Goal: Task Accomplishment & Management: Use online tool/utility

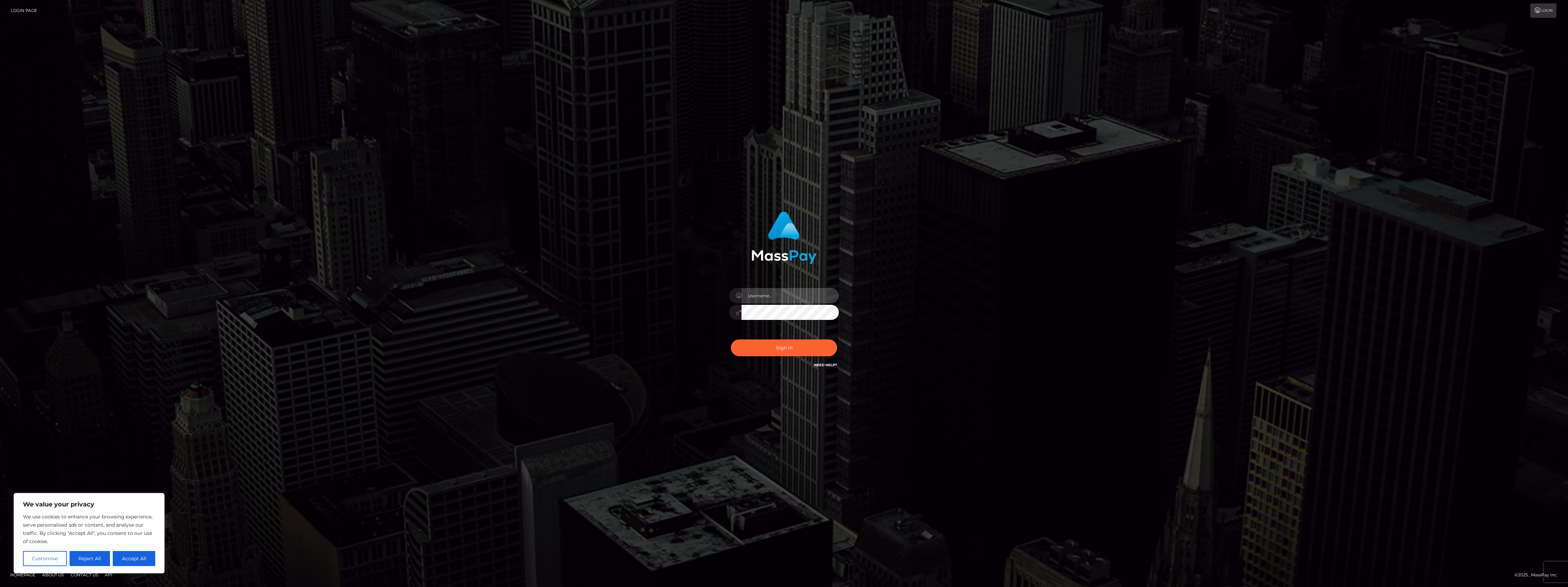
type input "bengreen"
click at [746, 356] on div "Sign in Need Help?" at bounding box center [783, 351] width 120 height 30
click at [749, 345] on button "Sign in" at bounding box center [784, 348] width 107 height 17
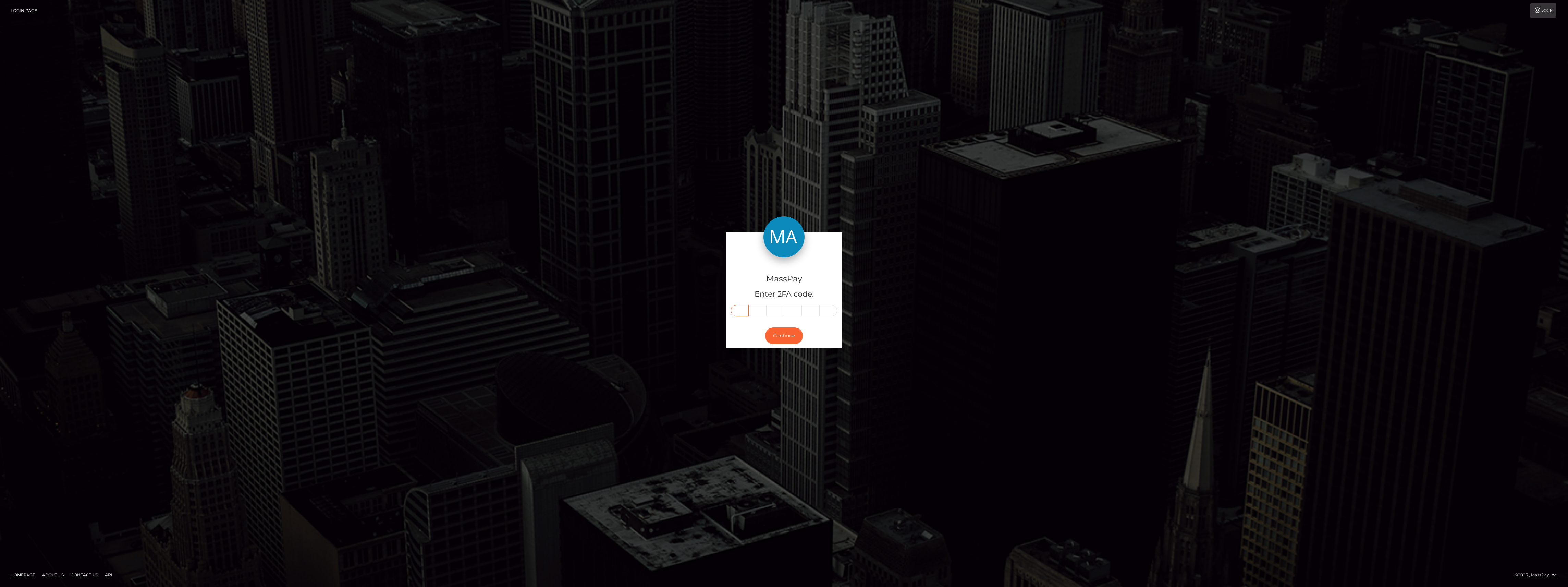
click at [746, 309] on input "text" at bounding box center [740, 310] width 18 height 12
paste input "2"
type input "2"
type input "1"
type input "7"
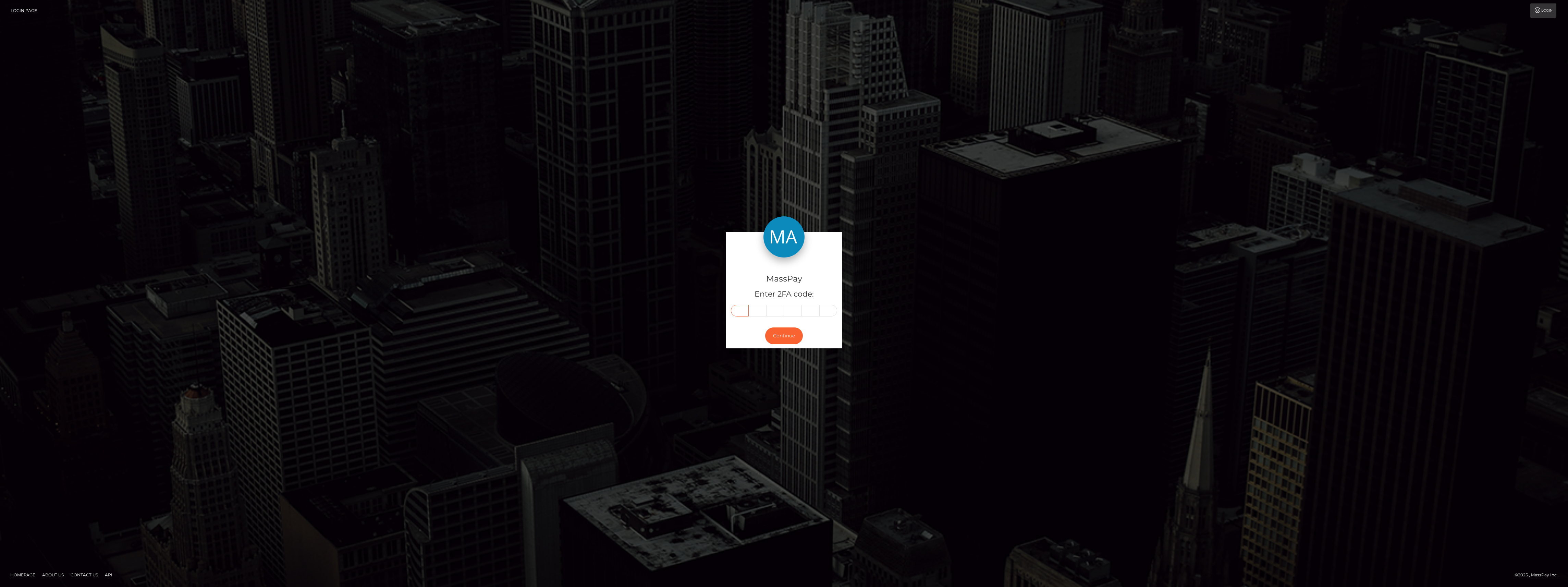
type input "6"
type input "8"
type input "4"
click at [774, 333] on button "Continue" at bounding box center [784, 336] width 38 height 17
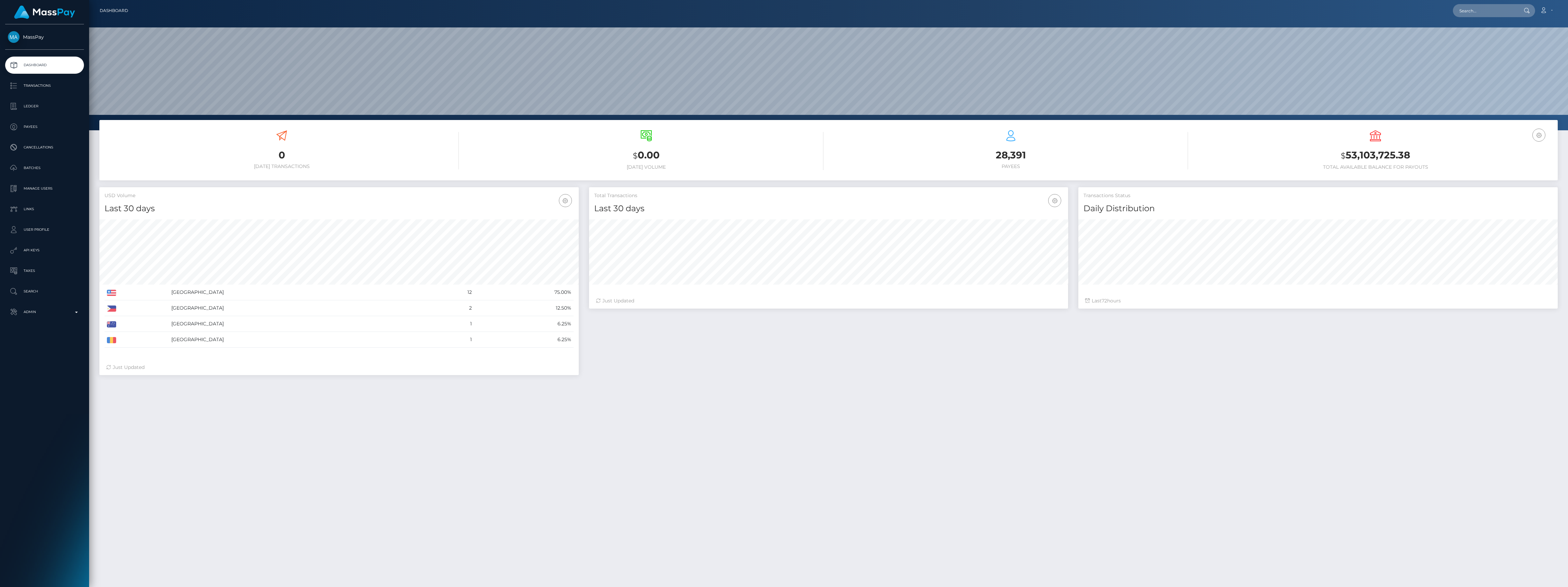
scroll to position [121, 479]
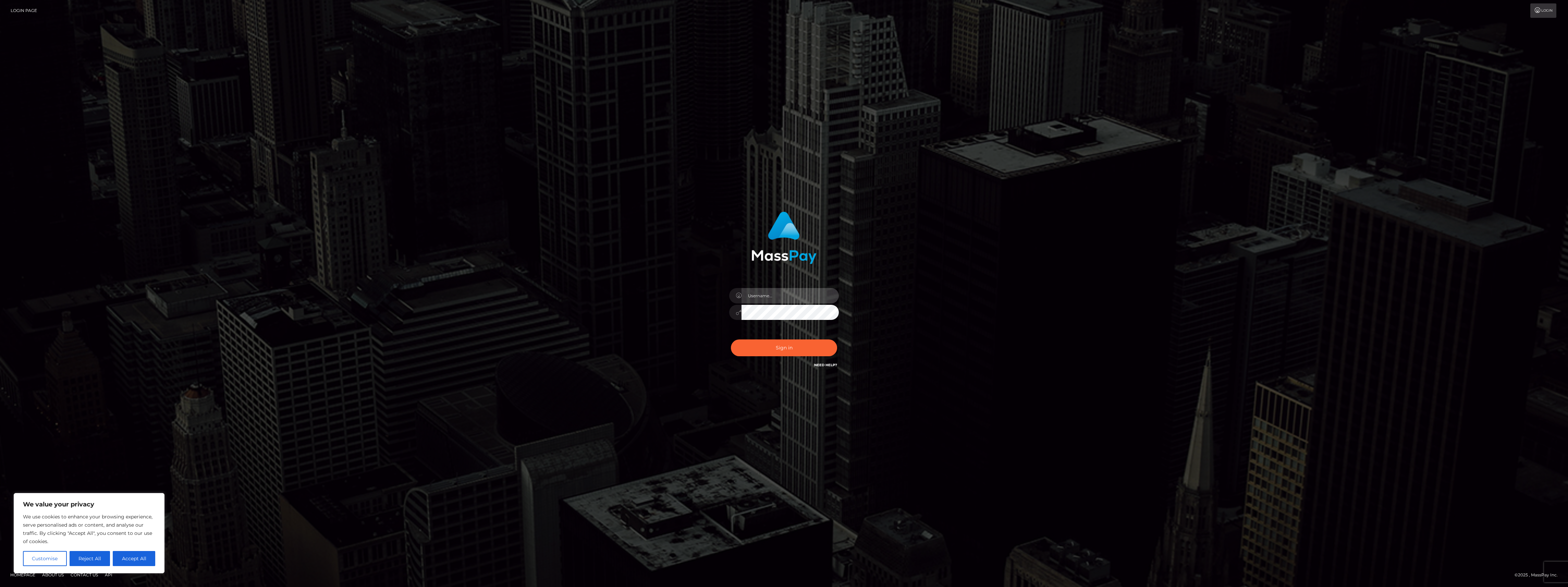
type input "bengreen"
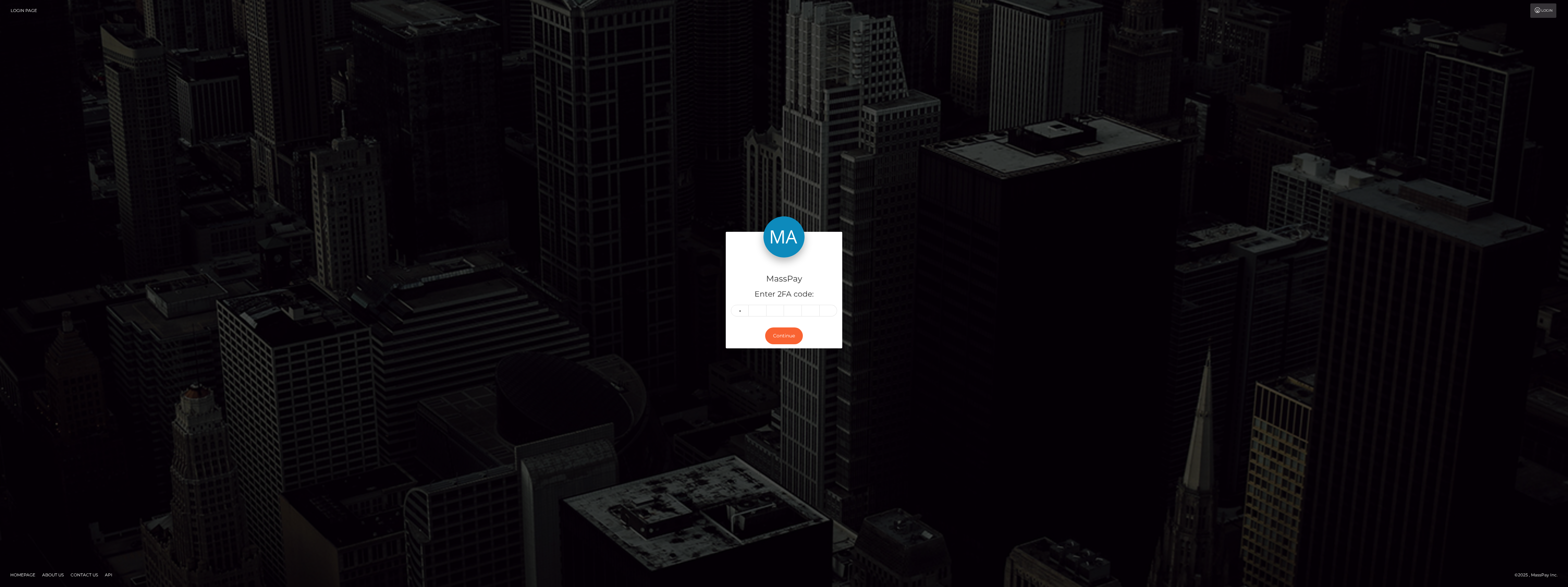
type input "9"
type input "6"
type input "7"
type input "9"
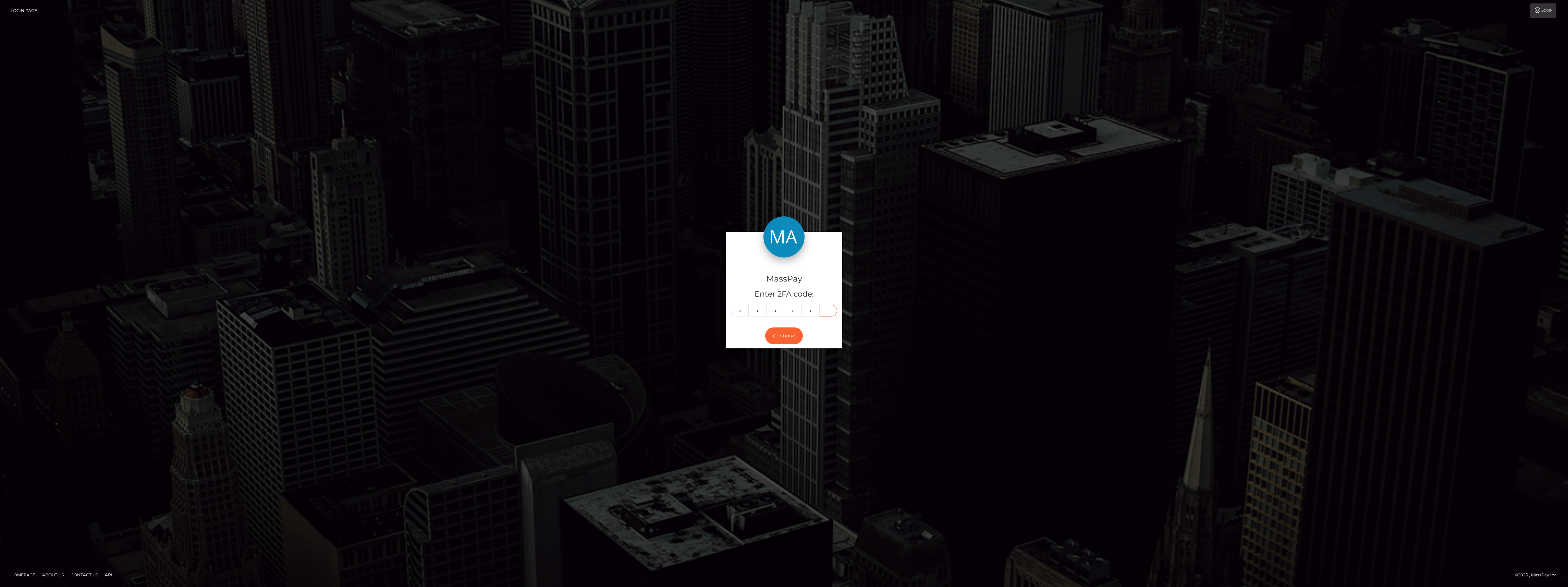
type input "8"
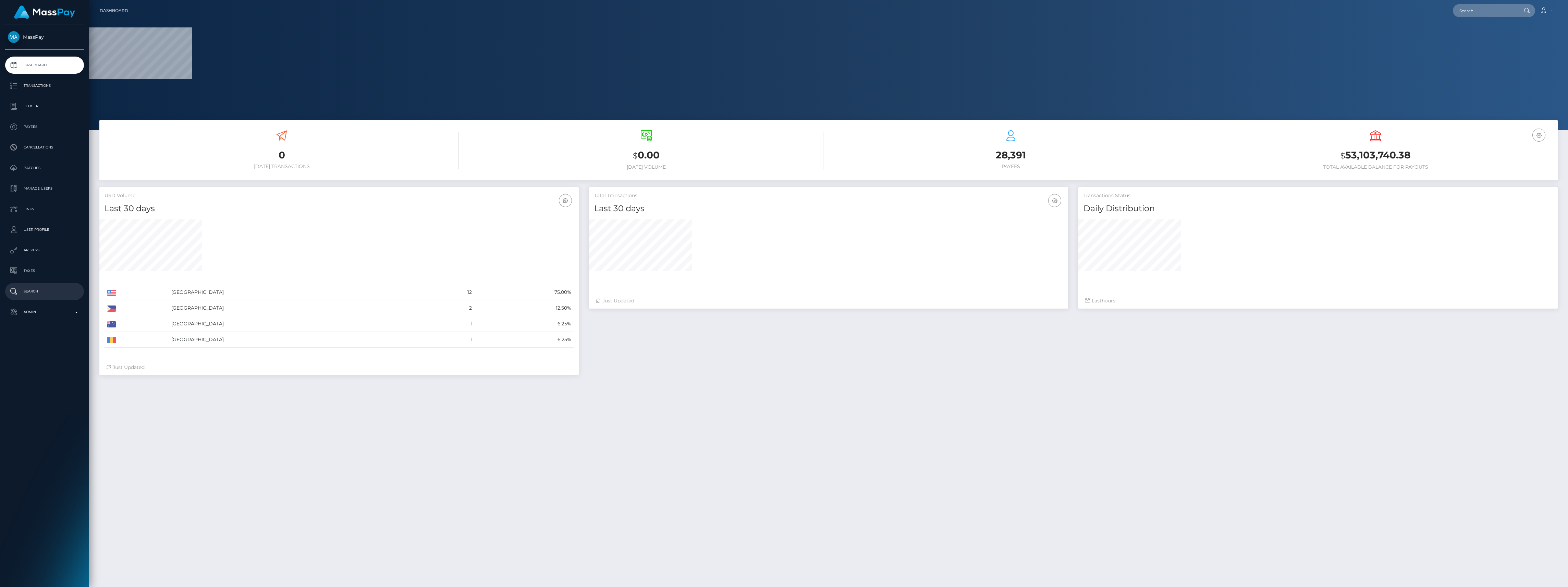
click at [10, 300] on li "Search" at bounding box center [44, 291] width 89 height 17
click at [16, 310] on p "Admin" at bounding box center [44, 312] width 73 height 10
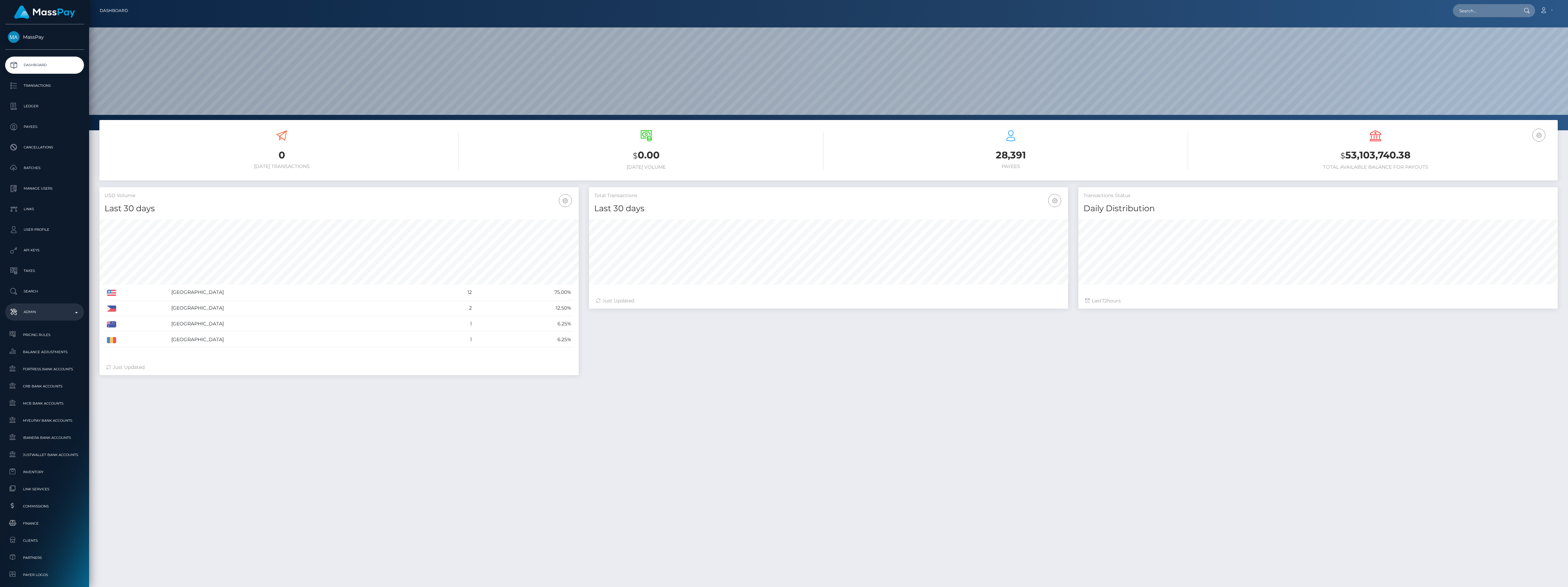
scroll to position [121, 479]
click at [32, 531] on ul "Pricing Rules Balance Adjustments Fortress Bank Accounts CRB Bank Accounts" at bounding box center [44, 506] width 89 height 357
drag, startPoint x: 32, startPoint y: 531, endPoint x: 33, endPoint y: 526, distance: 5.1
click at [33, 526] on span "Finance" at bounding box center [44, 523] width 73 height 8
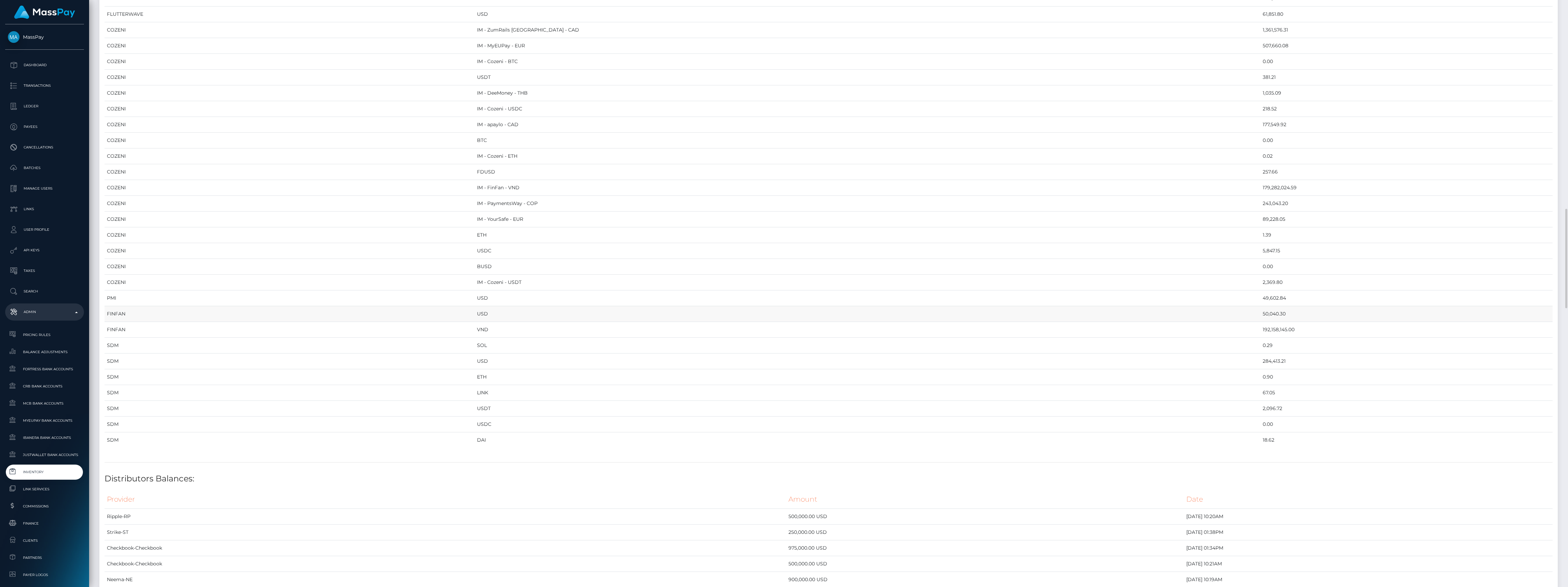
scroll to position [868, 0]
drag, startPoint x: 105, startPoint y: 55, endPoint x: 1211, endPoint y: 489, distance: 1188.1
copy div "Balances Provider Currency Balance MYEUPAY EUR 2,486,914.79 MYEUPAY GBP 0.00 MY…"
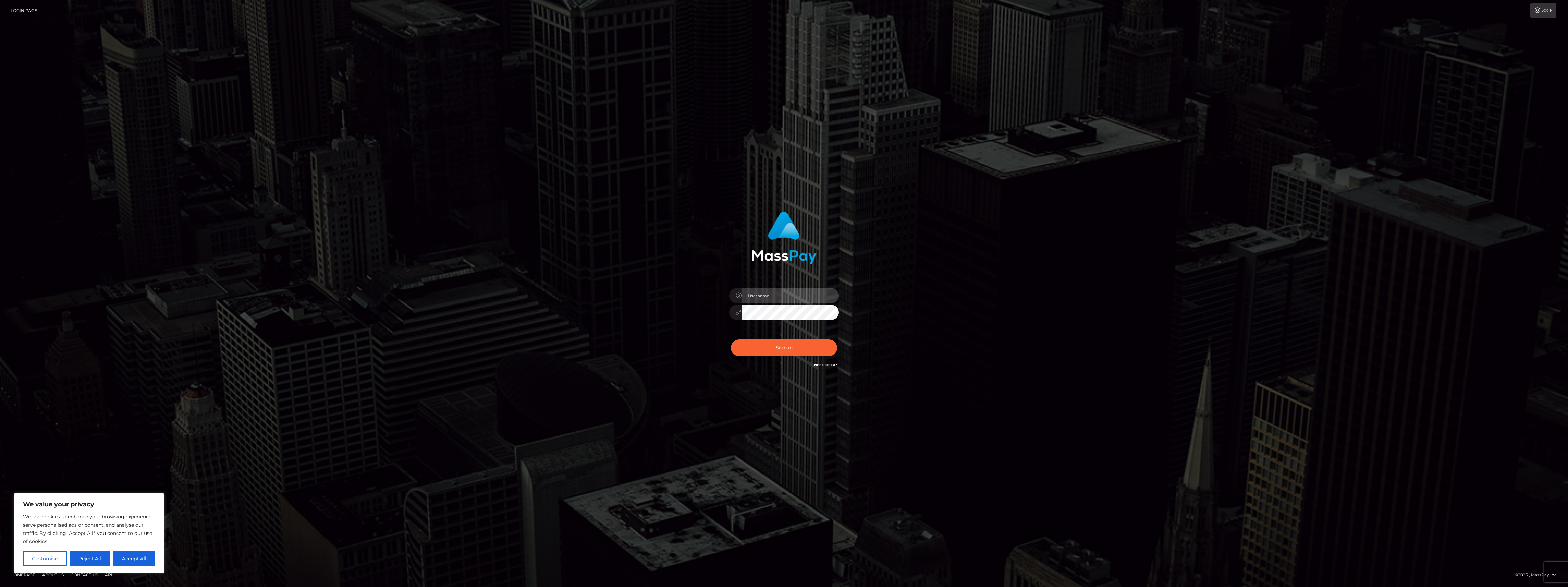
type input "bengreen"
click at [739, 347] on button "Sign in" at bounding box center [784, 348] width 107 height 17
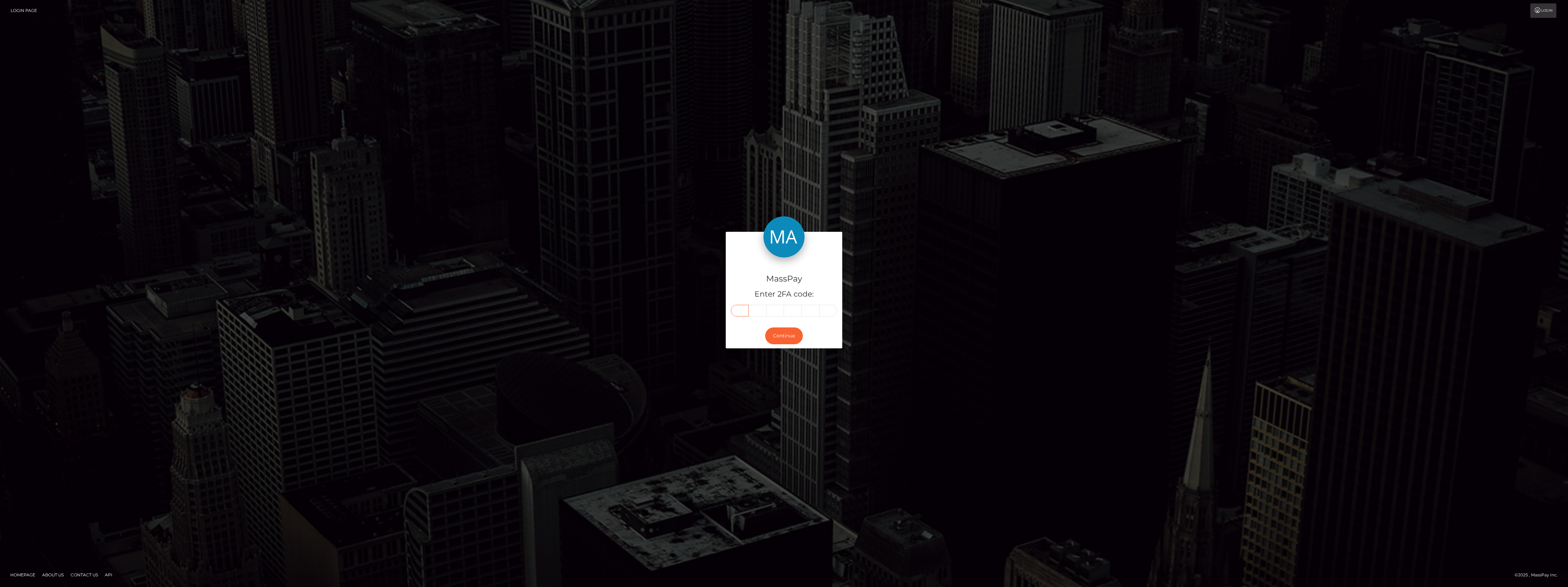
paste input "6"
type input "6"
type input "1"
type input "3"
type input "7"
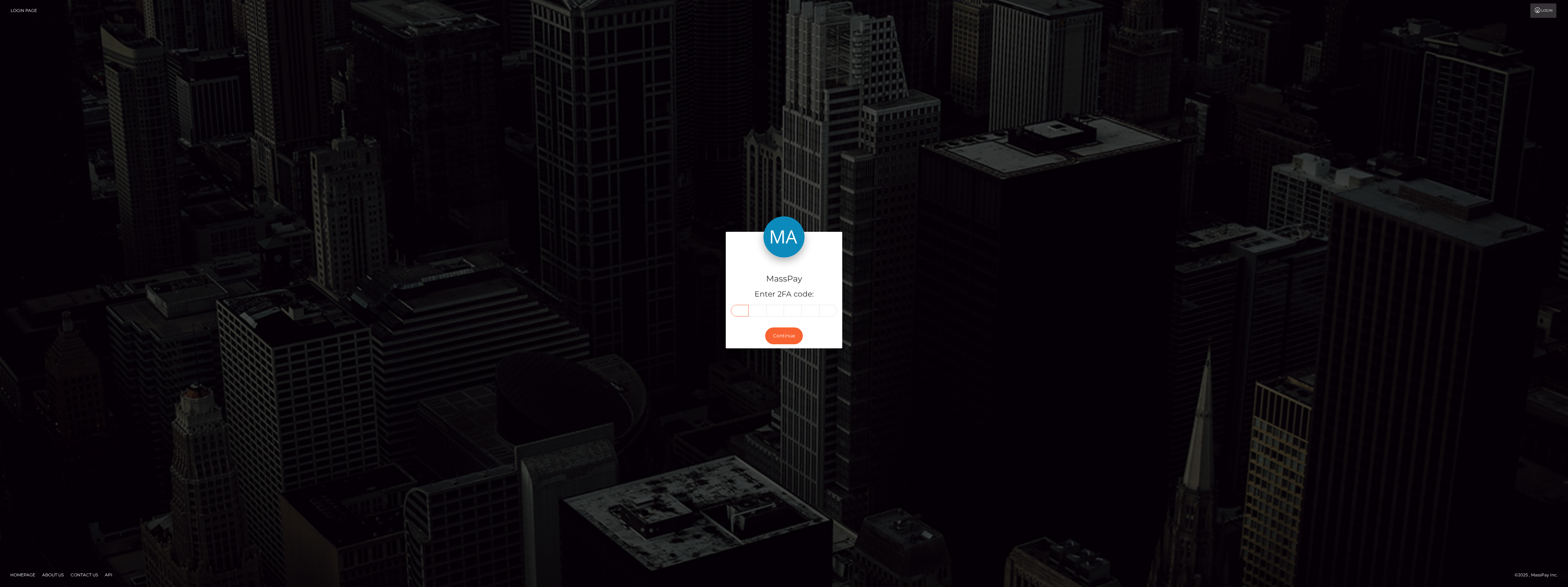
type input "1"
type input "0"
click at [779, 325] on div "Continue" at bounding box center [783, 336] width 116 height 25
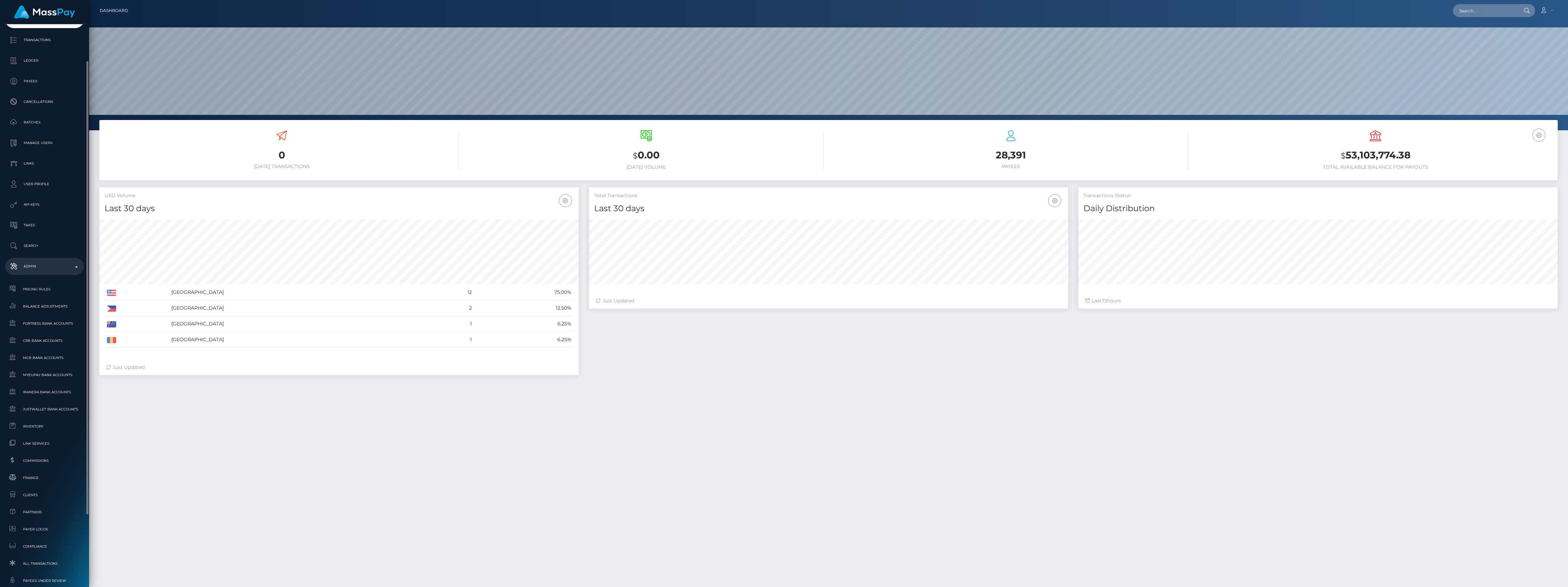
scroll to position [91, 0]
click at [44, 421] on link "Commissions" at bounding box center [44, 415] width 79 height 15
click at [41, 431] on span "Finance" at bounding box center [44, 432] width 73 height 8
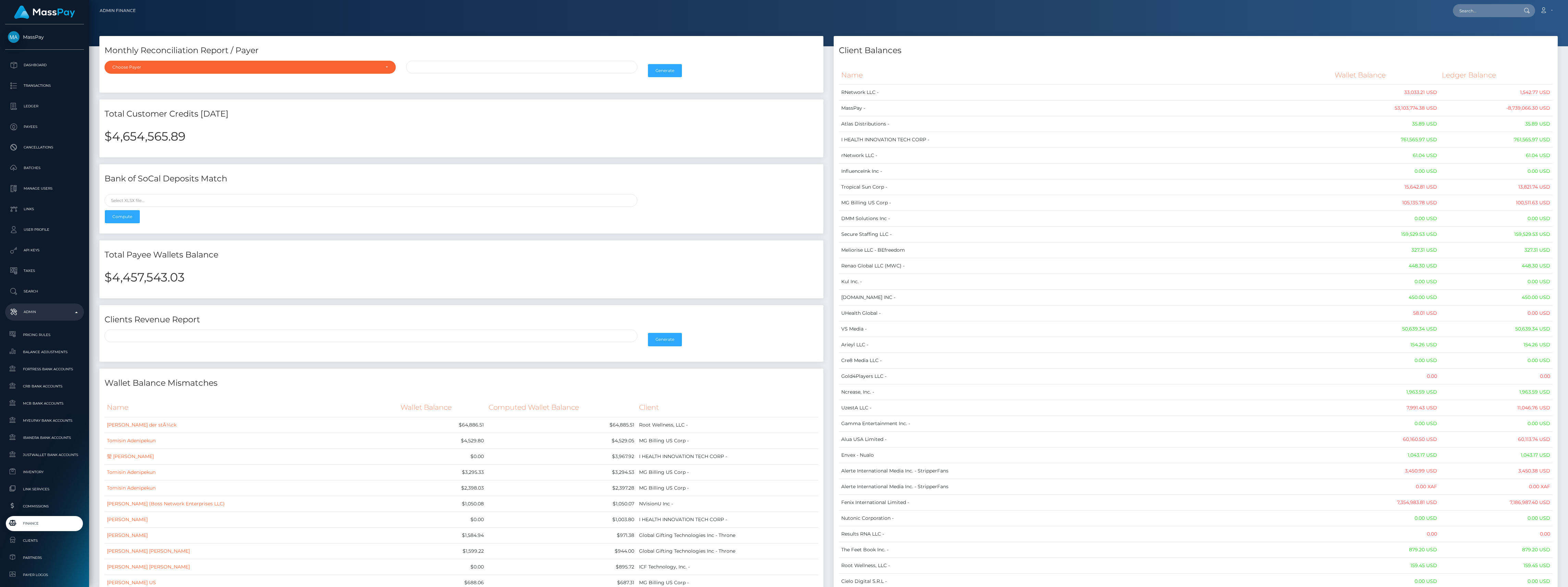
drag, startPoint x: 833, startPoint y: 72, endPoint x: 847, endPoint y: 74, distance: 14.1
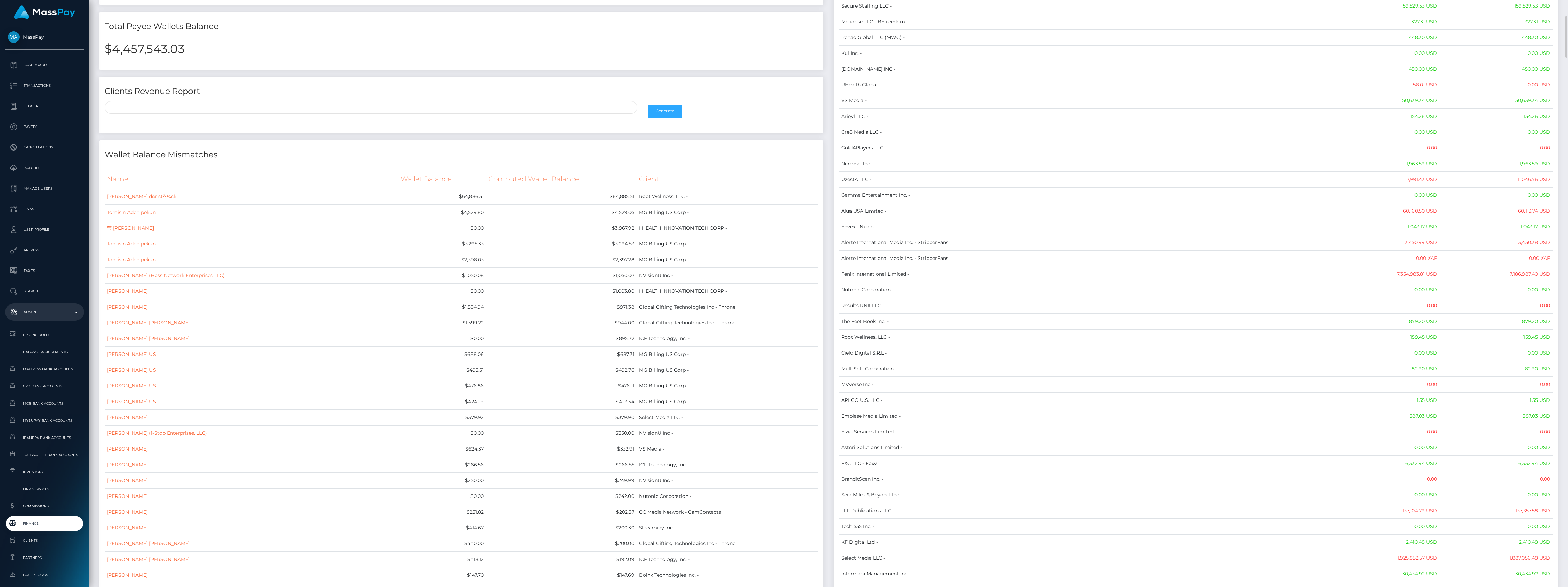
scroll to position [46, 0]
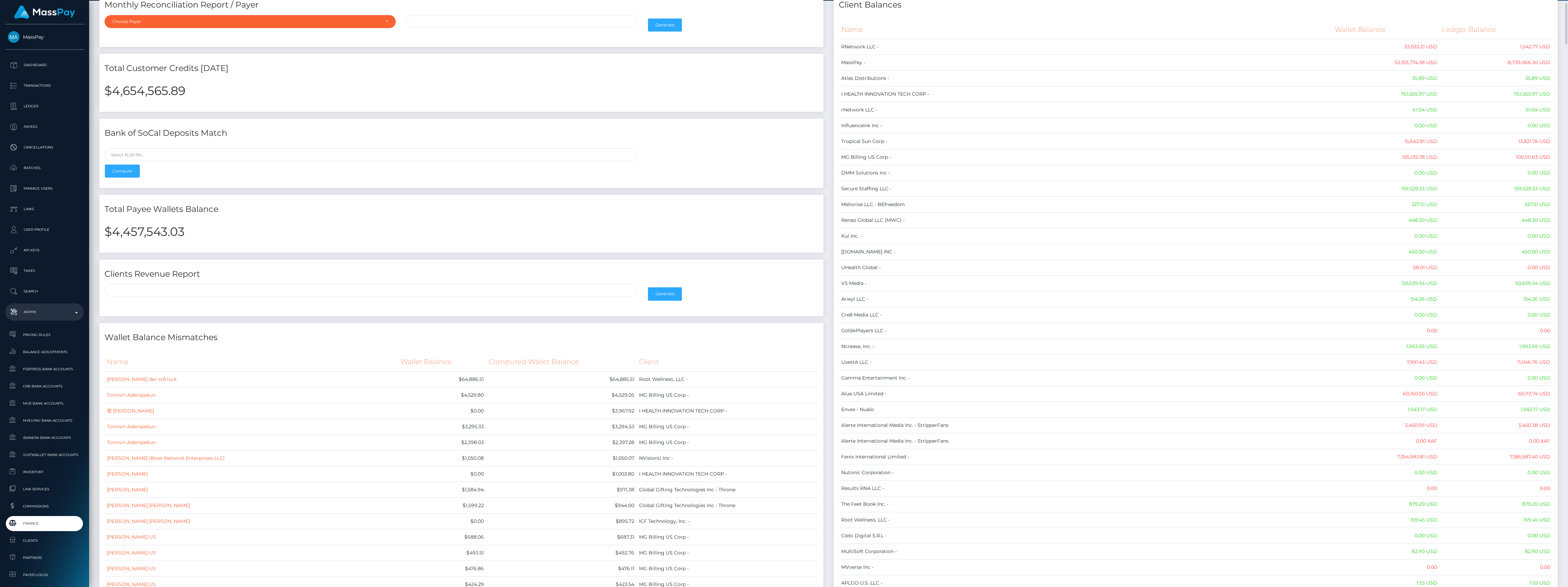
click at [144, 80] on div "$4,654,565.89" at bounding box center [461, 95] width 724 height 33
click at [144, 81] on div "$4,654,565.89" at bounding box center [461, 95] width 724 height 33
click at [162, 231] on h2 "$4,457,543.03" at bounding box center [461, 232] width 714 height 15
copy h2 "4,457,543.03"
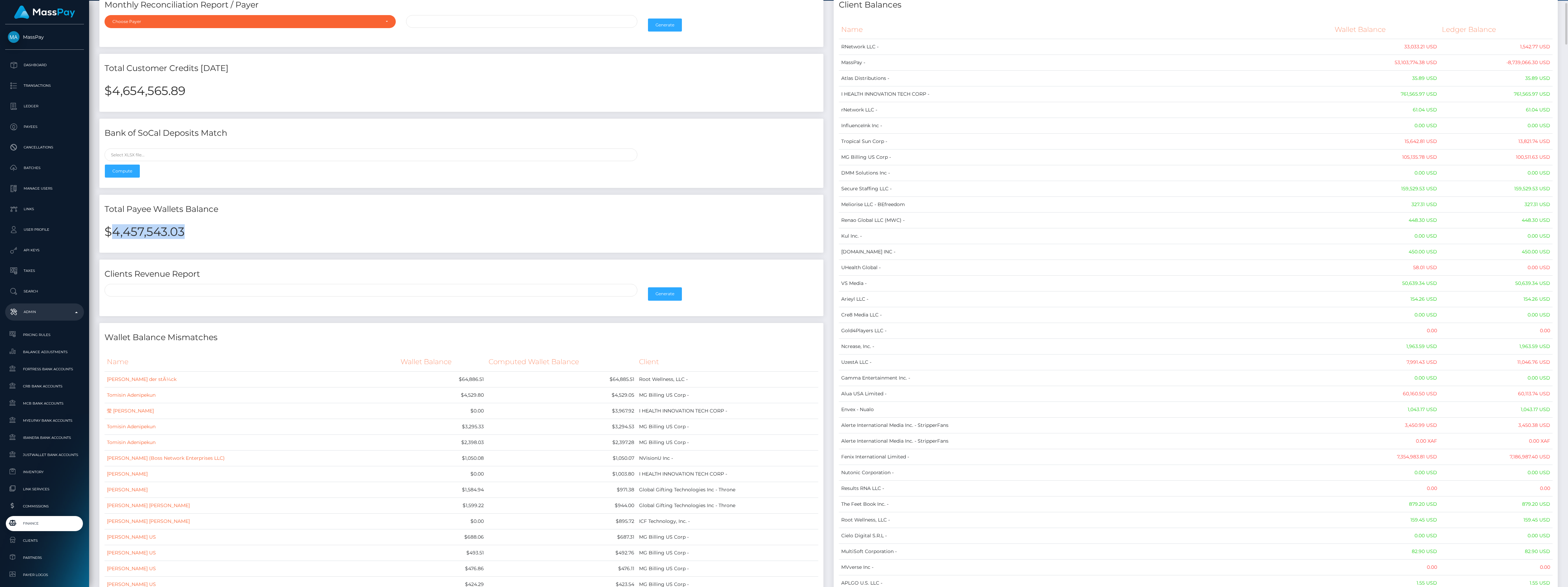
click at [175, 228] on h2 "$4,457,543.03" at bounding box center [461, 232] width 714 height 15
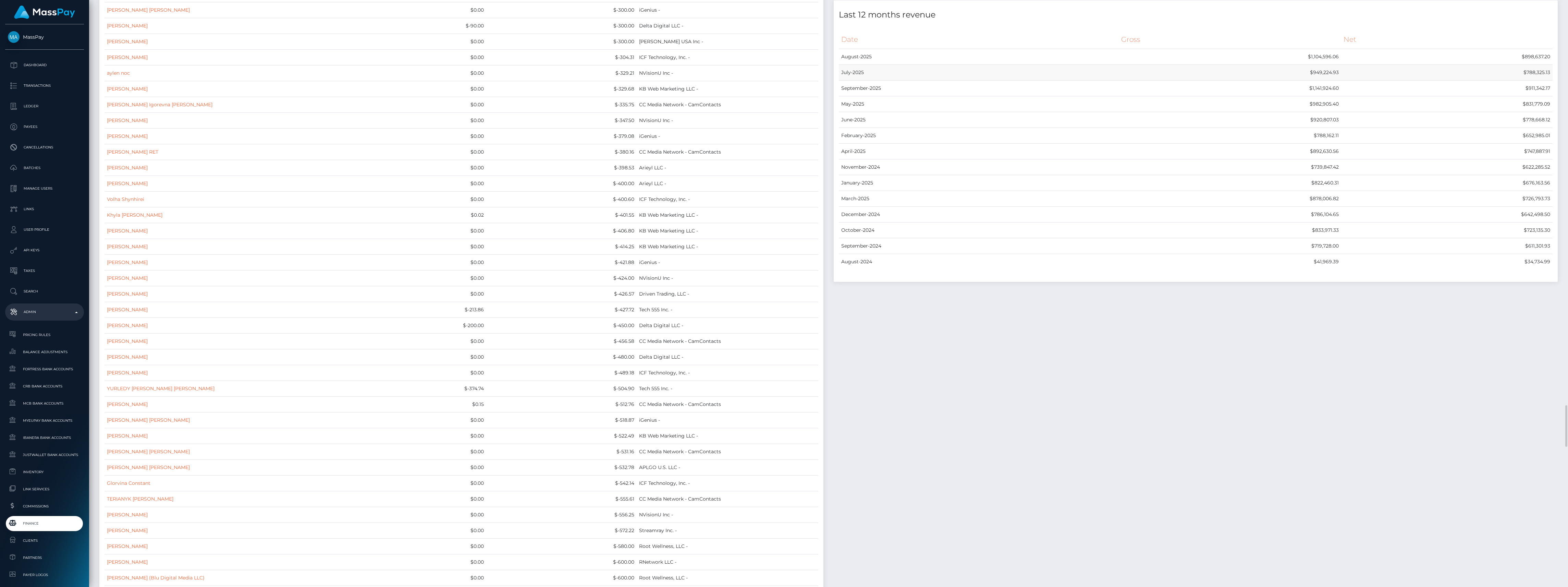
scroll to position [5439, 0]
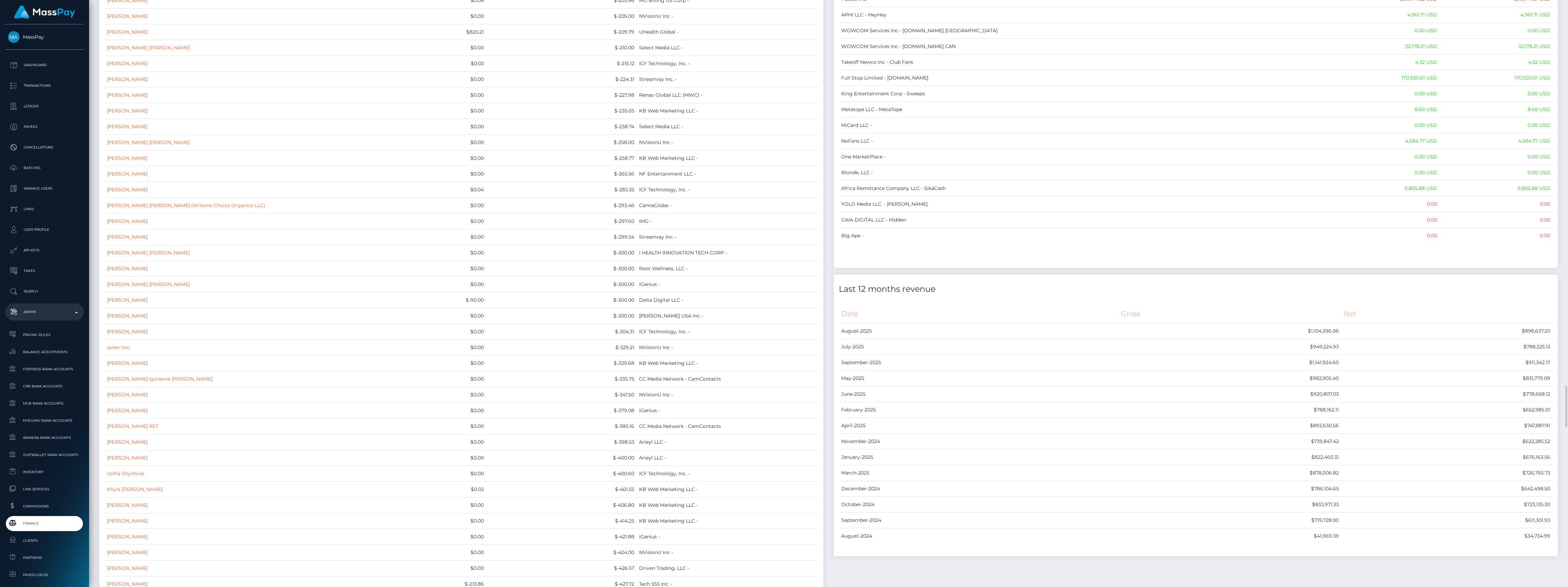
drag, startPoint x: 836, startPoint y: 72, endPoint x: 1553, endPoint y: 278, distance: 746.0
copy div
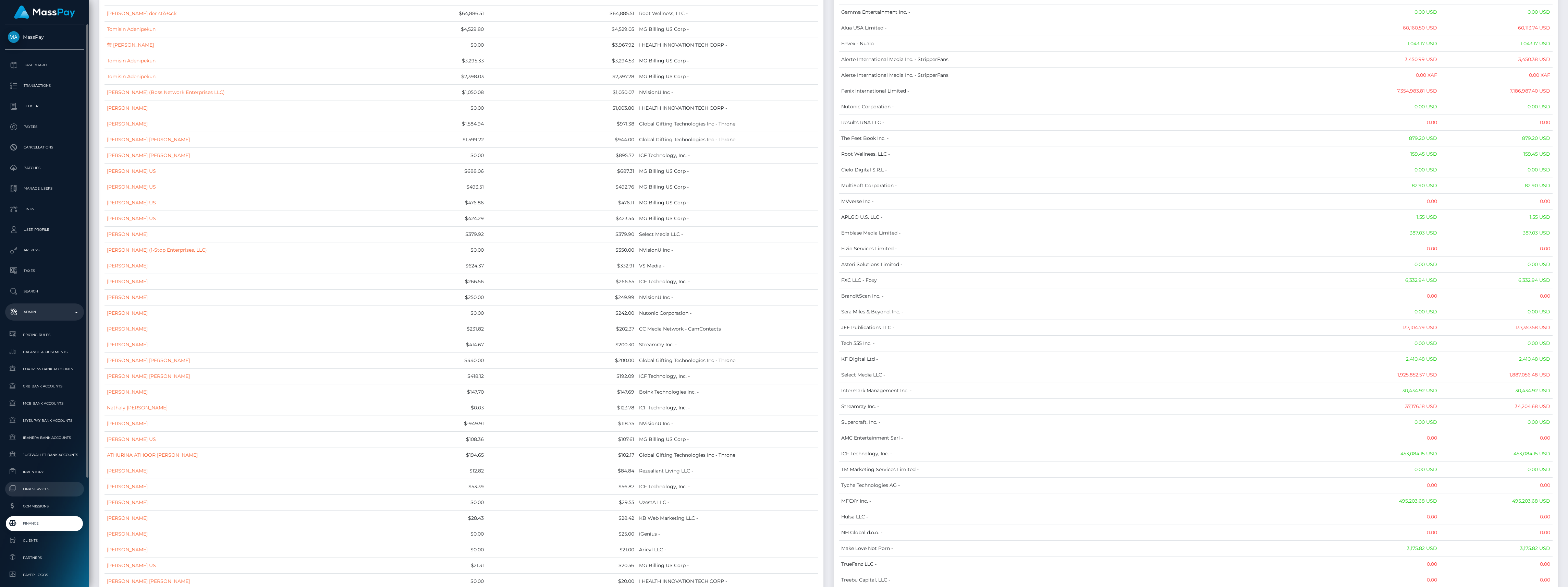
scroll to position [137, 0]
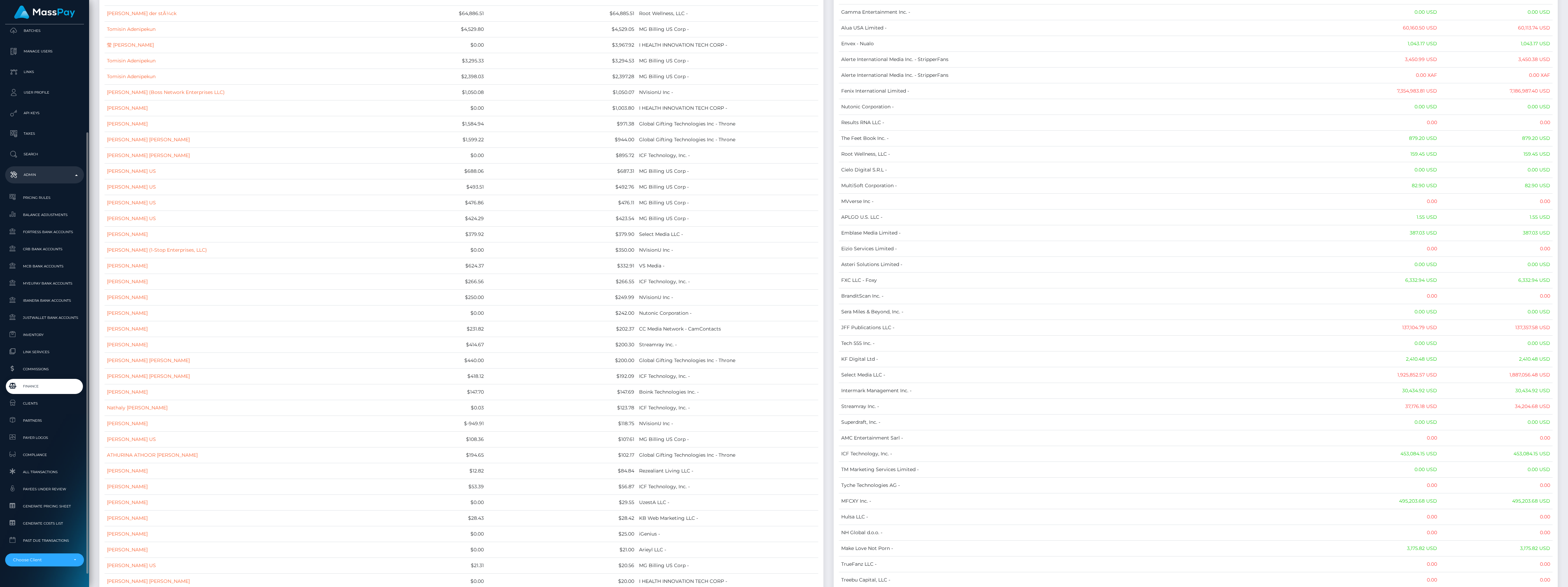
click at [37, 382] on span "Finance" at bounding box center [44, 386] width 73 height 8
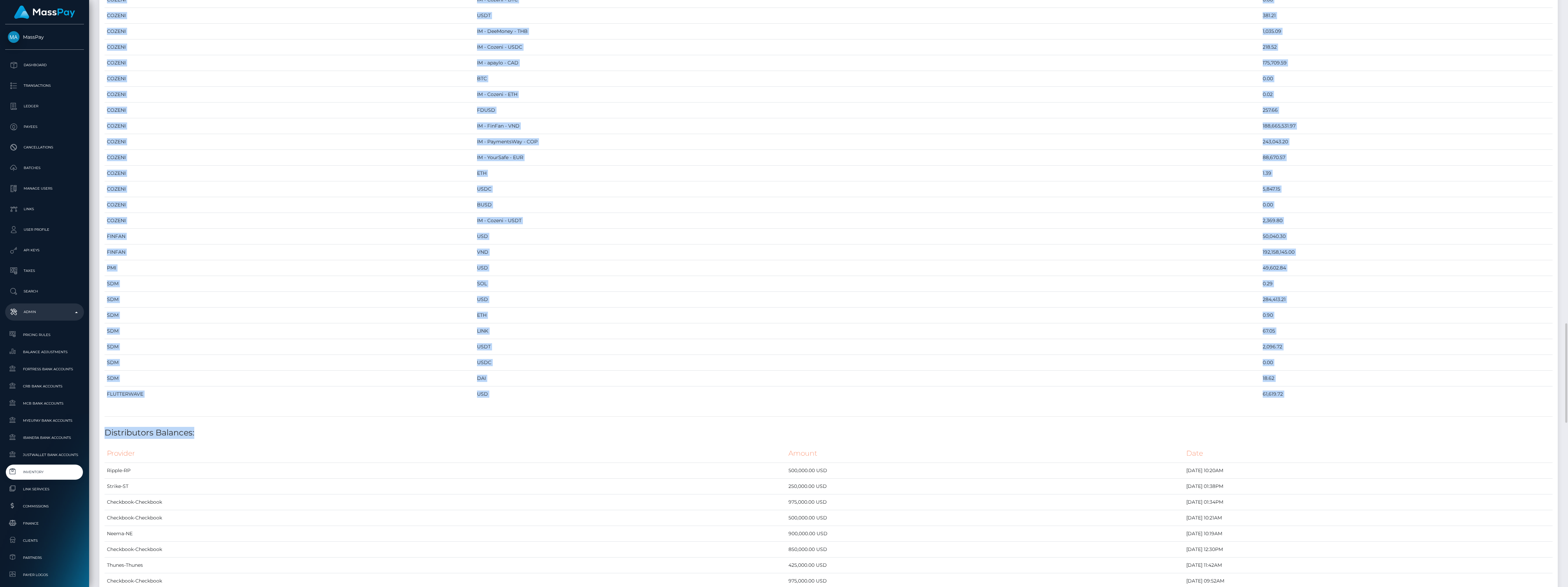
scroll to position [1097, 0]
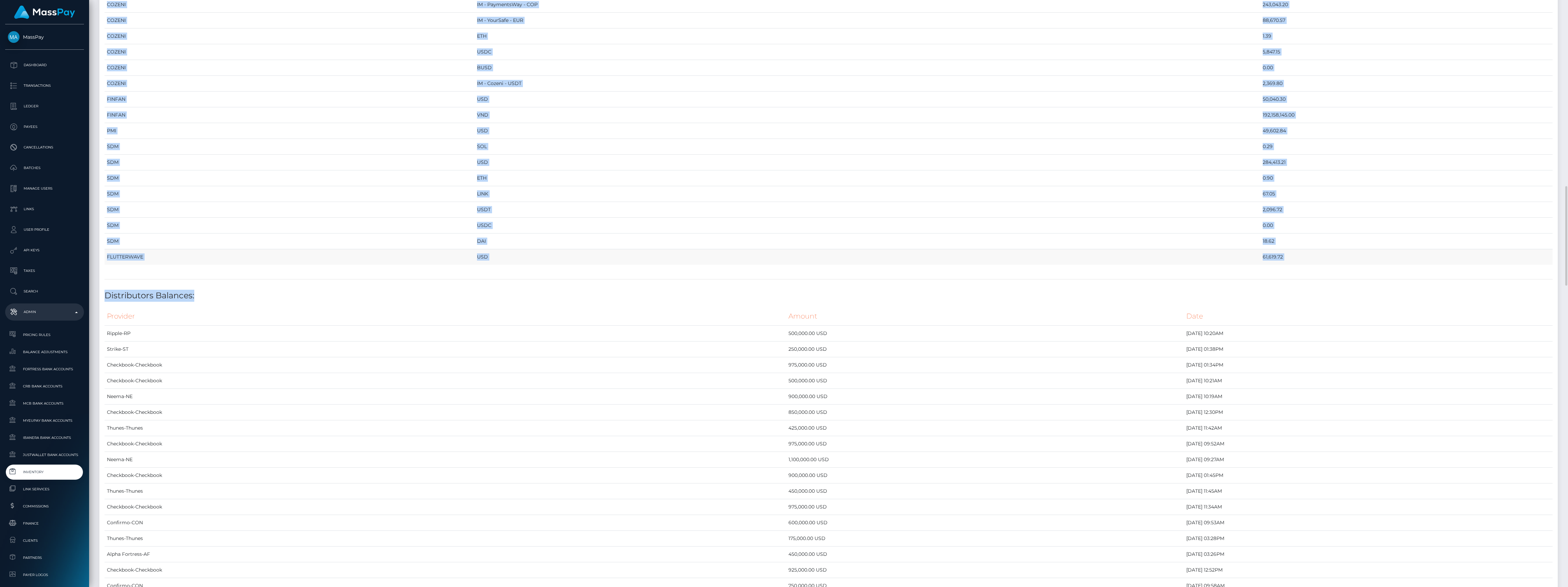
drag, startPoint x: 103, startPoint y: 77, endPoint x: 1217, endPoint y: 273, distance: 1131.1
copy div "Provider Currency Balance MYEUPAY EUR 2,486,914.79 MYEUPAY GBP 0.00 MYEUPAY USD…"
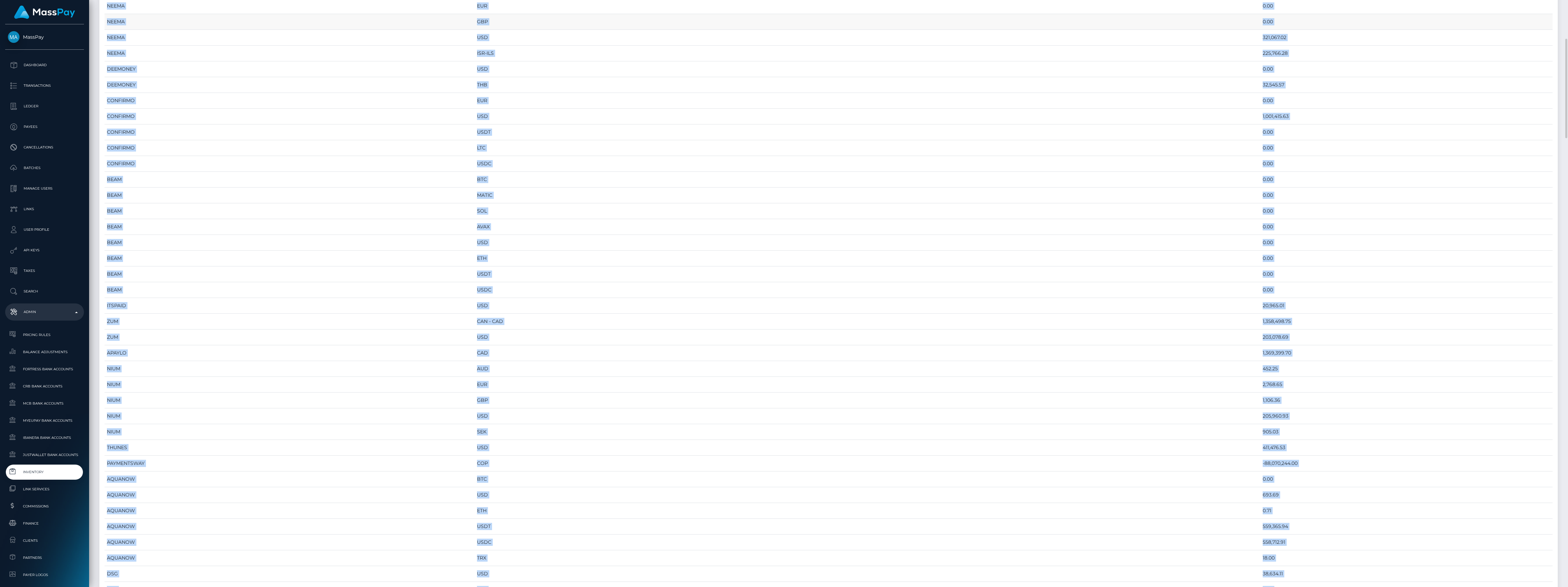
scroll to position [91, 0]
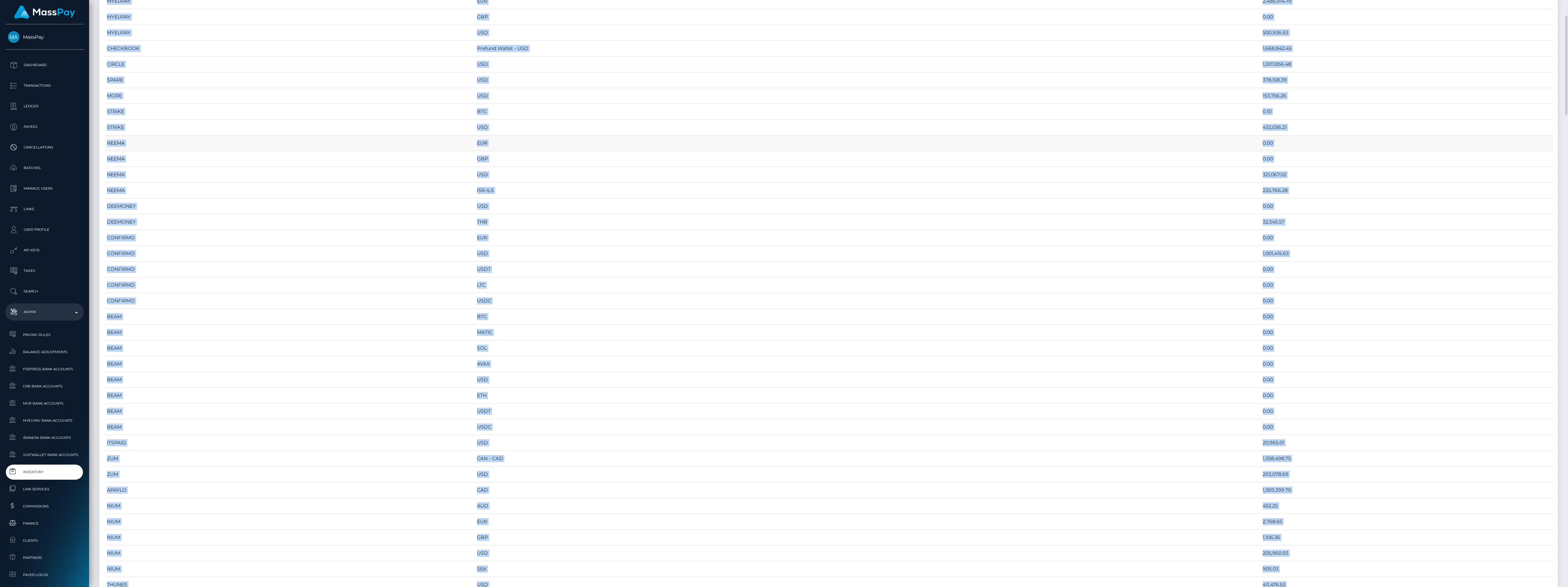
click at [475, 147] on td "NEEMA" at bounding box center [290, 143] width 370 height 16
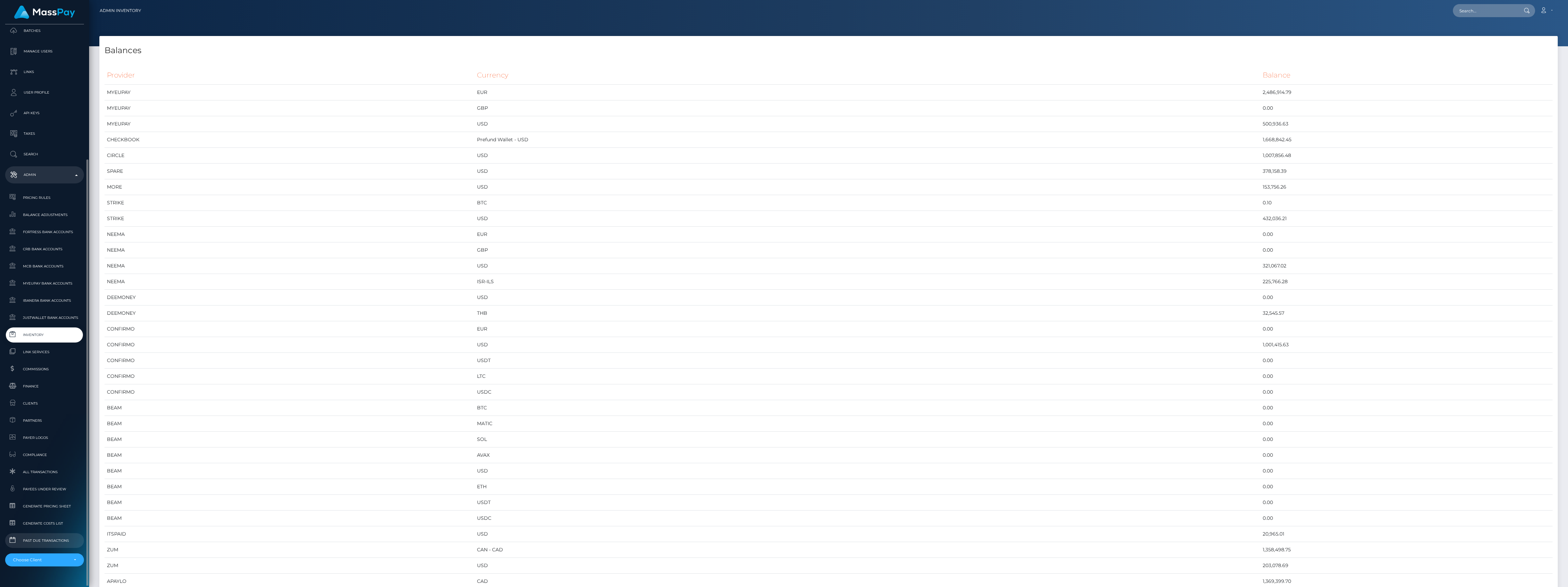
scroll to position [152, 0]
click at [55, 538] on li "RNetwork LLC - MassPay - Atlas Distributions - I HEALTH INNOVATION TECH CORP - …" at bounding box center [44, 542] width 79 height 18
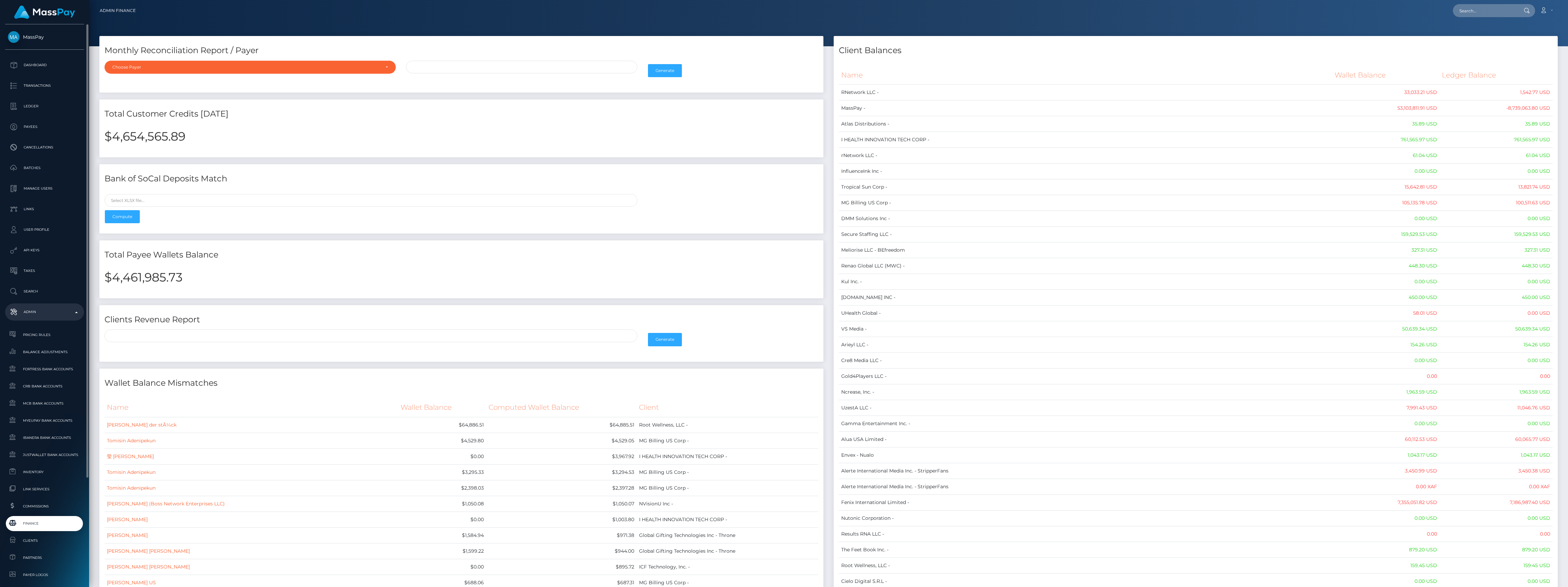
click at [32, 518] on link "Finance" at bounding box center [44, 523] width 79 height 15
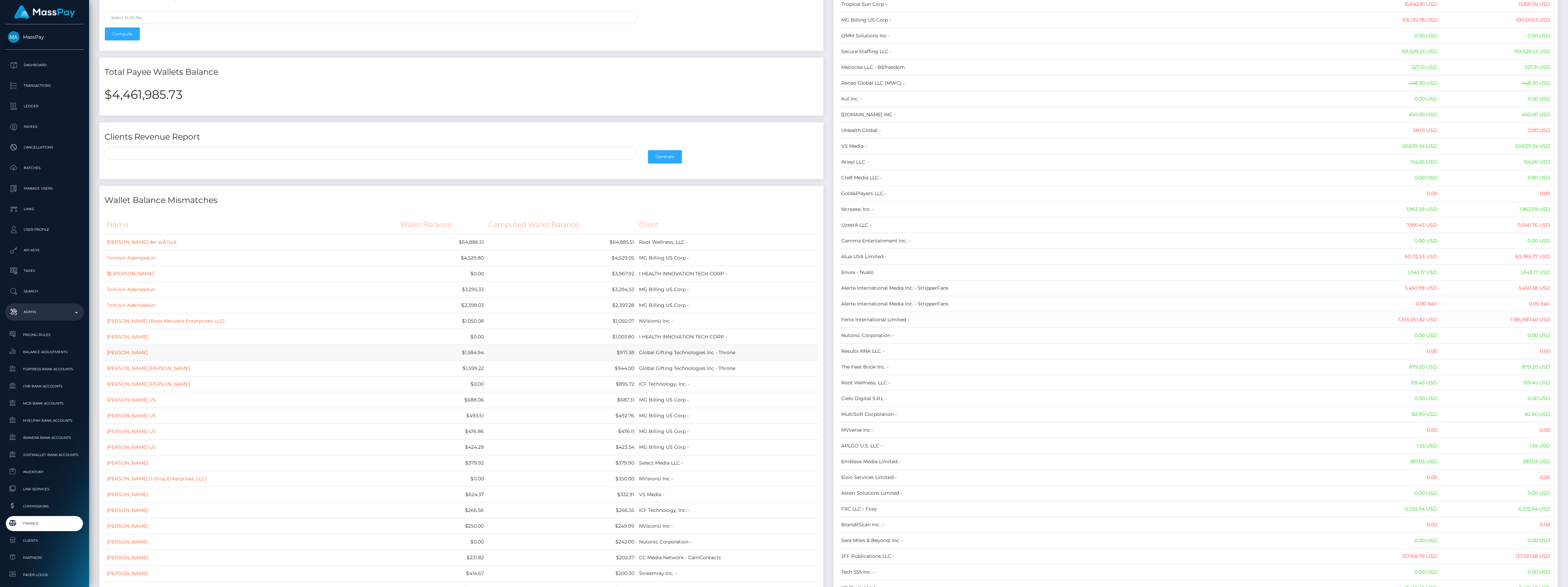
scroll to position [274, 0]
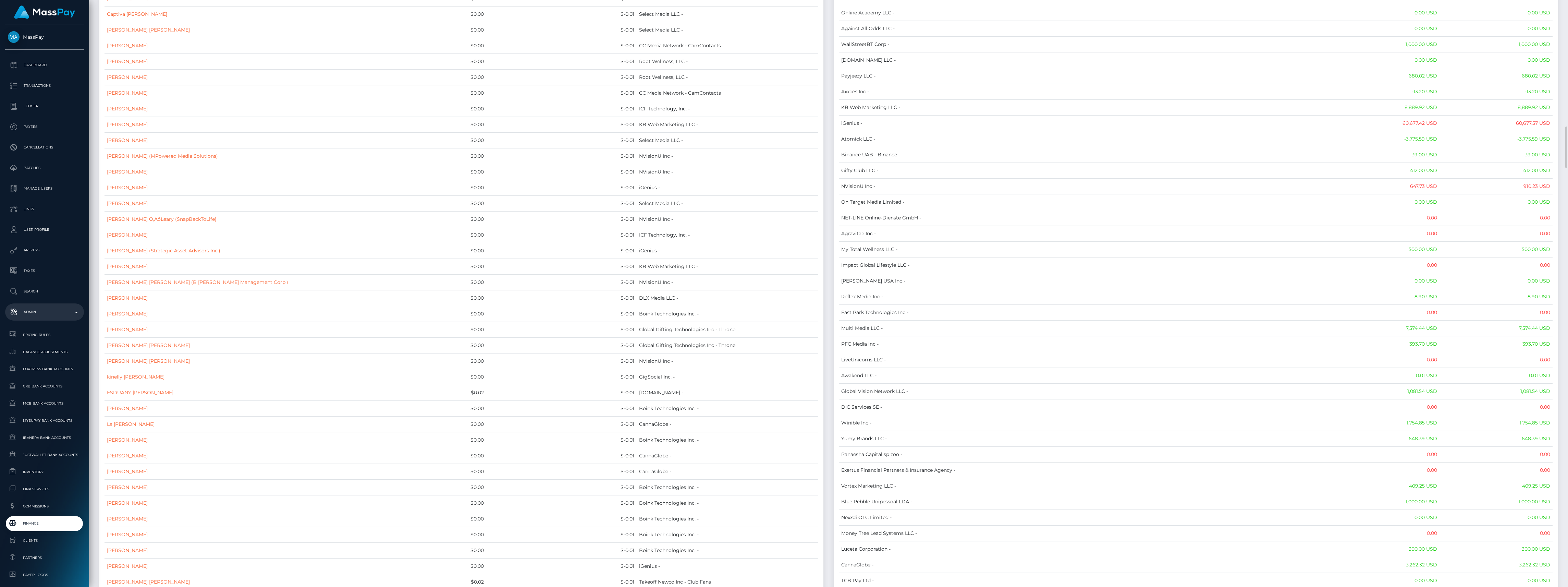
scroll to position [1691, 0]
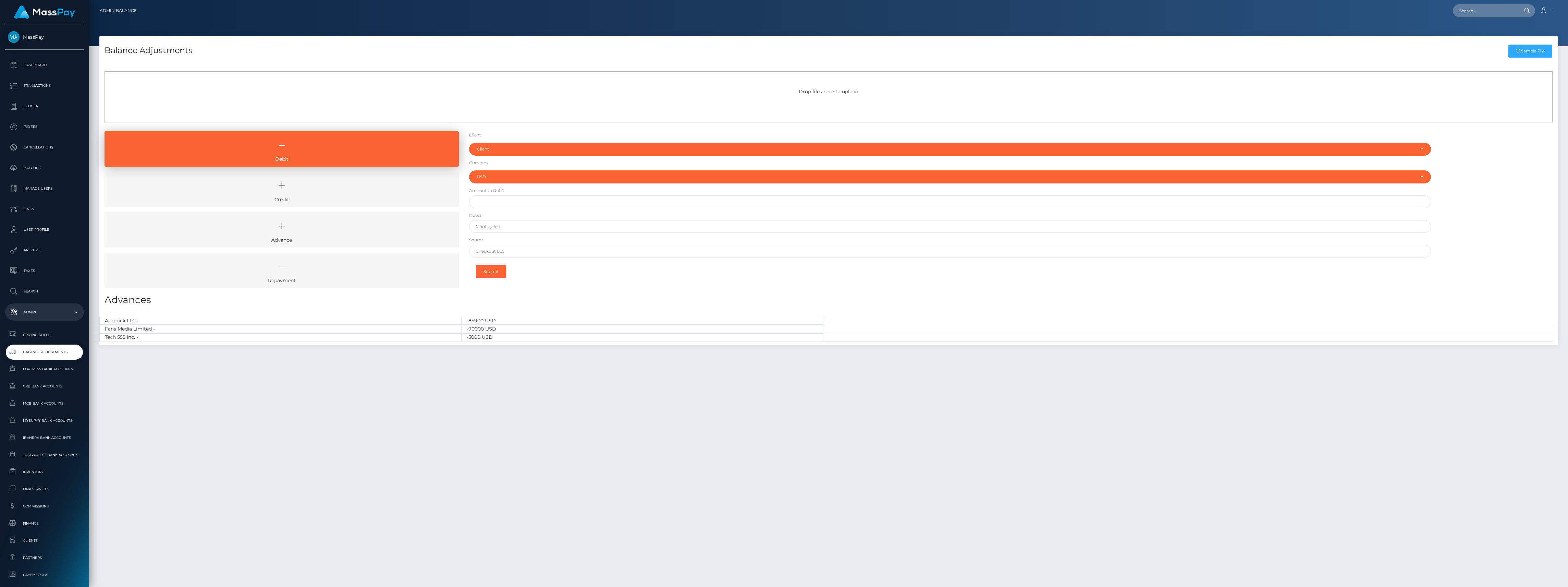
select select "USD"
click at [269, 179] on icon at bounding box center [282, 186] width 338 height 21
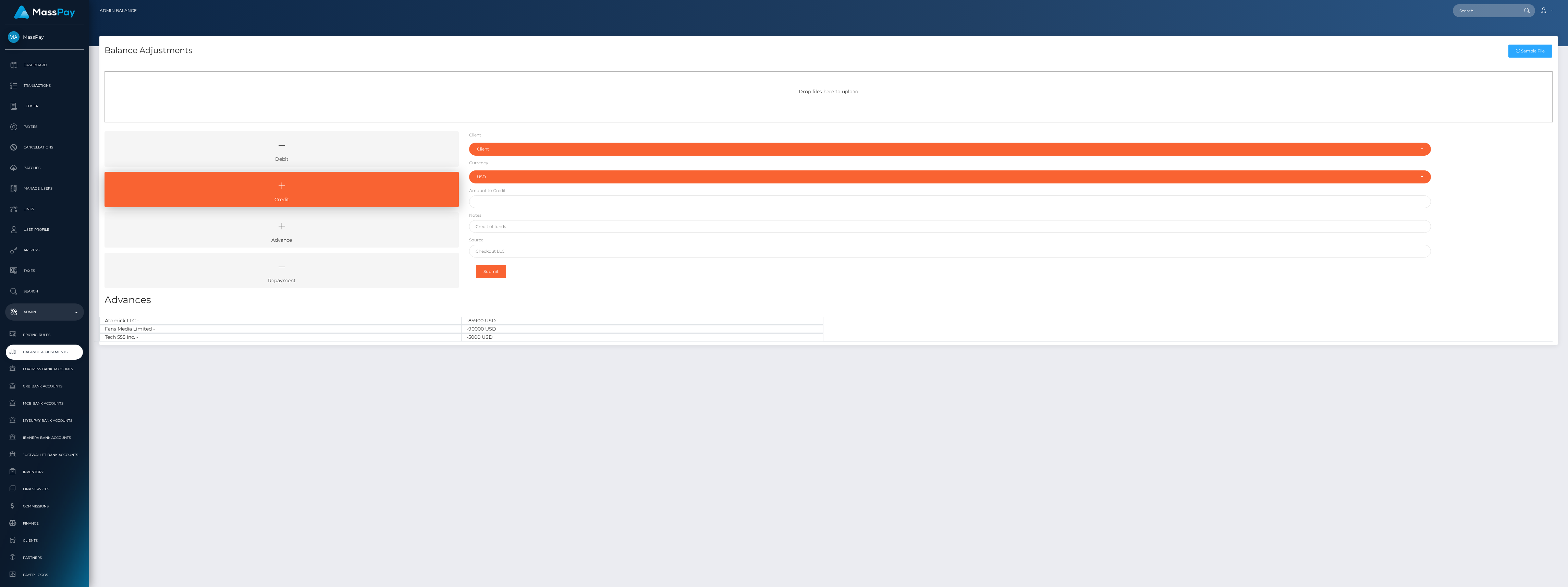
click at [551, 132] on form "Client Client RNetwork LLC - (1) MassPay - (2) Atlas Distributions - (3) I HEAL…" at bounding box center [950, 207] width 962 height 151
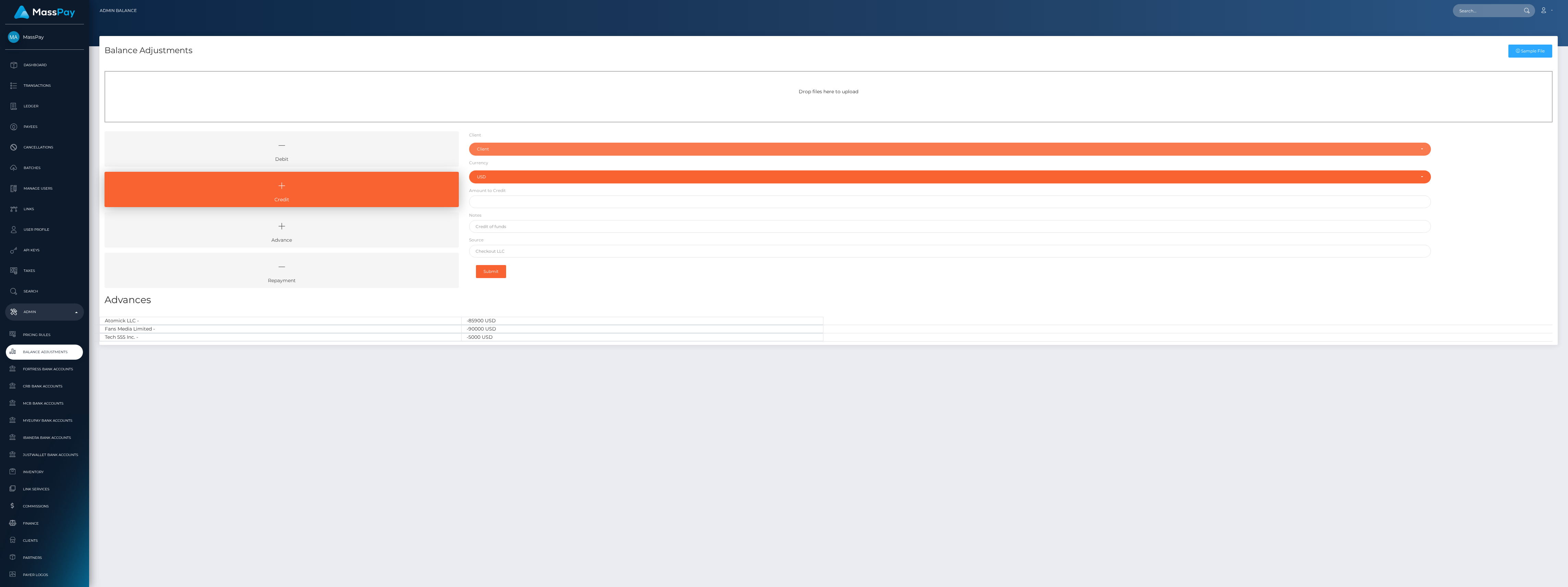
drag, startPoint x: 556, startPoint y: 147, endPoint x: 556, endPoint y: 153, distance: 6.0
click at [556, 147] on div "Client" at bounding box center [946, 149] width 938 height 5
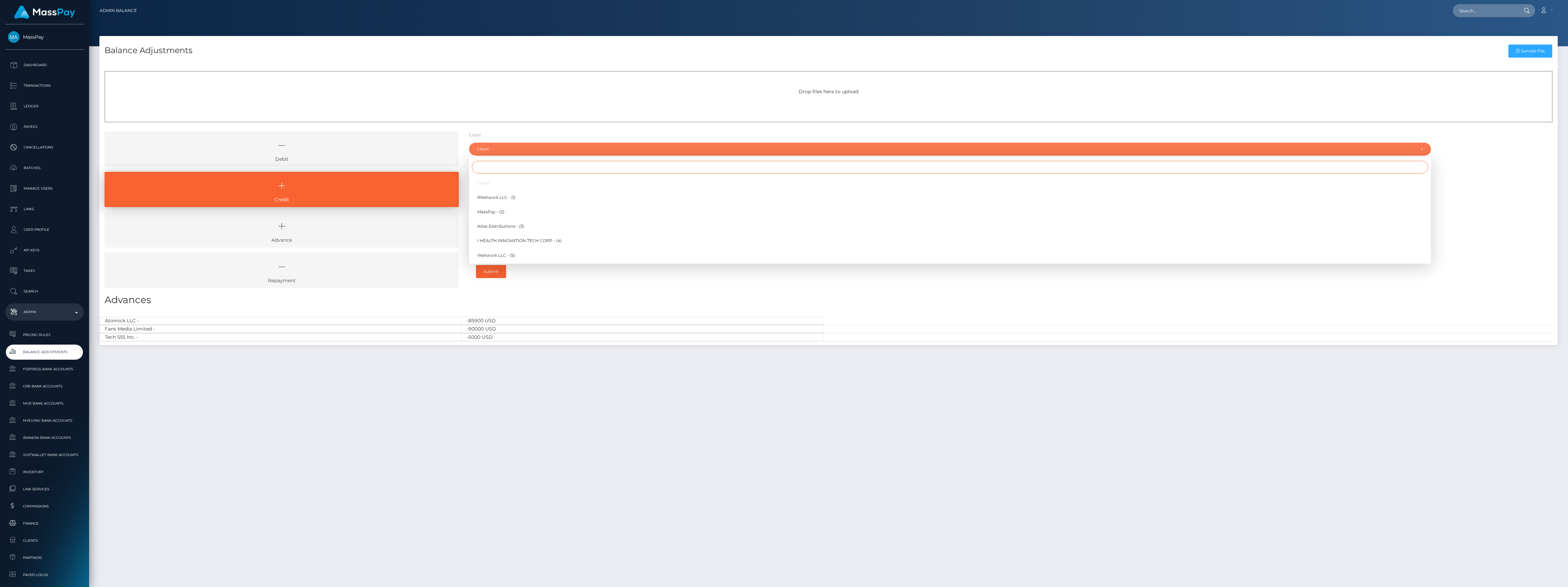
click at [556, 161] on input "Search" at bounding box center [950, 167] width 956 height 13
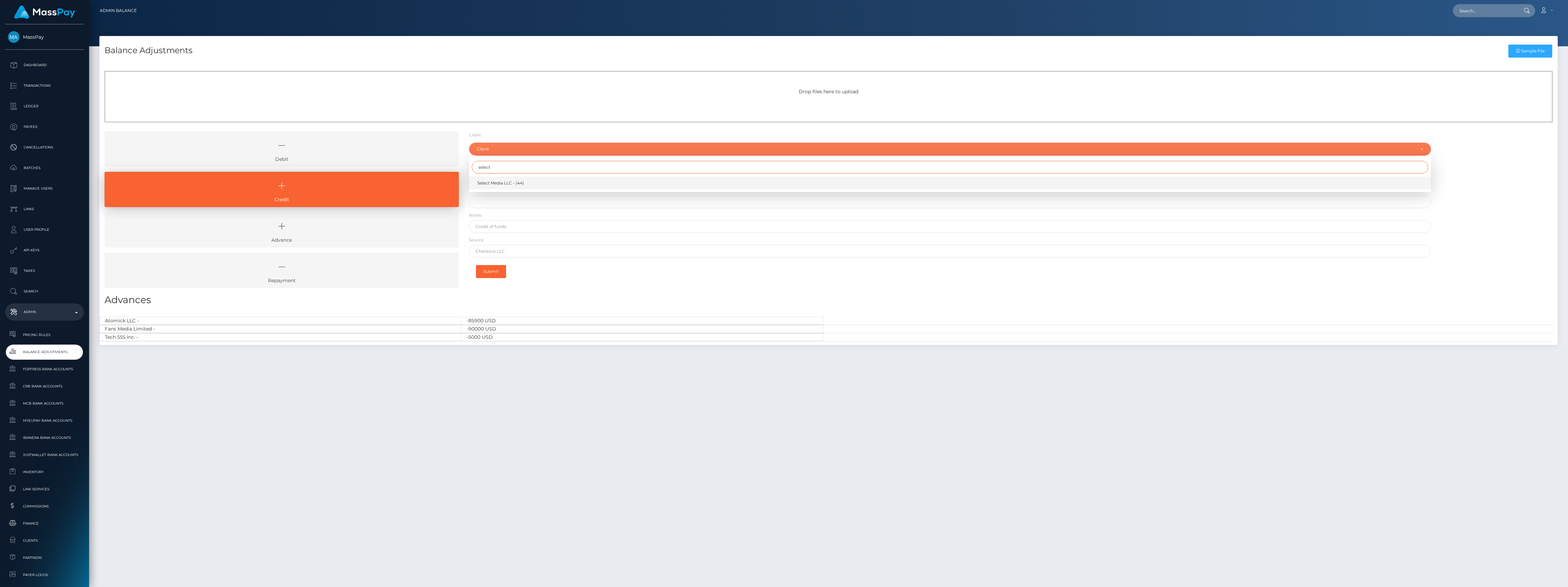
type input "select"
click at [519, 186] on span "Select Media LLC - (44)" at bounding box center [500, 183] width 47 height 6
select select "44"
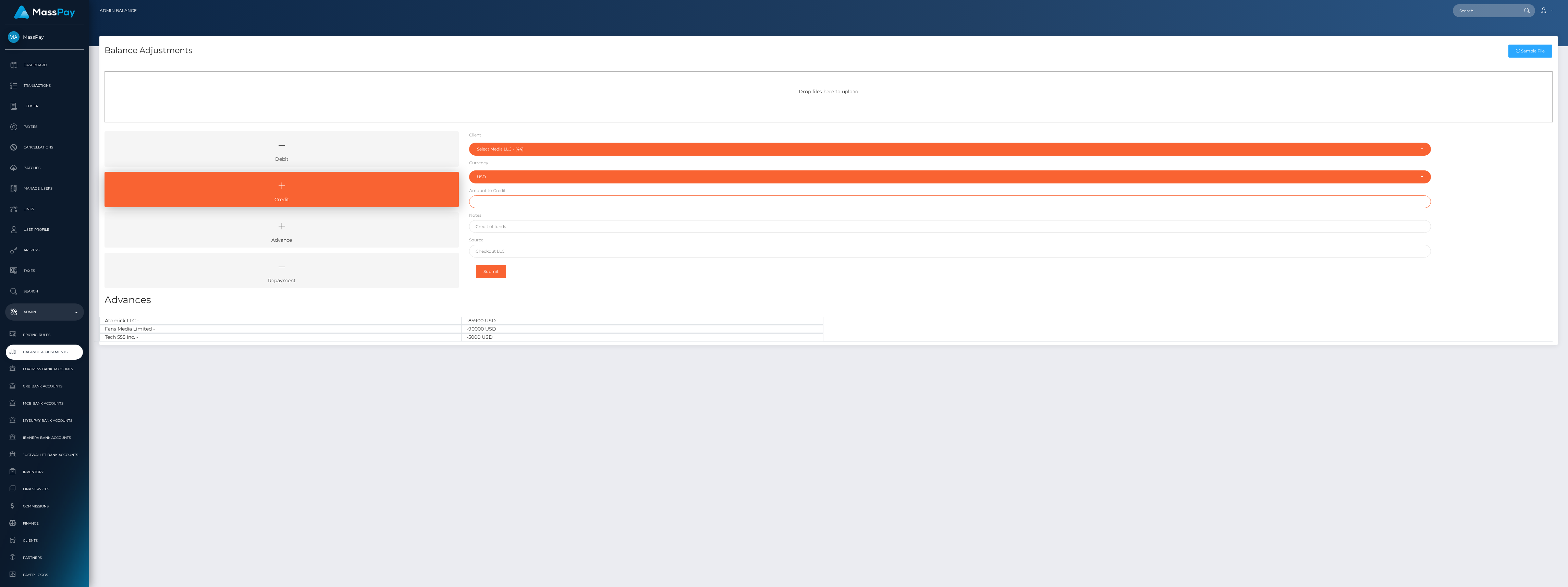
click at [517, 200] on input "text" at bounding box center [950, 202] width 962 height 13
click at [494, 197] on input "$" at bounding box center [950, 202] width 962 height 13
paste input "1,500,000.00"
type input "$1,500,000.00"
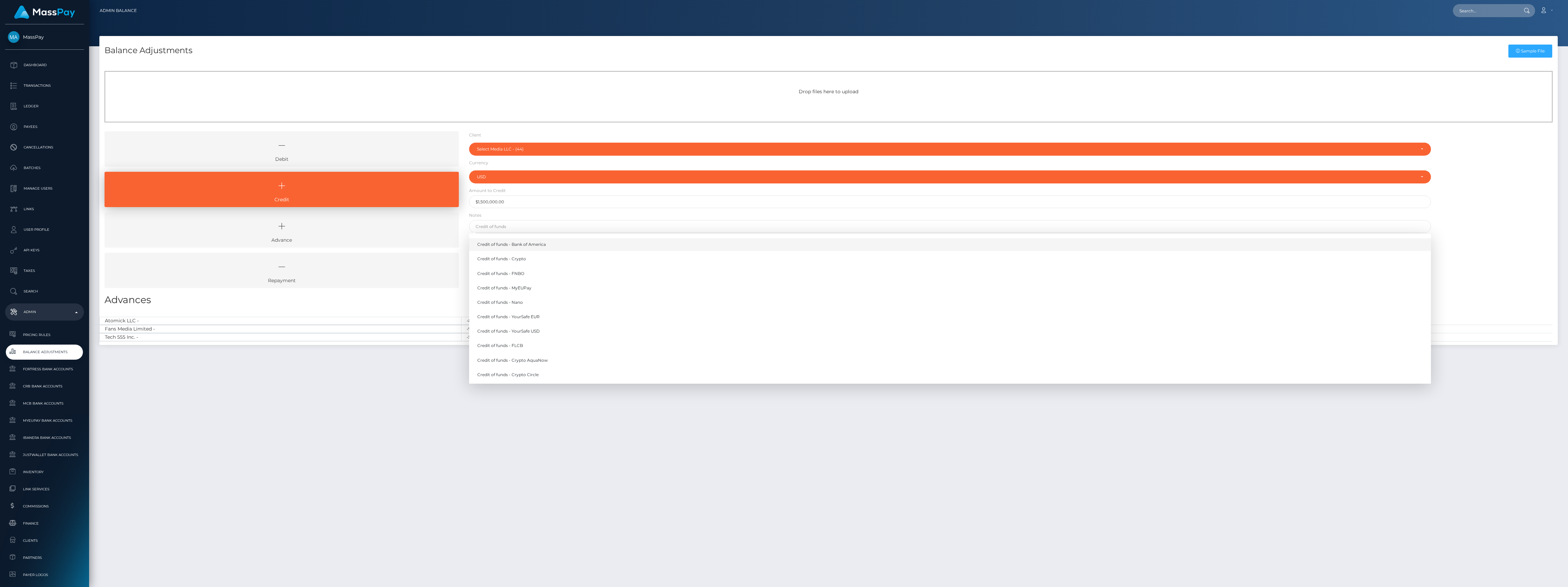
click at [517, 244] on link "Credit of funds - Bank of America" at bounding box center [950, 244] width 962 height 13
type input "Credit of funds - Bank of America"
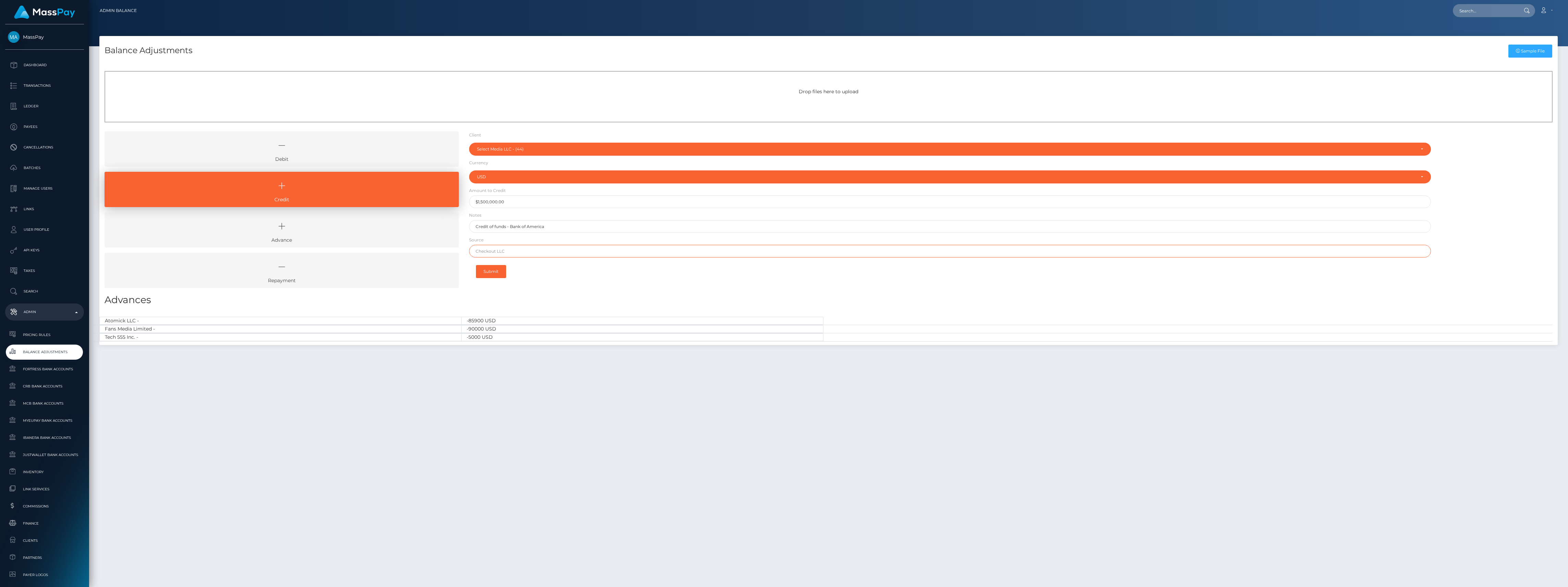
click at [503, 252] on input "text" at bounding box center [950, 251] width 962 height 13
type input "CHASE"
click at [487, 269] on button "Submit" at bounding box center [491, 271] width 30 height 13
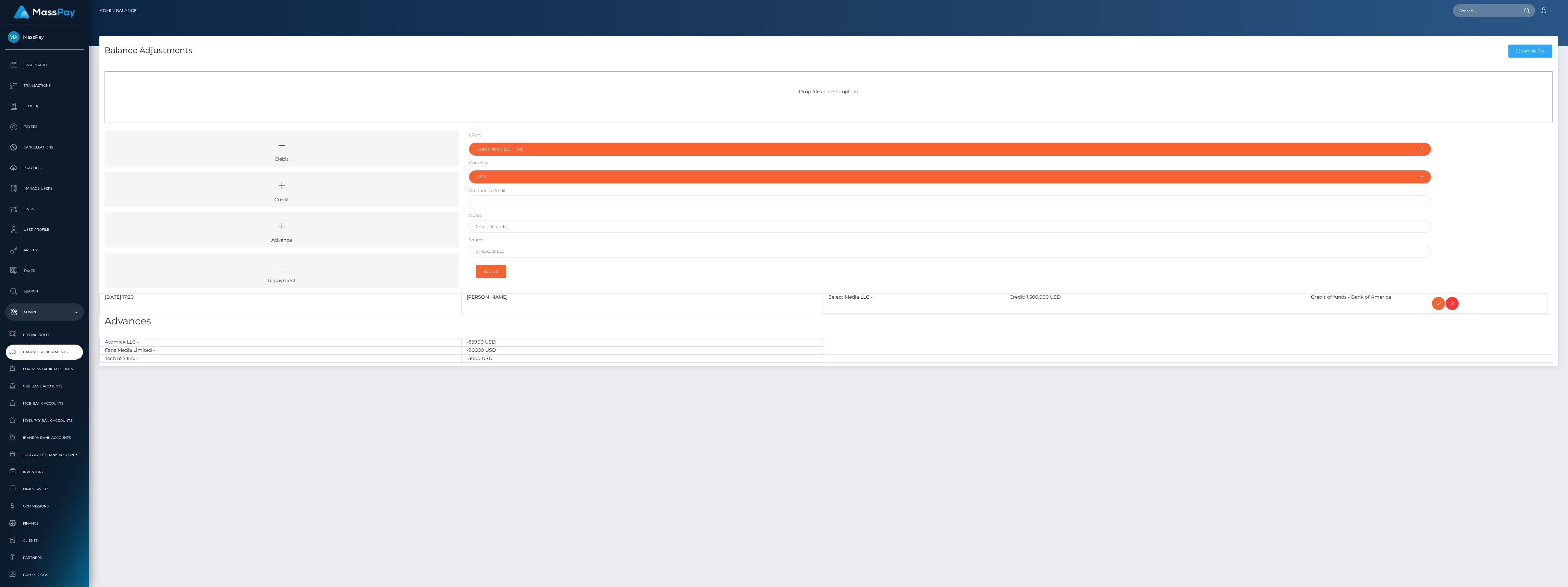
select select "44"
select select "USD"
click at [1434, 306] on icon at bounding box center [1438, 303] width 9 height 9
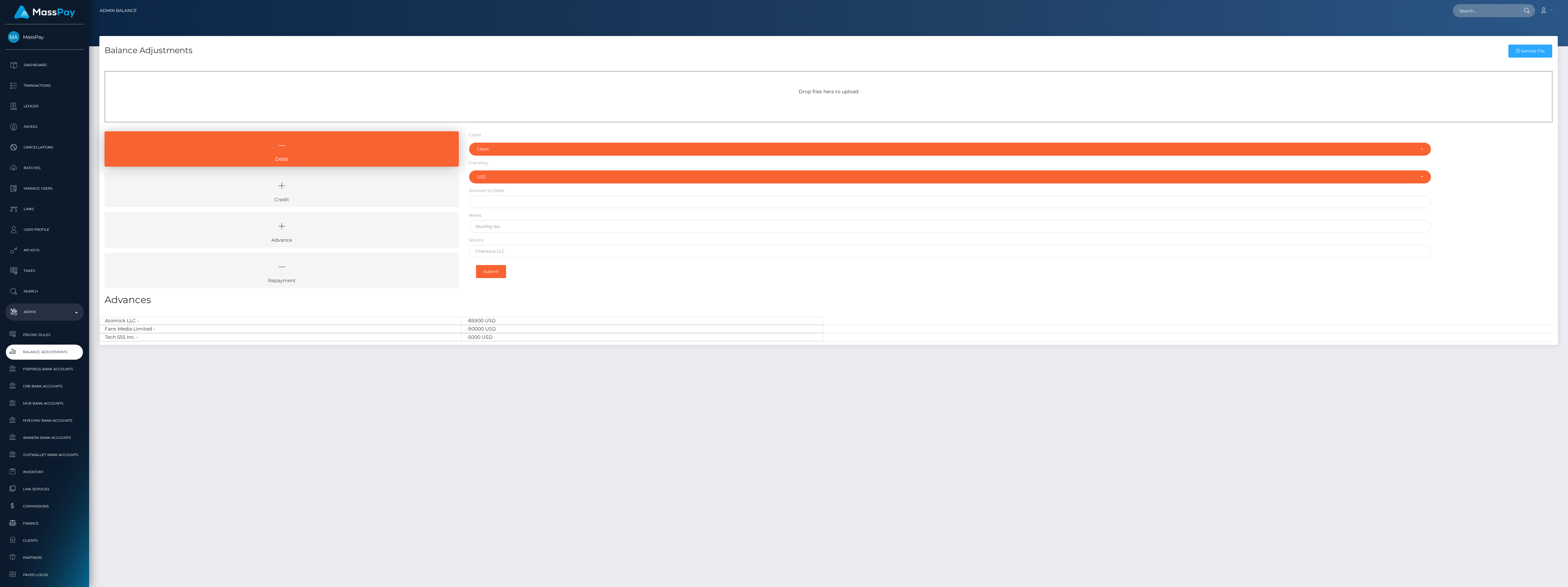
select select "USD"
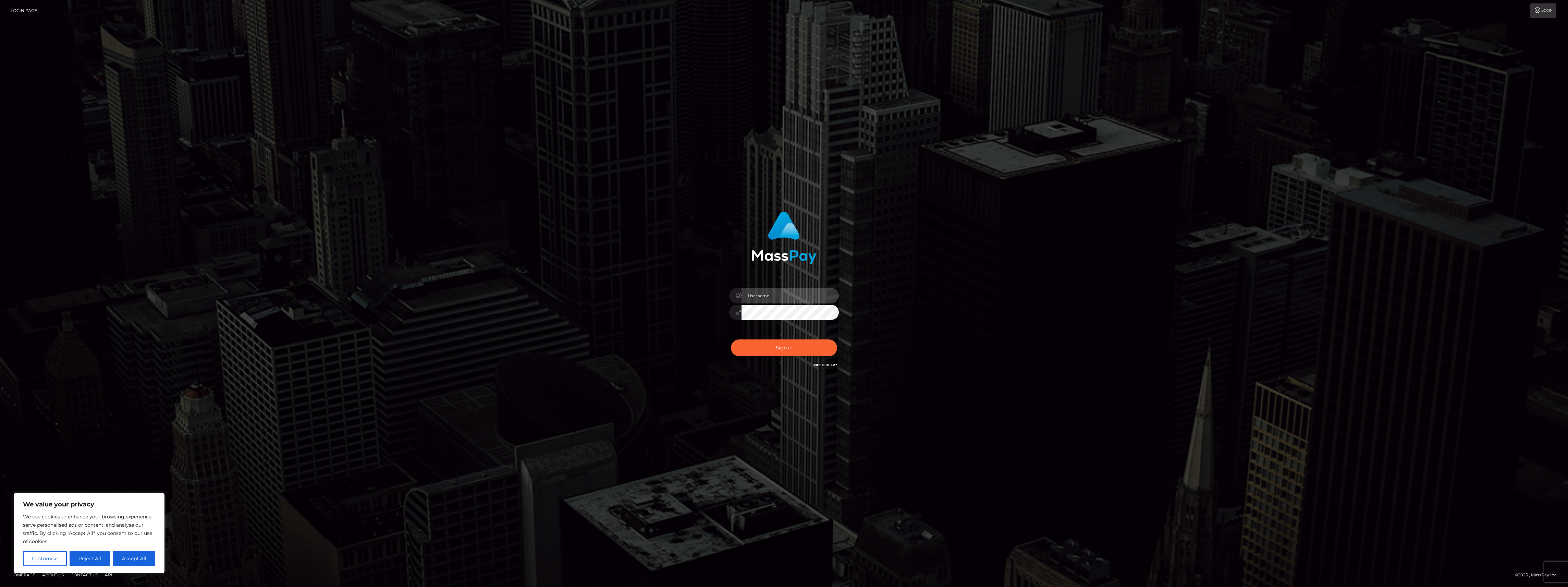
type input "bengreen"
click at [814, 353] on button "Sign in" at bounding box center [784, 348] width 107 height 17
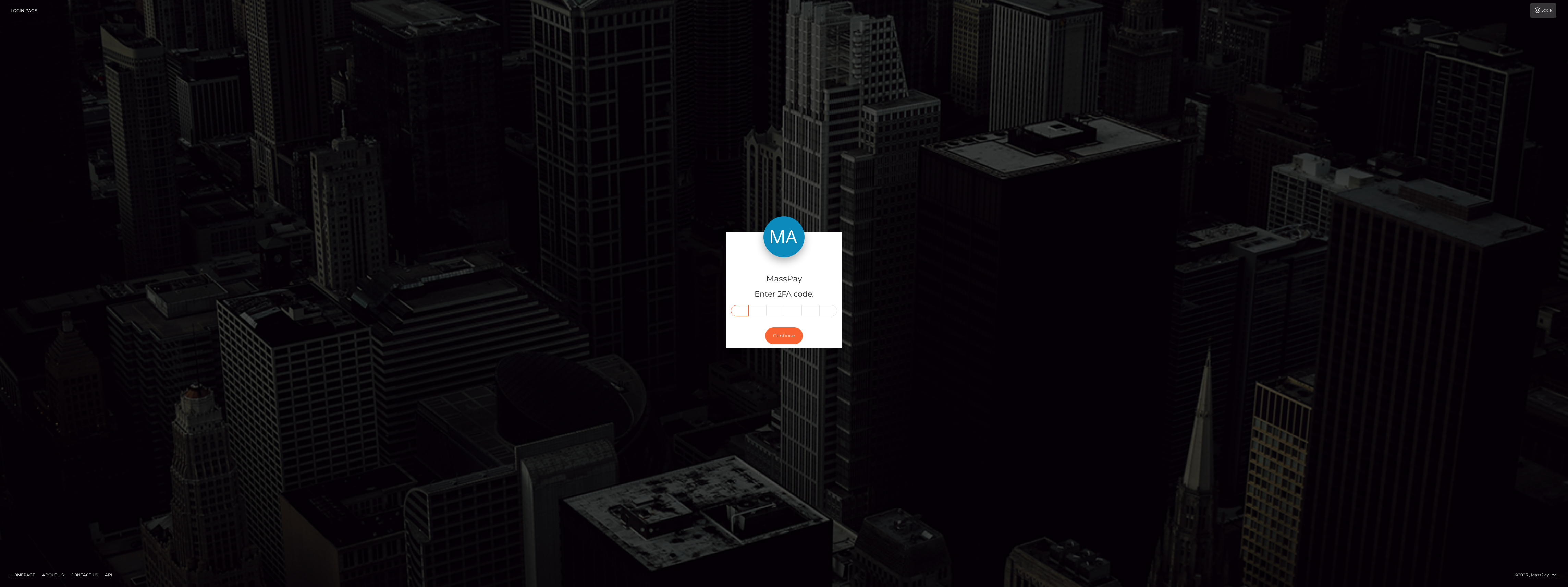
paste input "6"
type input "6"
type input "4"
type input "3"
type input "8"
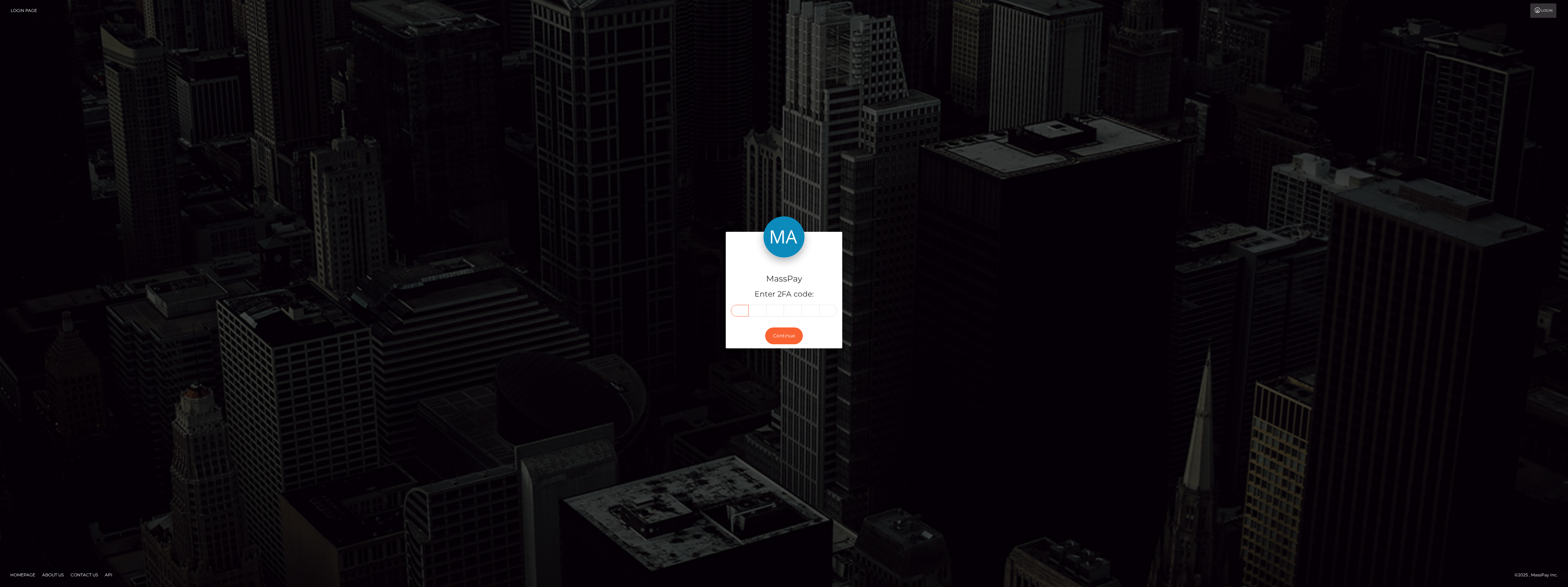
type input "4"
type input "6"
click at [780, 334] on button "Continue" at bounding box center [784, 336] width 38 height 17
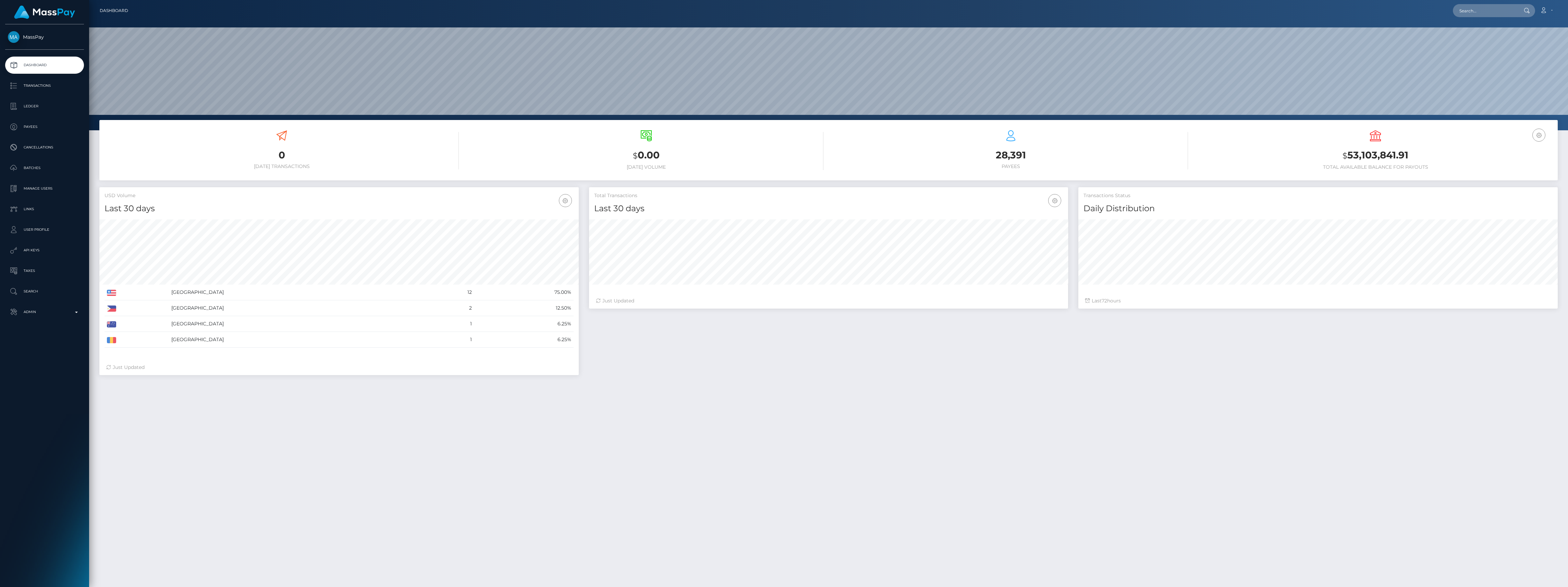
scroll to position [121, 479]
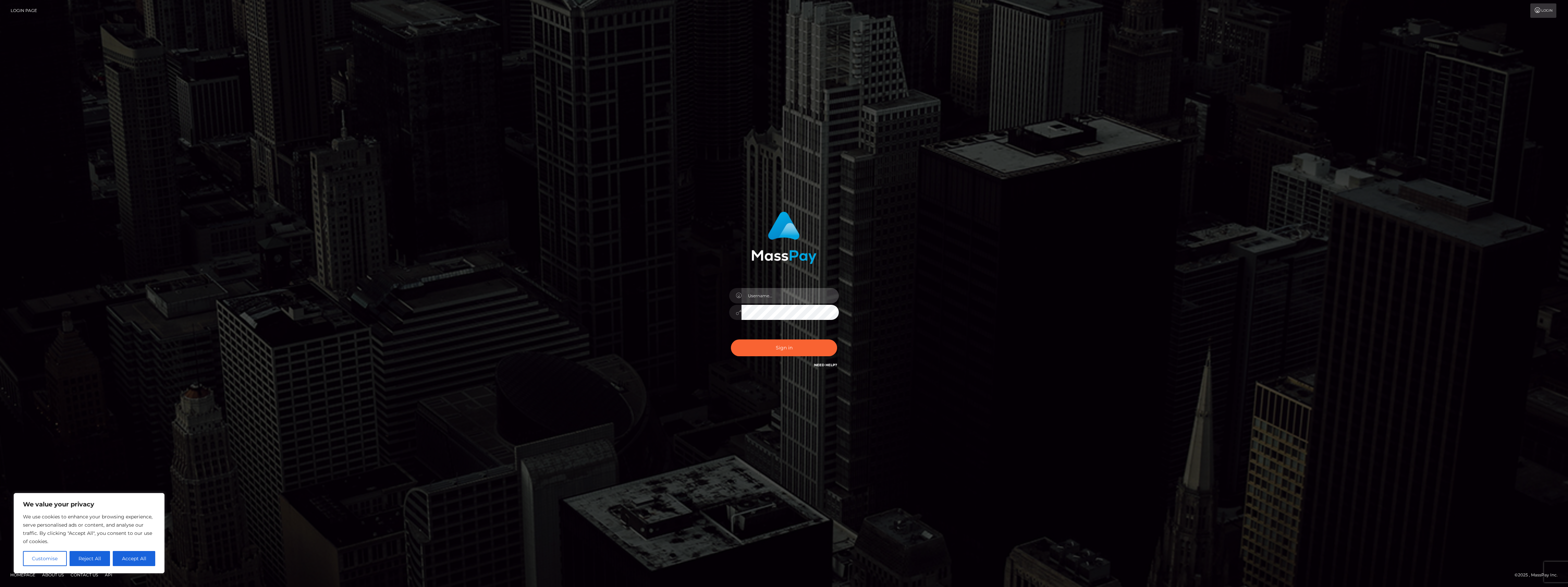
type input "bengreen"
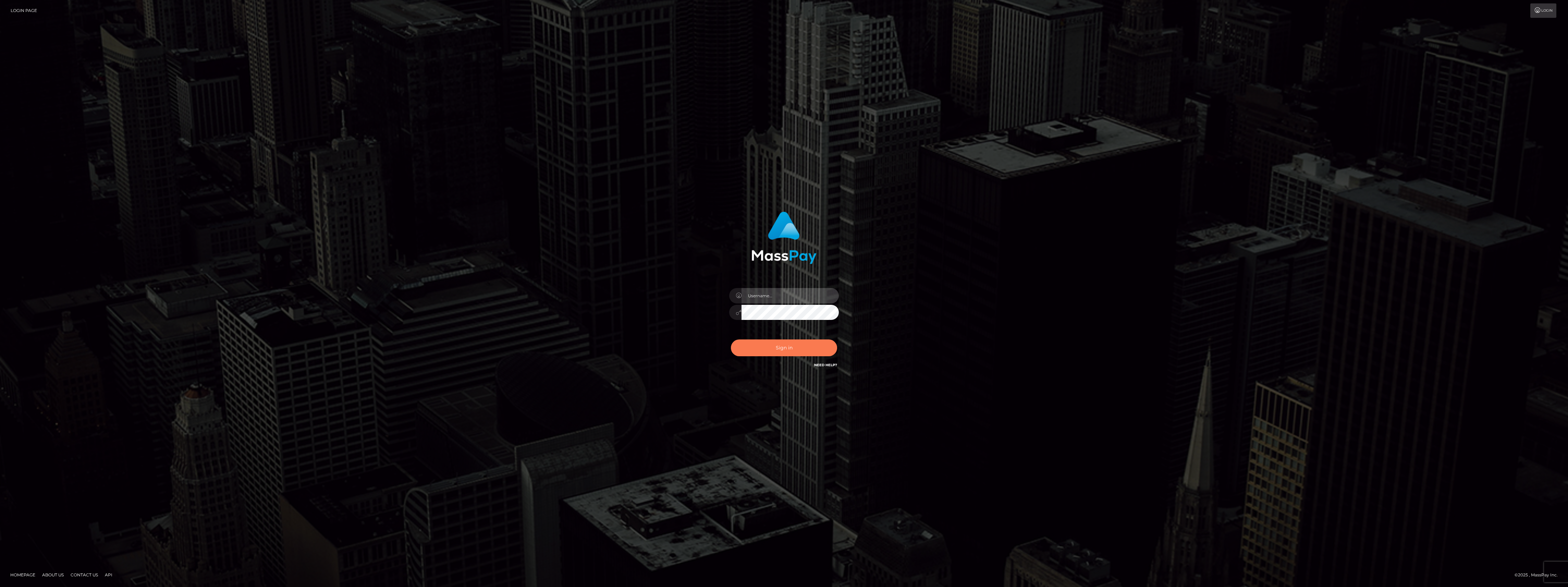
type input "bengreen"
click at [825, 342] on button "Sign in" at bounding box center [784, 348] width 107 height 17
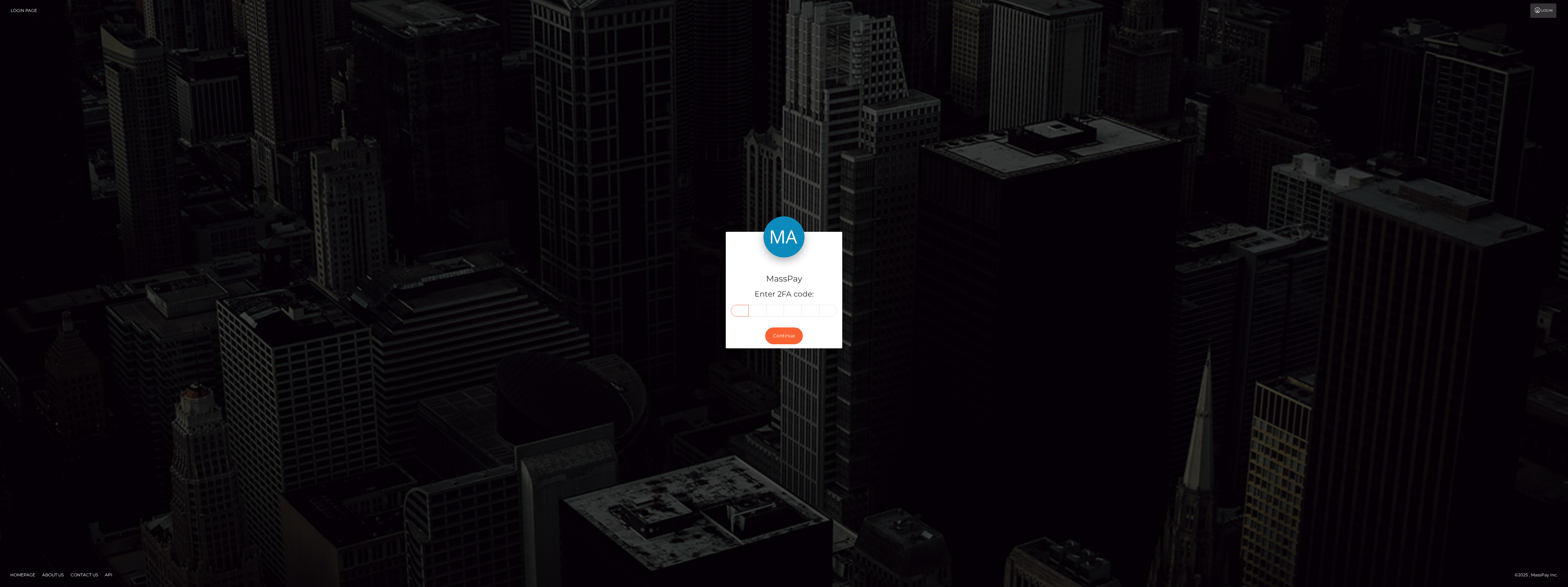
paste input "8"
type input "8"
type input "5"
type input "9"
type input "1"
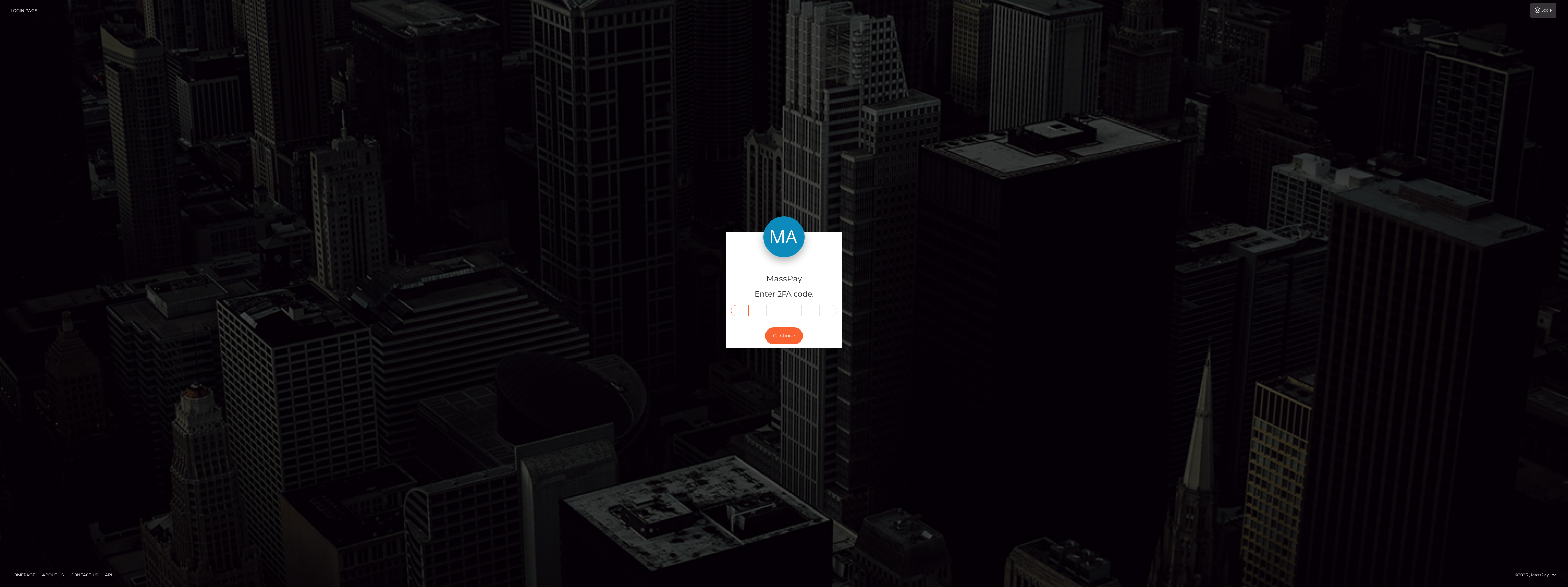
type input "1"
type input "5"
click at [769, 337] on button "Continue" at bounding box center [784, 336] width 38 height 17
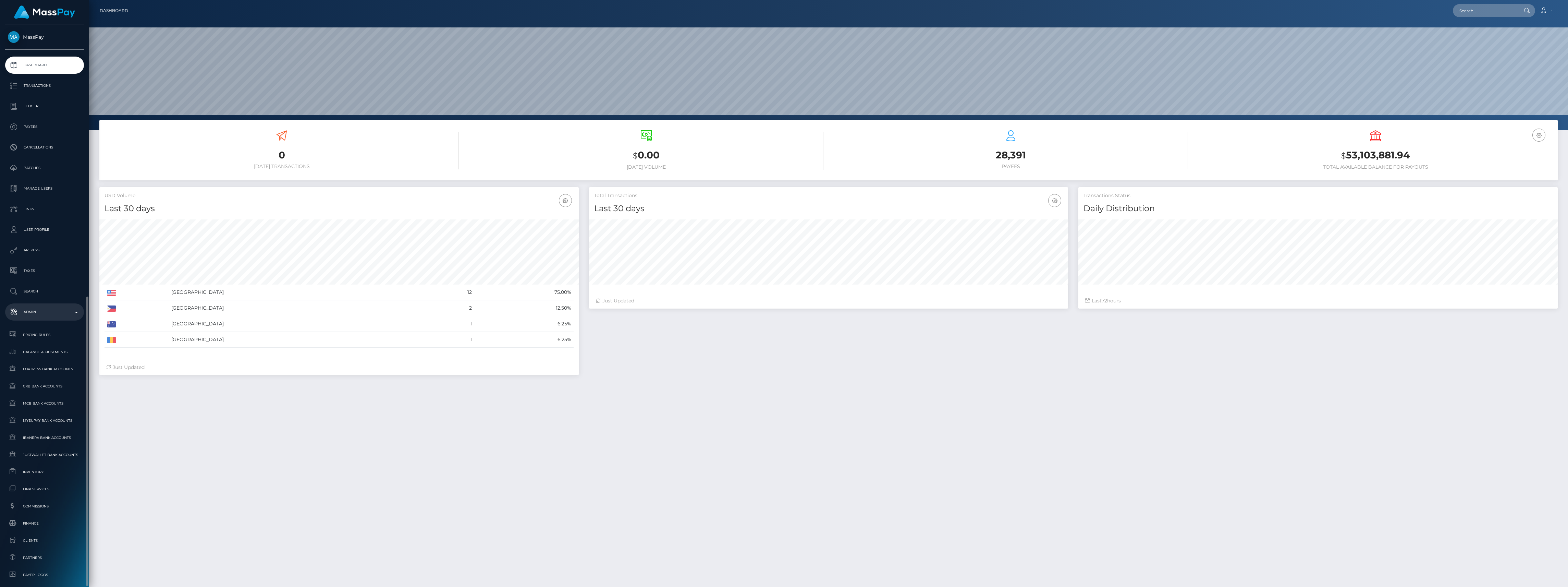
scroll to position [121, 479]
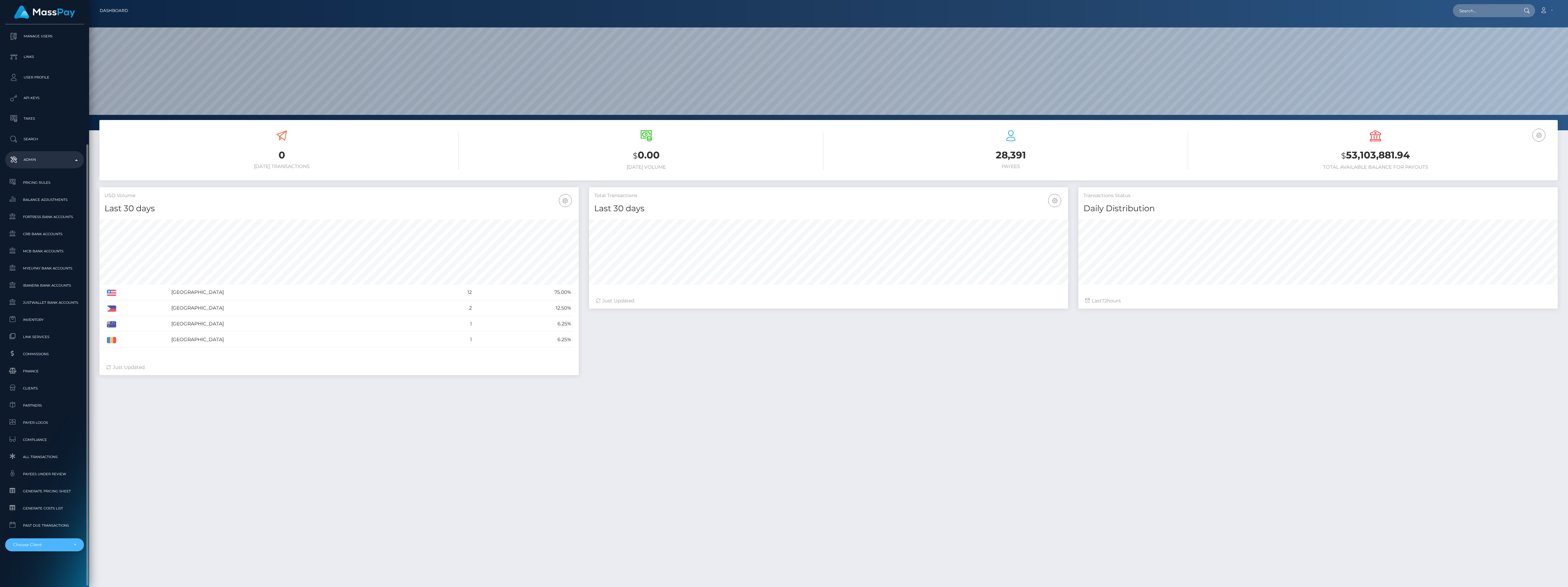
click at [43, 538] on div "Choose Client" at bounding box center [44, 544] width 79 height 13
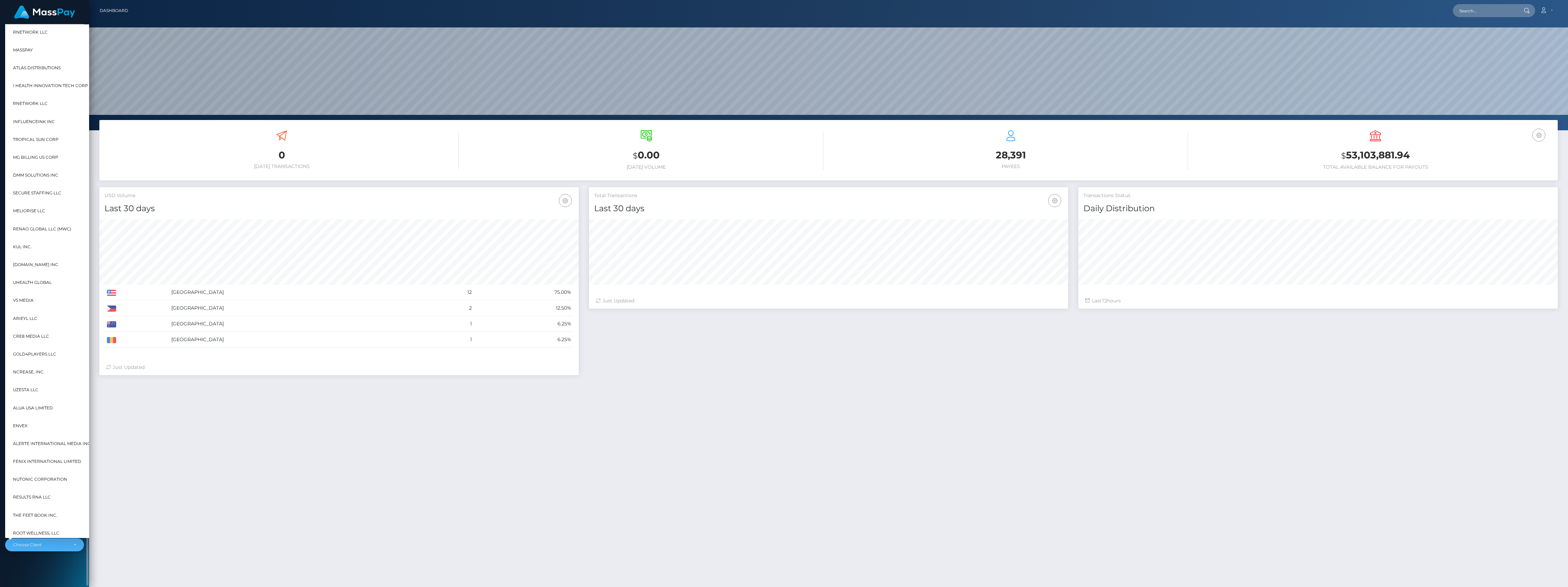
scroll to position [0, 7]
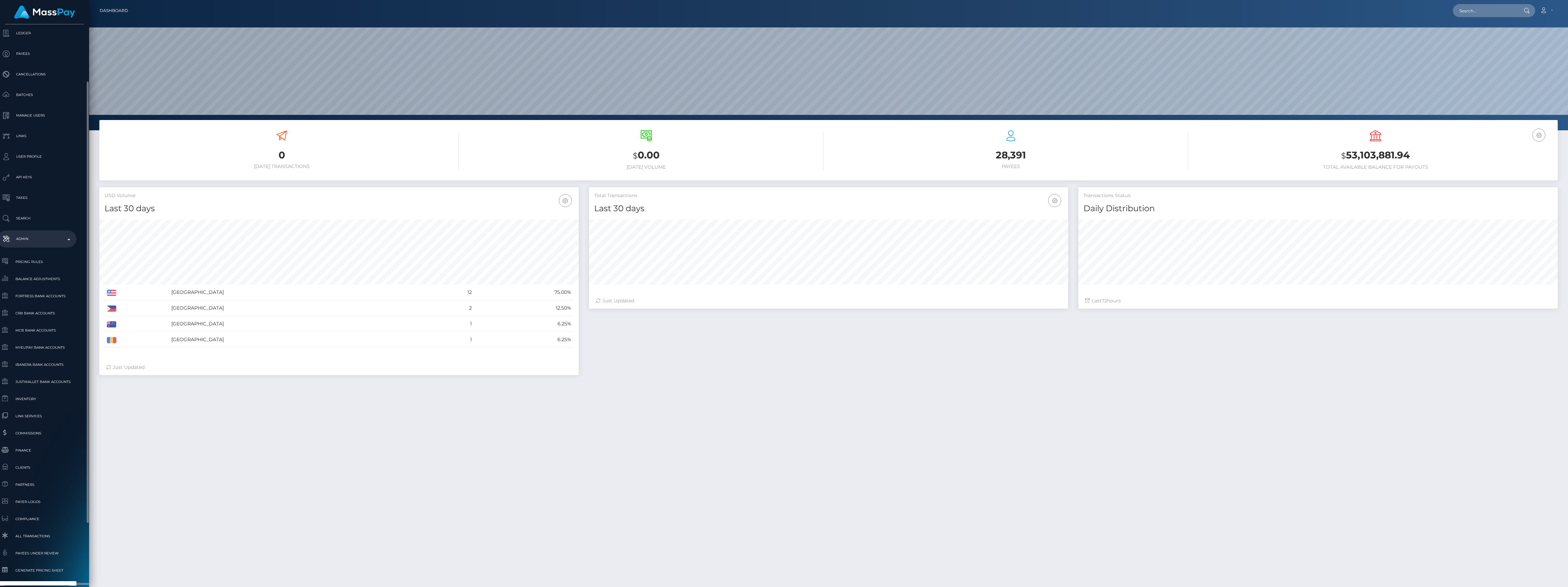
type input "mg b"
select select "8"
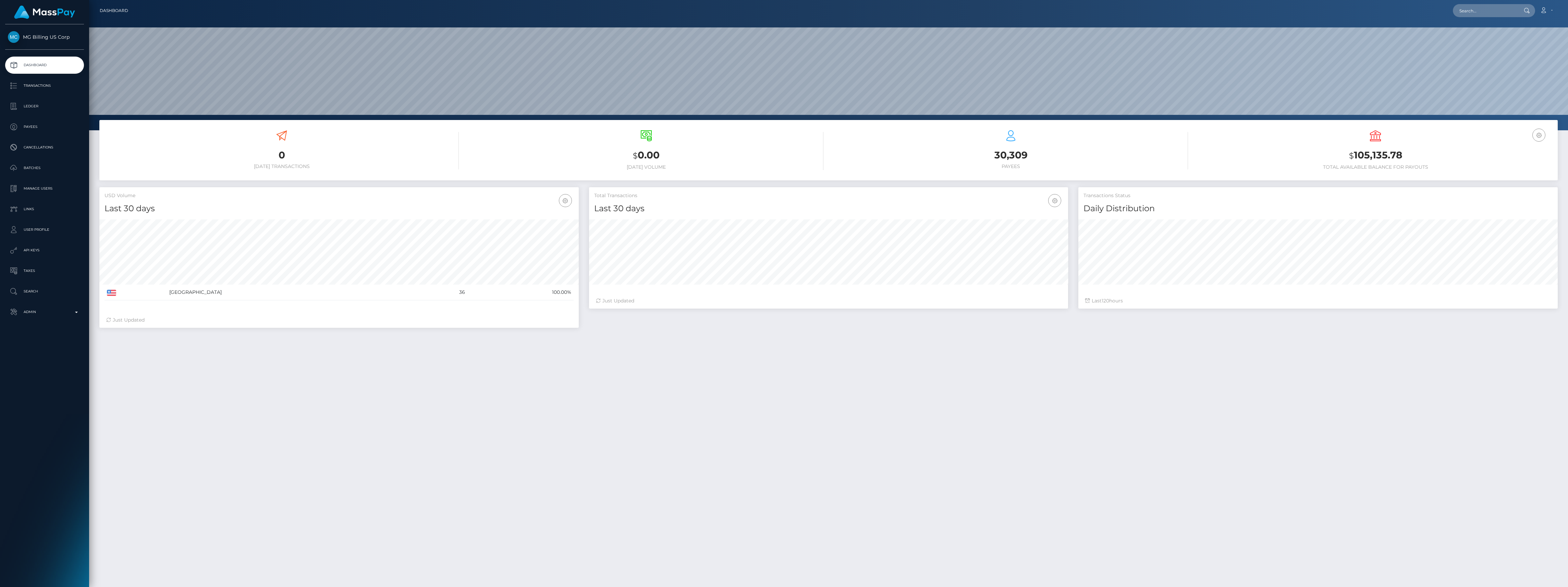
scroll to position [121, 479]
click at [40, 100] on link "Ledger" at bounding box center [44, 106] width 79 height 17
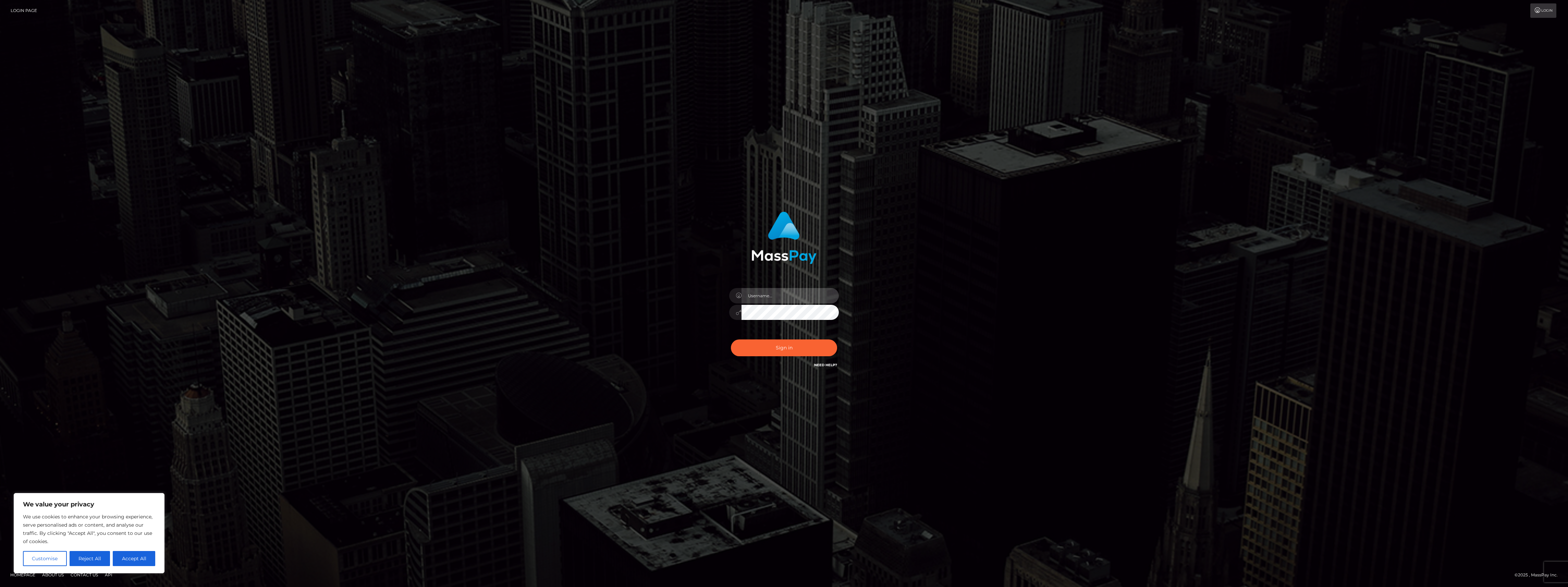
type input "bengreen"
click at [789, 349] on button "Sign in" at bounding box center [784, 348] width 107 height 17
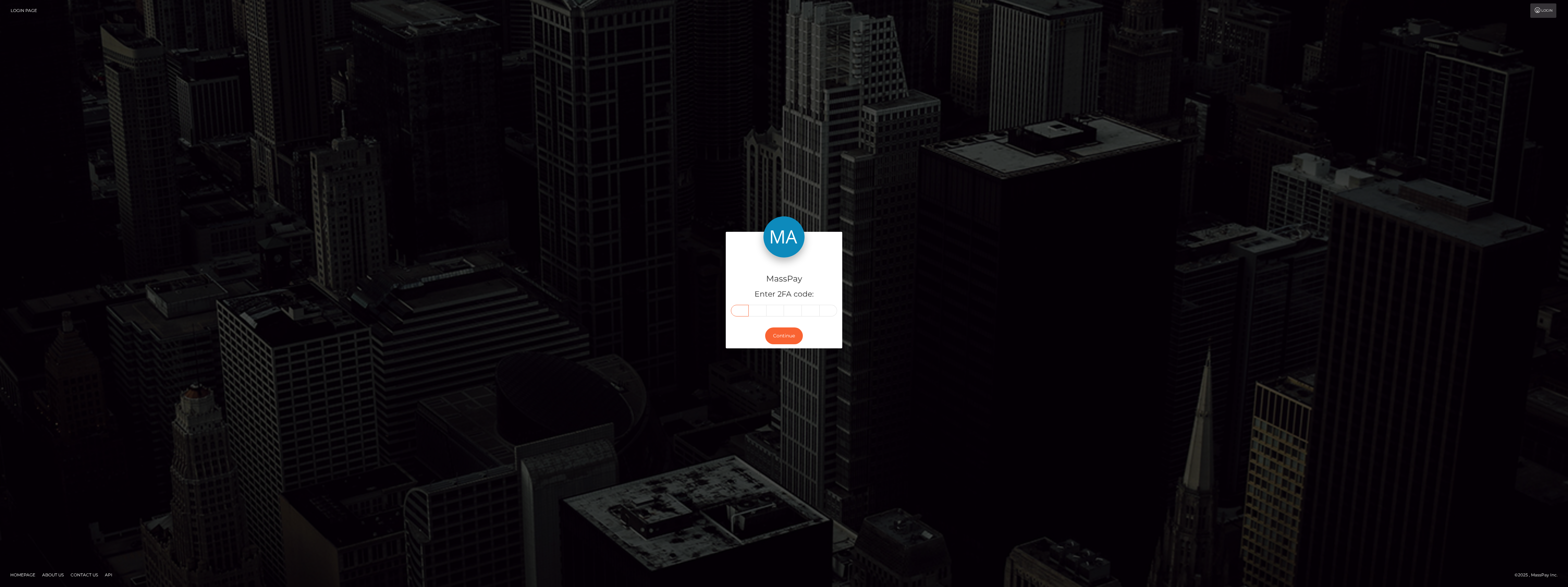
paste input "0"
type input "0"
type input "5"
type input "7"
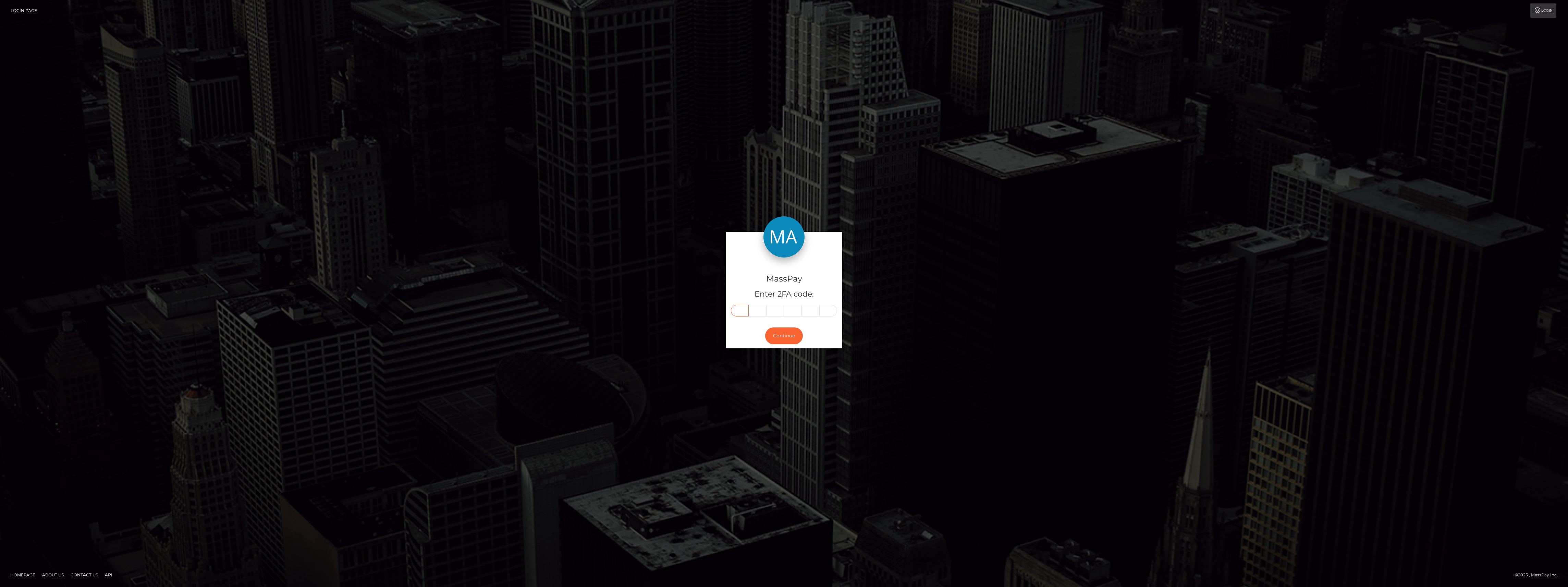
type input "6"
type input "1"
click at [786, 332] on button "Continue" at bounding box center [784, 336] width 38 height 17
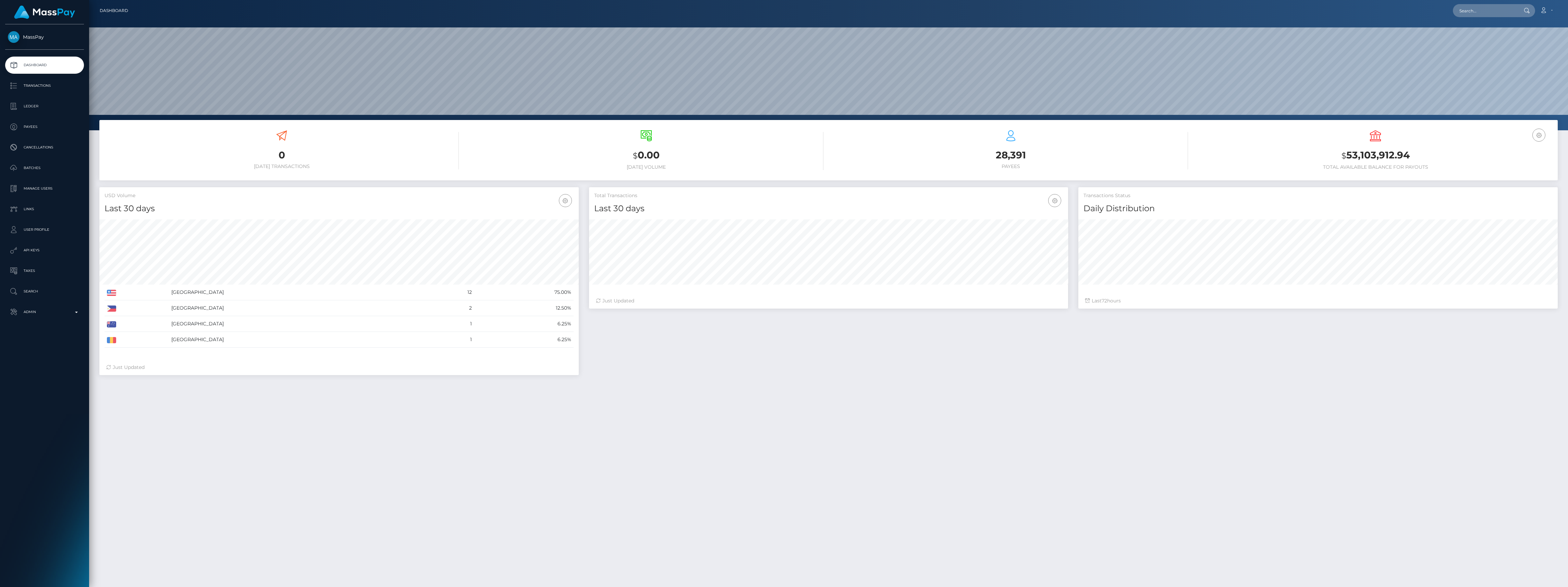
scroll to position [121, 479]
click at [41, 314] on p "Admin" at bounding box center [44, 312] width 73 height 10
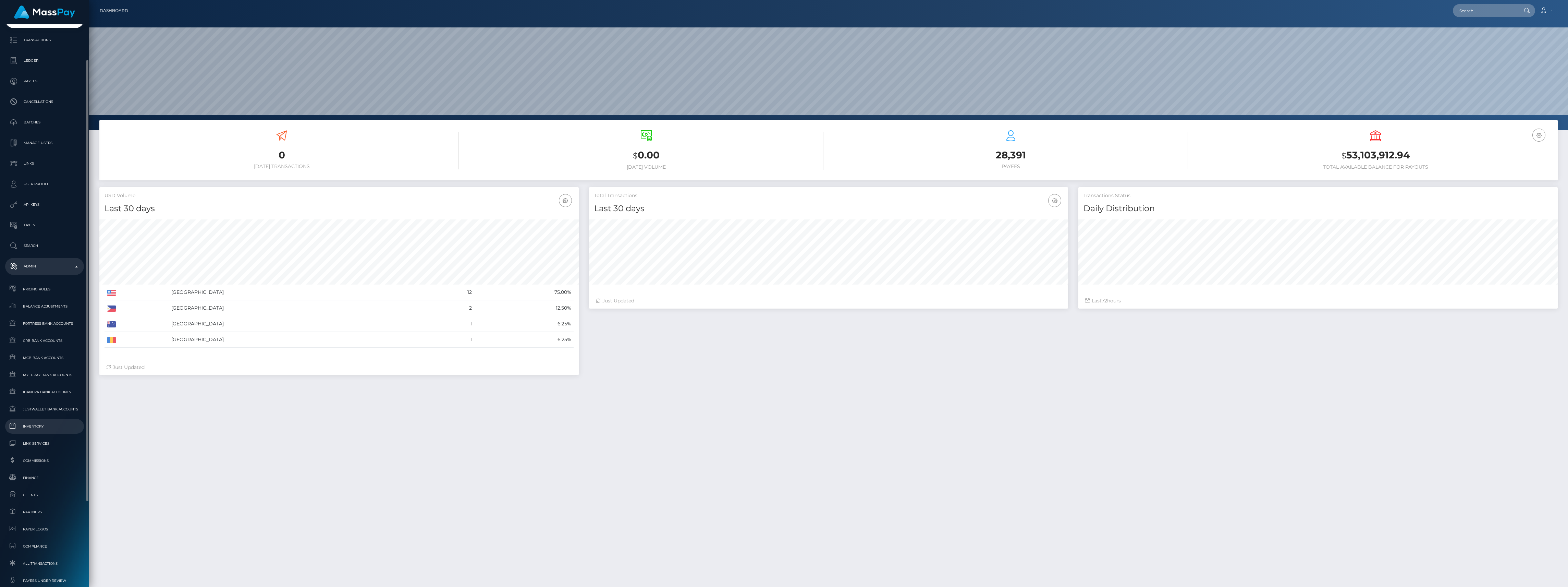
click at [52, 428] on span "Inventory" at bounding box center [44, 426] width 73 height 8
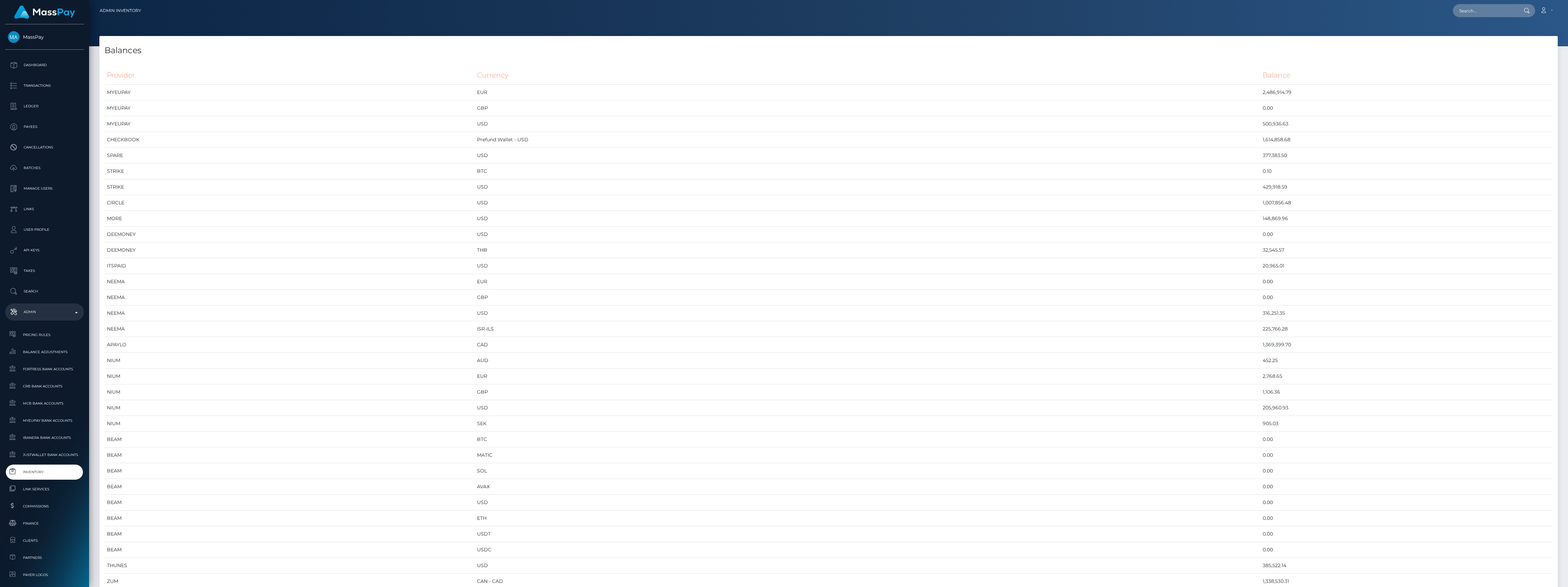
scroll to position [3382, 1458]
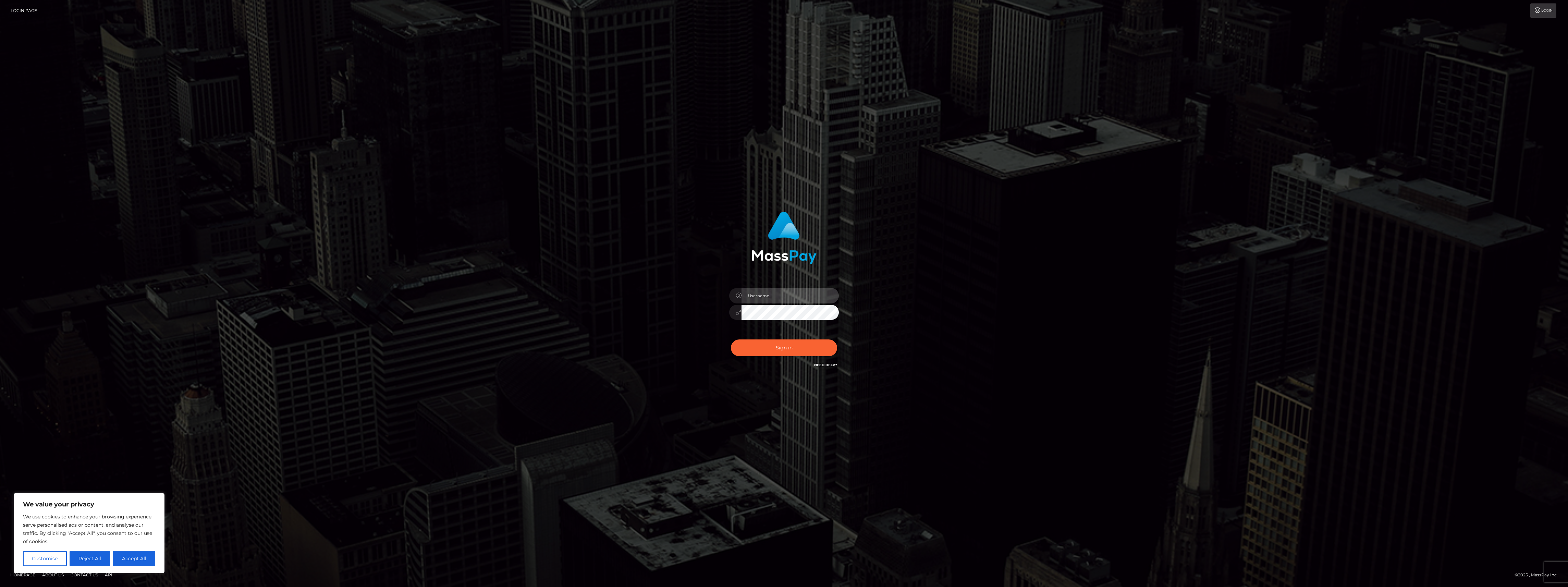
type input "bengreen"
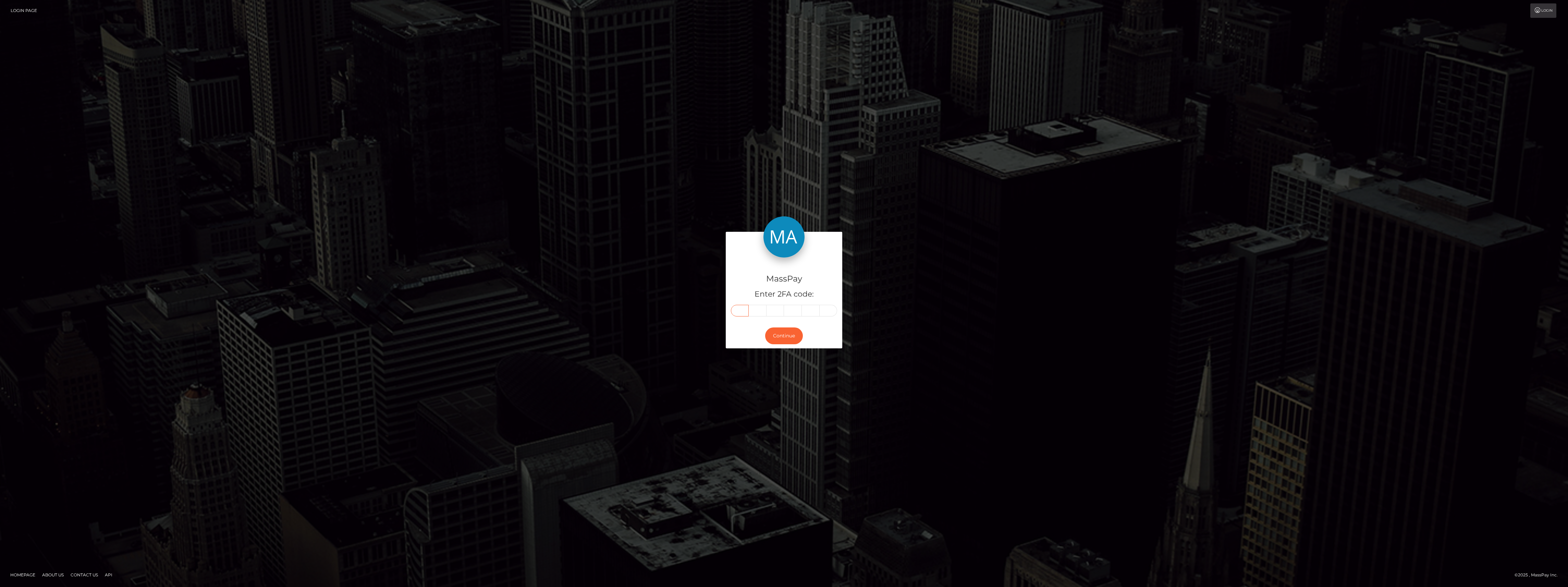
paste input "0"
type input "0"
type input "2"
type input "9"
type input "7"
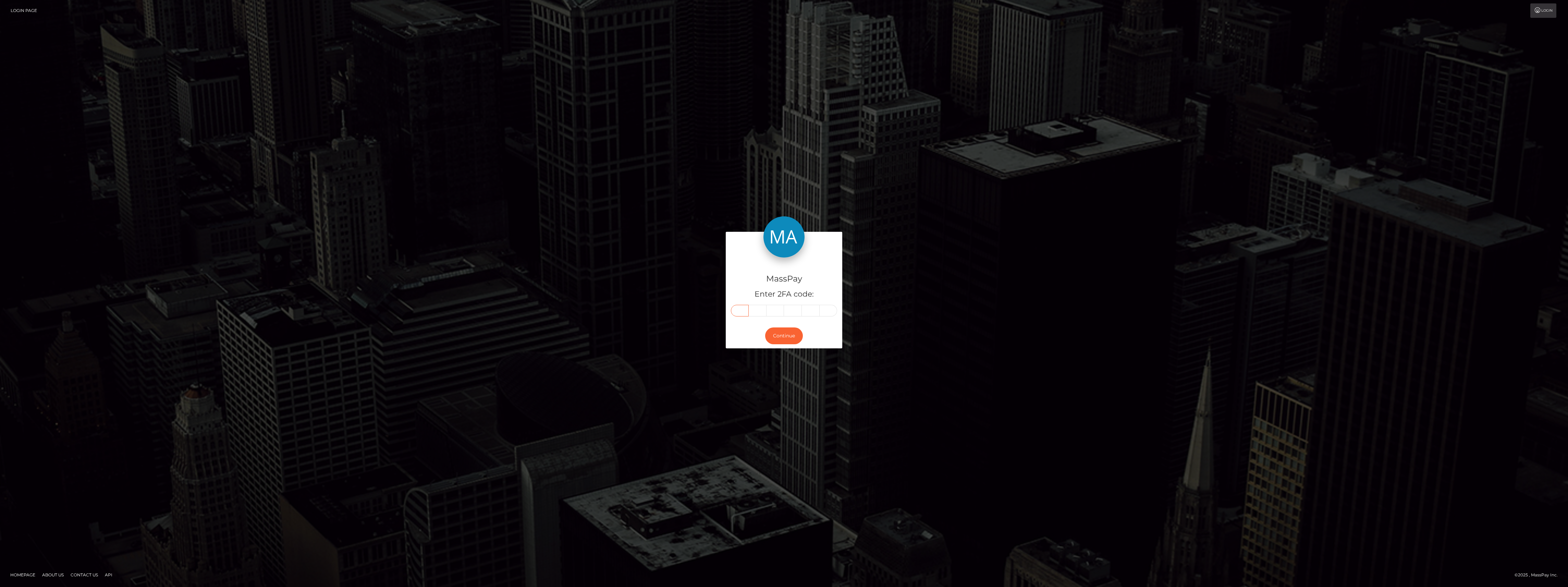
type input "0"
click at [790, 339] on button "Continue" at bounding box center [784, 336] width 38 height 17
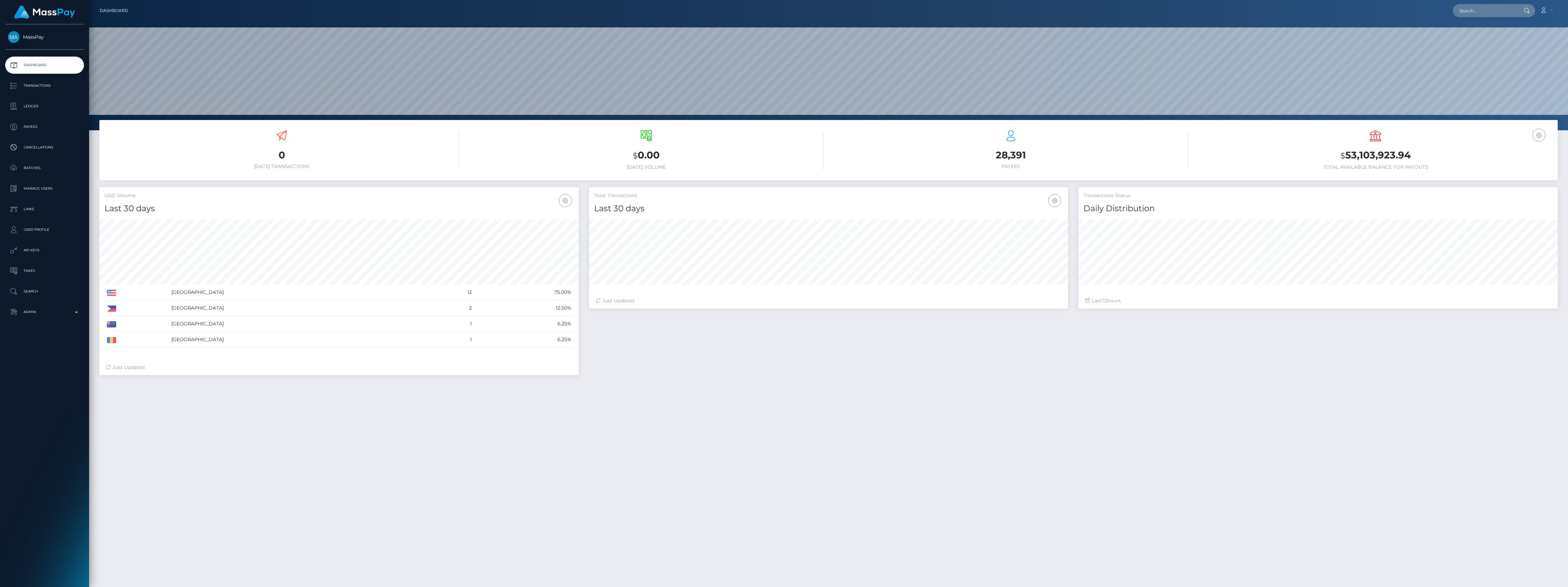
scroll to position [121, 479]
click at [39, 315] on p "Admin" at bounding box center [44, 312] width 73 height 10
click at [28, 468] on span "Inventory" at bounding box center [44, 471] width 73 height 8
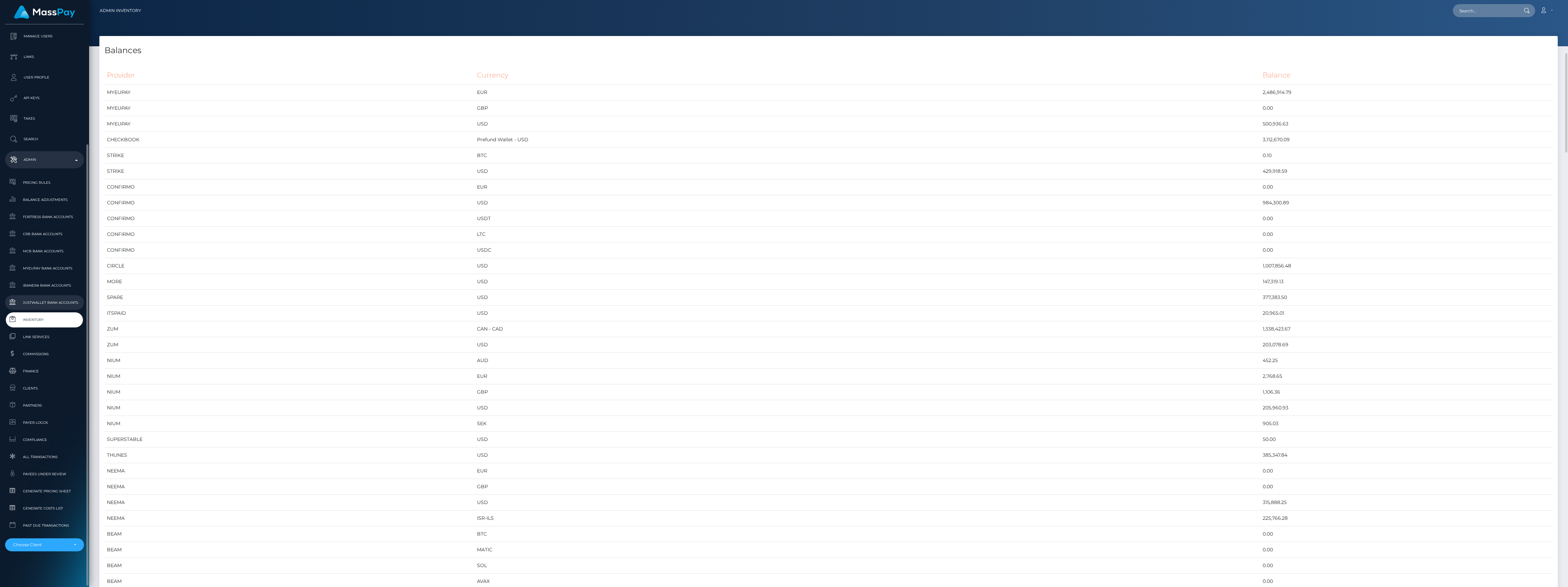
scroll to position [46, 0]
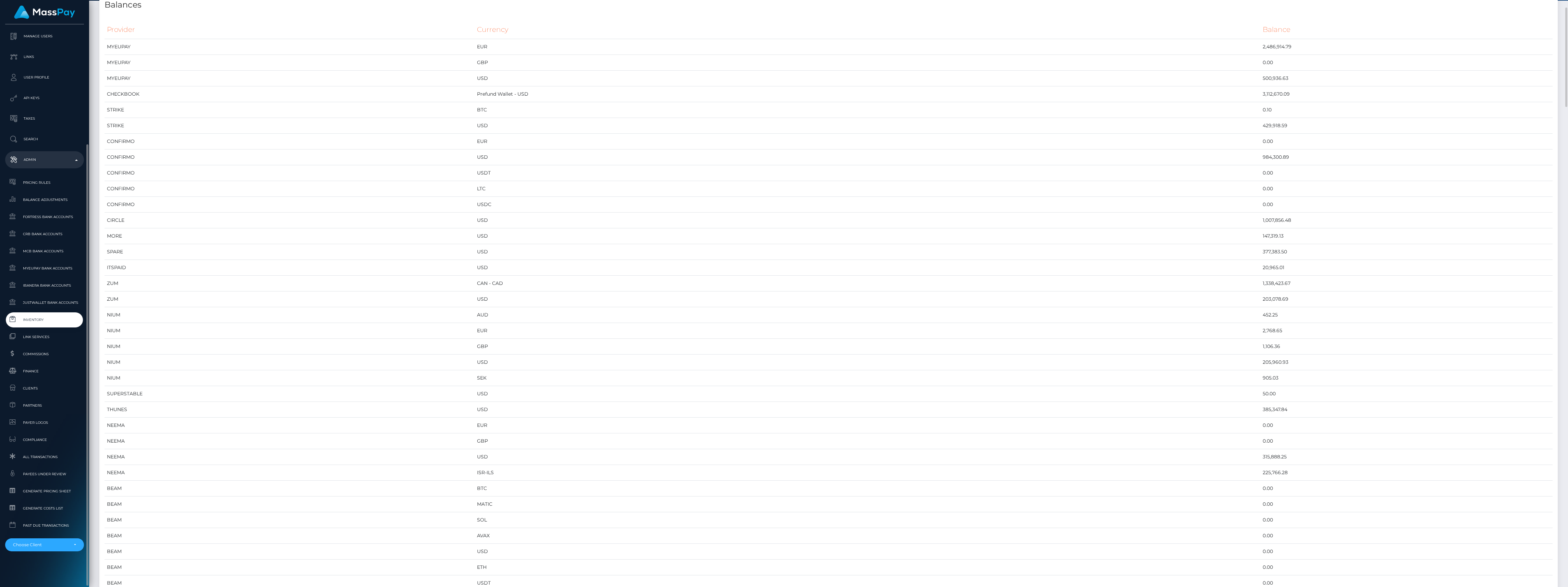
click at [46, 324] on link "Inventory" at bounding box center [44, 320] width 79 height 15
drag, startPoint x: 1237, startPoint y: 92, endPoint x: 1153, endPoint y: 95, distance: 84.1
click at [1153, 95] on tr "CHECKBOOK Prefund Wallet - USD 3,112,670.09" at bounding box center [828, 94] width 1448 height 16
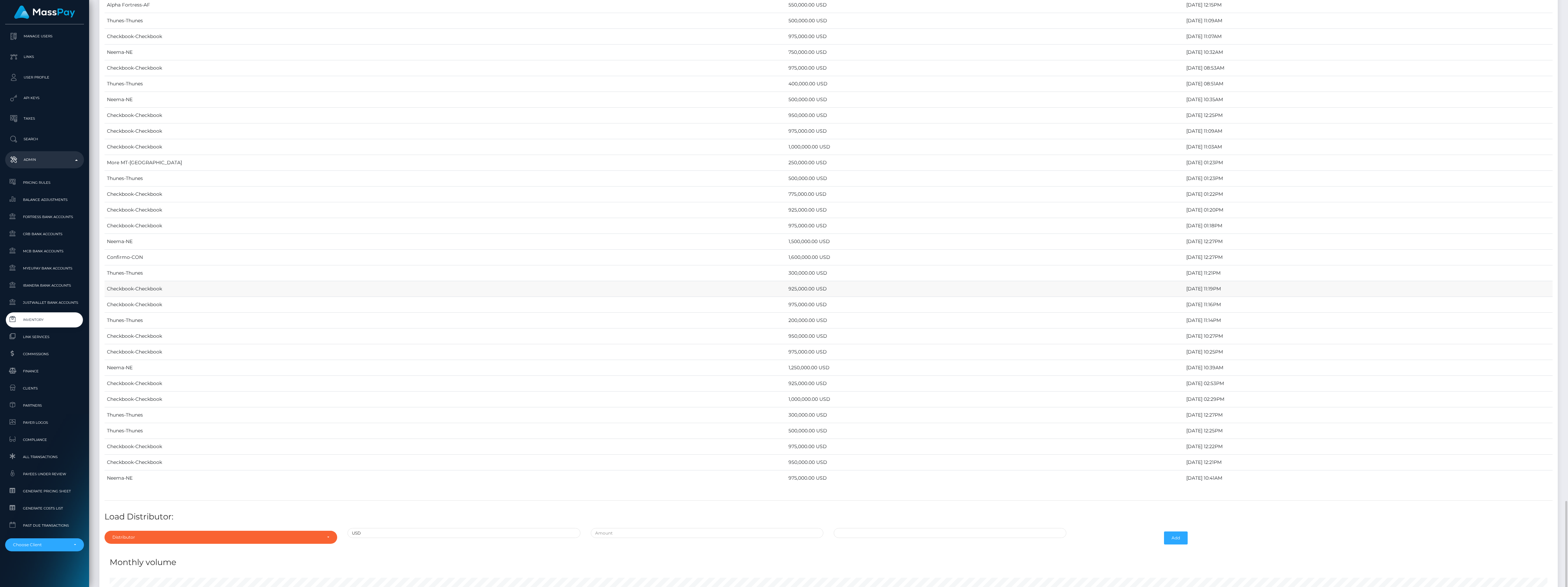
scroll to position [2507, 0]
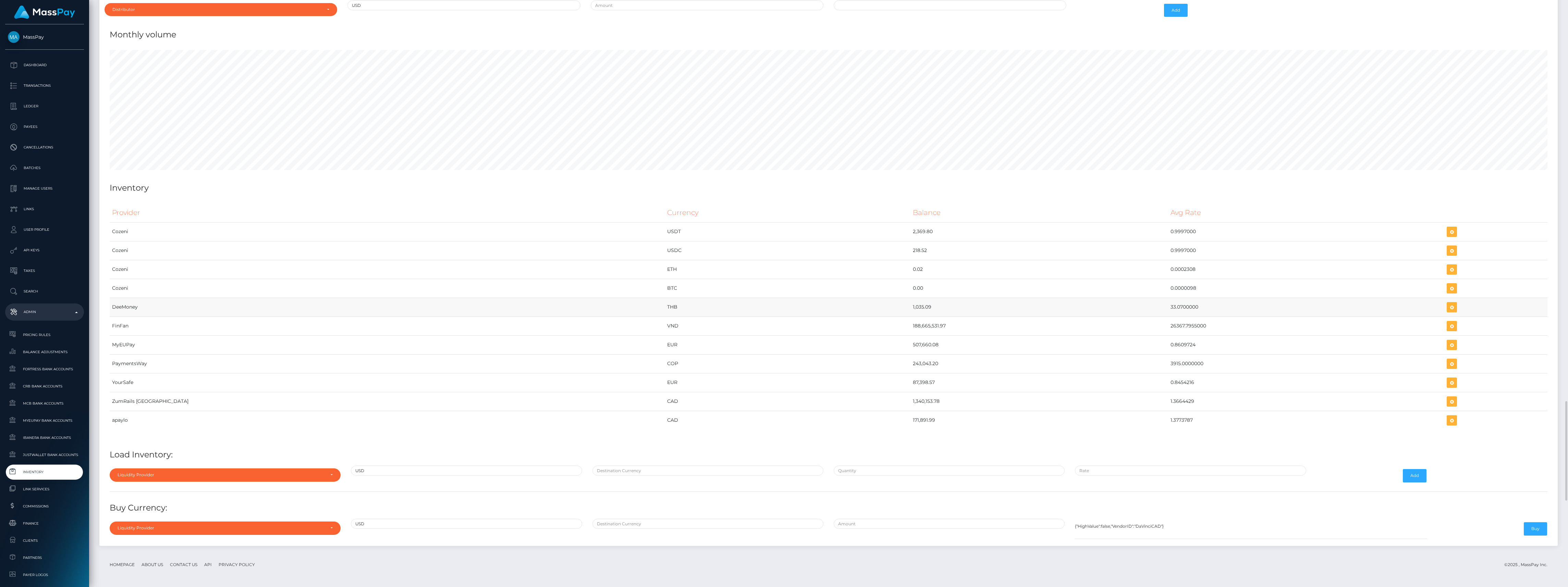
scroll to position [2690, 0]
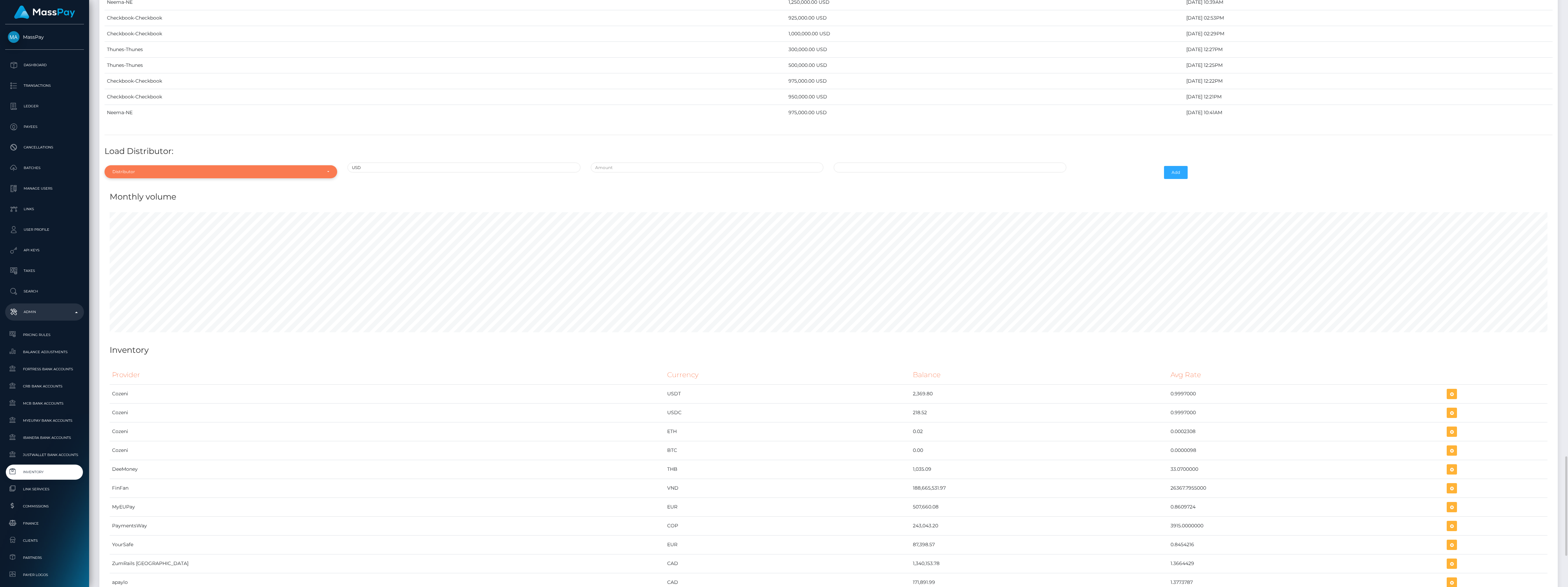
click at [188, 178] on div "Distributor" at bounding box center [221, 171] width 233 height 13
click at [181, 193] on input "Search" at bounding box center [220, 188] width 227 height 10
type input "chec"
click at [176, 209] on link "Checkbook" at bounding box center [221, 203] width 233 height 13
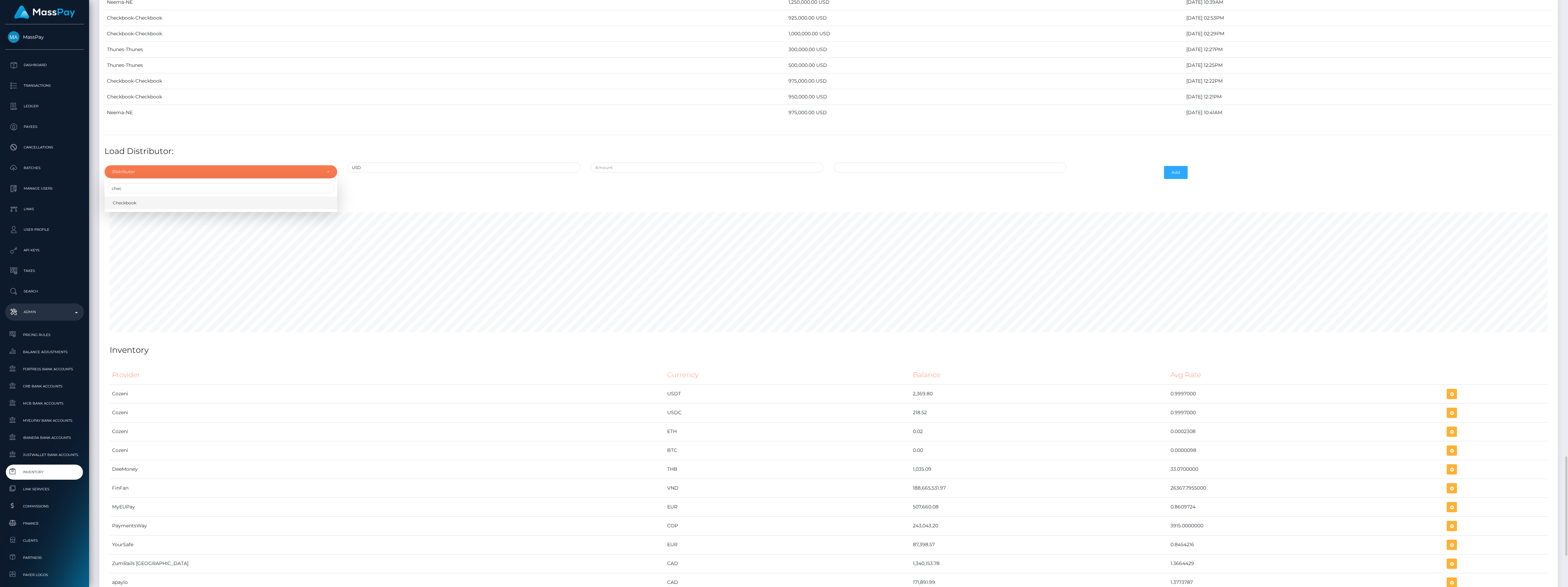
select select "7"
click at [606, 172] on input "text" at bounding box center [707, 167] width 233 height 10
type input "$975,000.0000000"
type input "09/29/2025 11:11 AM"
click at [1178, 179] on button "Add" at bounding box center [1175, 172] width 24 height 13
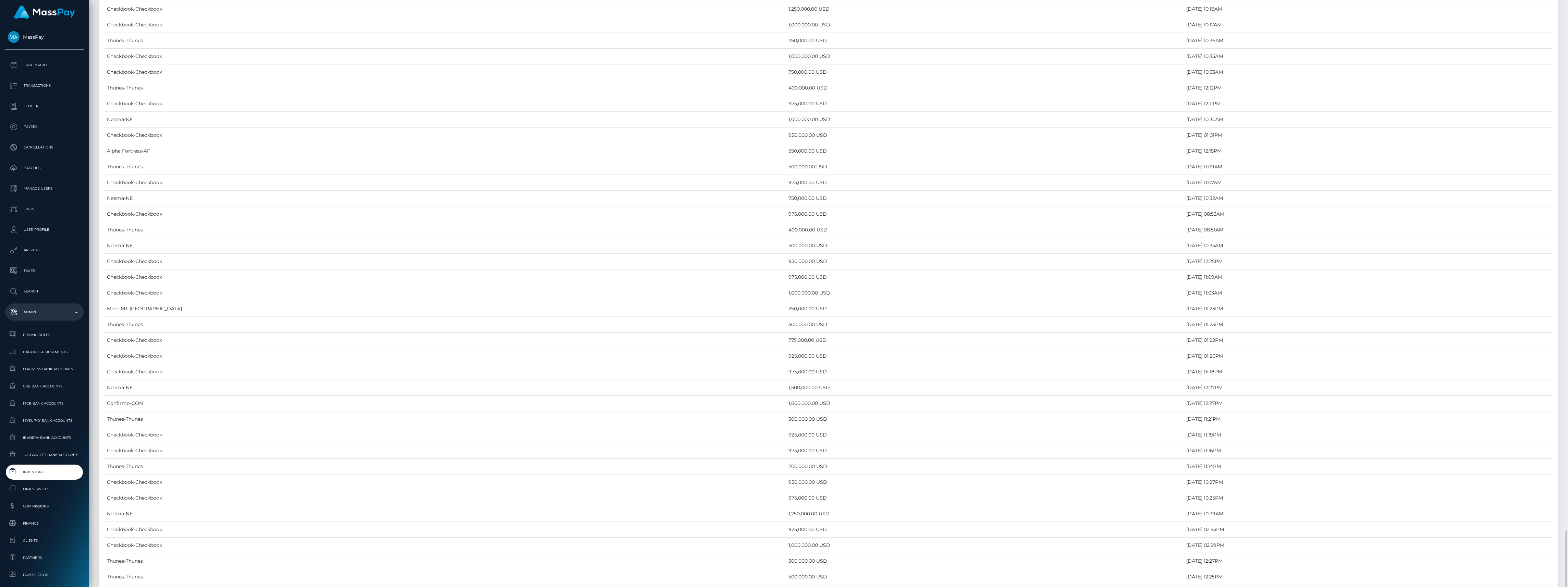
scroll to position [2559, 0]
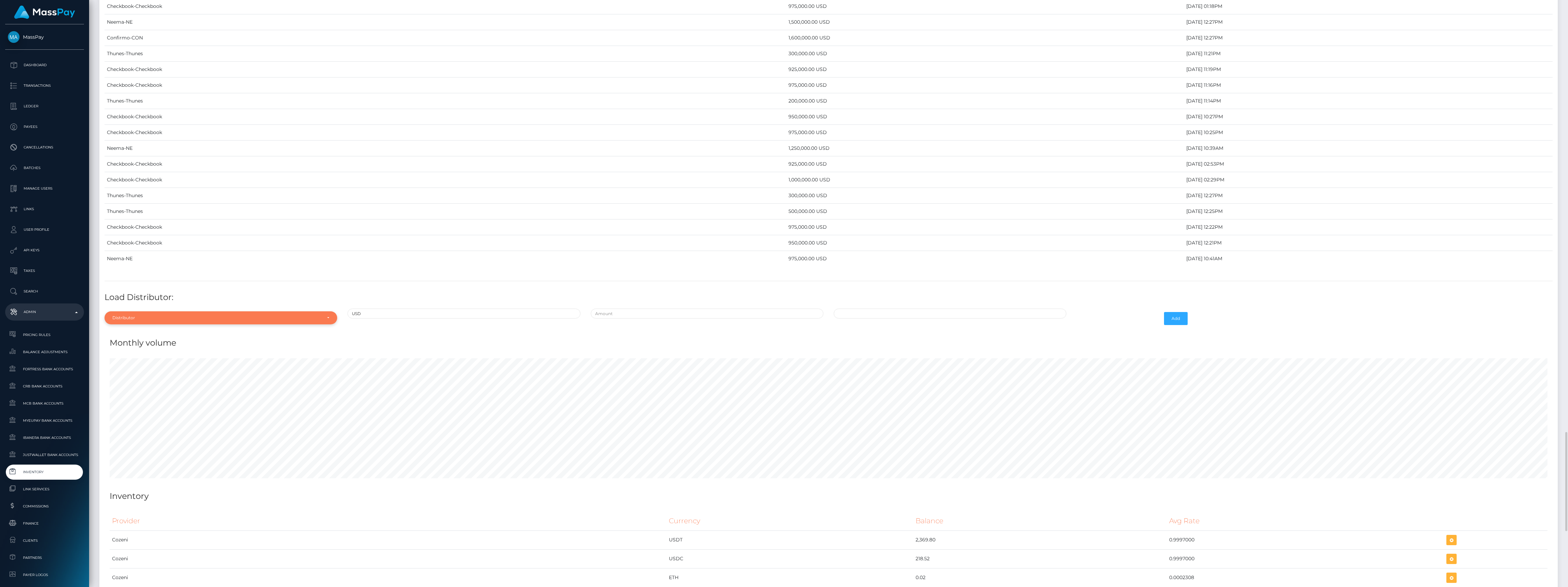
click at [131, 325] on div "Distributor" at bounding box center [221, 317] width 233 height 13
click at [145, 218] on input "Search" at bounding box center [220, 213] width 227 height 10
type input "chec"
click at [162, 308] on link "Checkbook" at bounding box center [221, 301] width 233 height 13
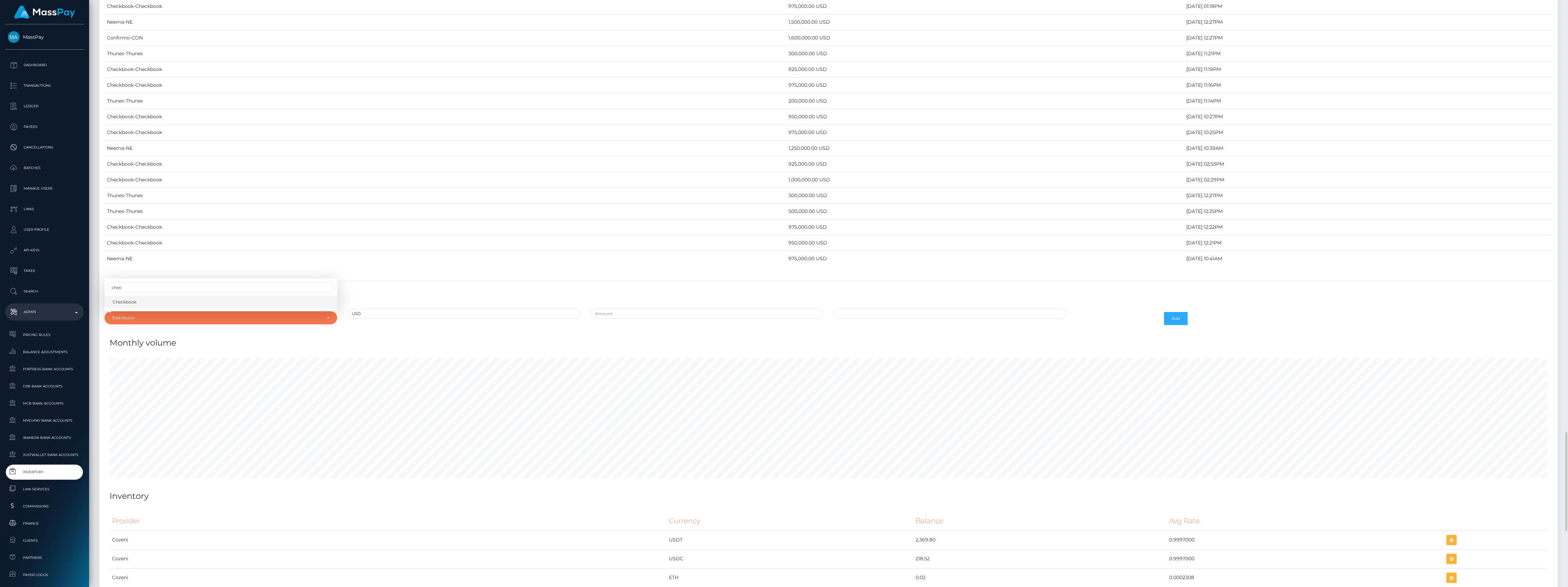
select select "7"
click at [631, 318] on input "text" at bounding box center [707, 314] width 233 height 10
type input "$525,000.0000000"
type input "[DATE] 11:12 AM"
click at [939, 318] on input "[DATE] 11:12 AM" at bounding box center [950, 314] width 233 height 10
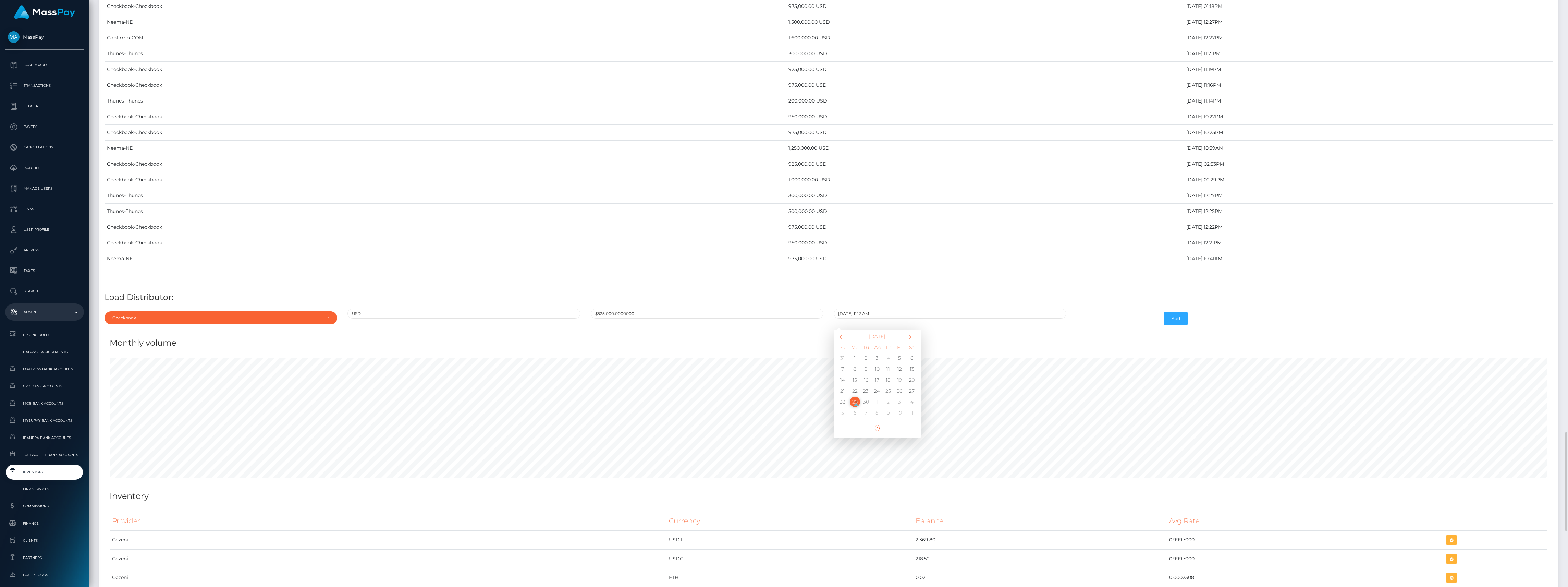
click at [1049, 349] on div "Monthly volume" at bounding box center [828, 339] width 1448 height 21
click at [1174, 325] on button "Add" at bounding box center [1175, 318] width 24 height 13
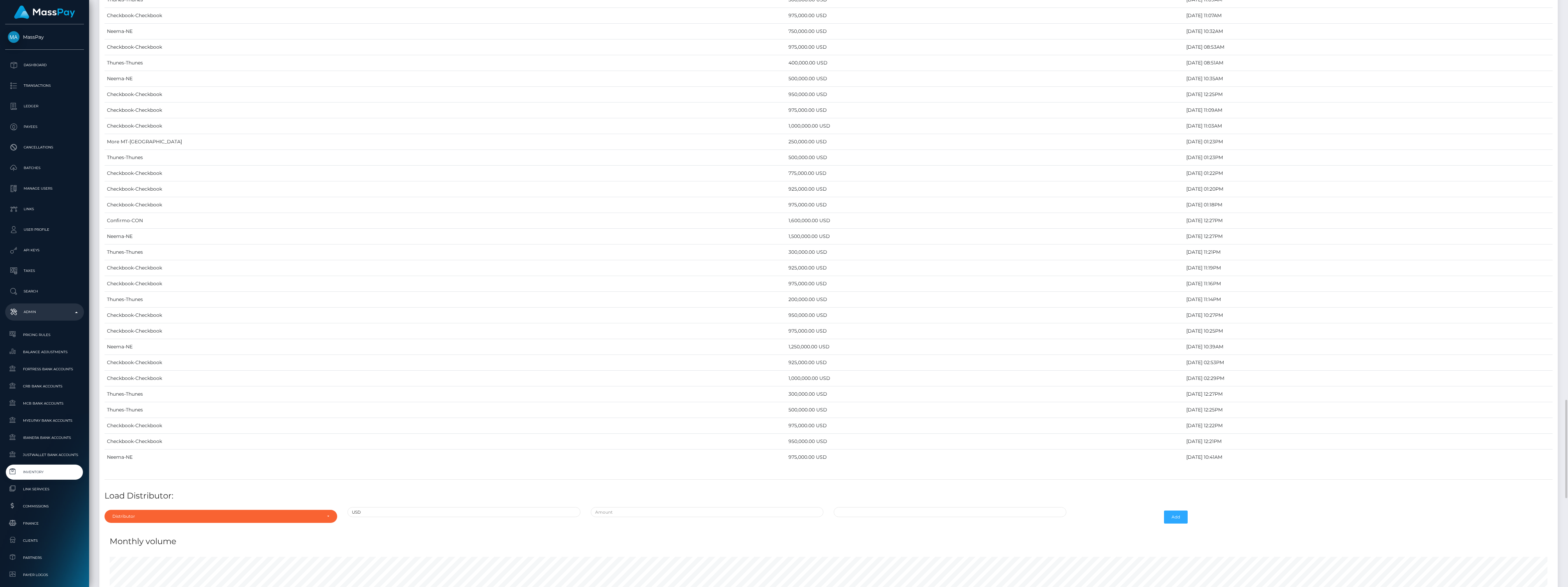
scroll to position [2422, 0]
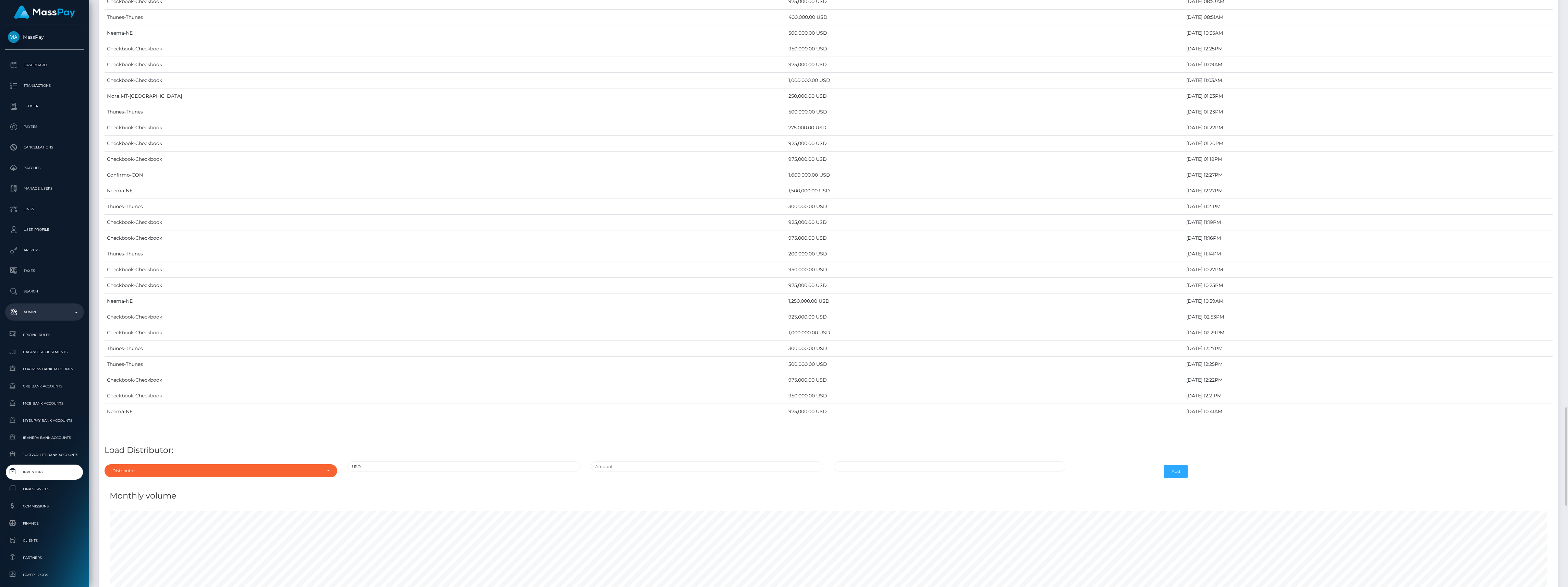
click at [267, 481] on div "Distributor Alpha Fortress Apaylo Aquanow AZA Beam Braid Checkbook Circle Confi…" at bounding box center [220, 471] width 243 height 20
click at [267, 477] on div "Distributor" at bounding box center [221, 470] width 233 height 13
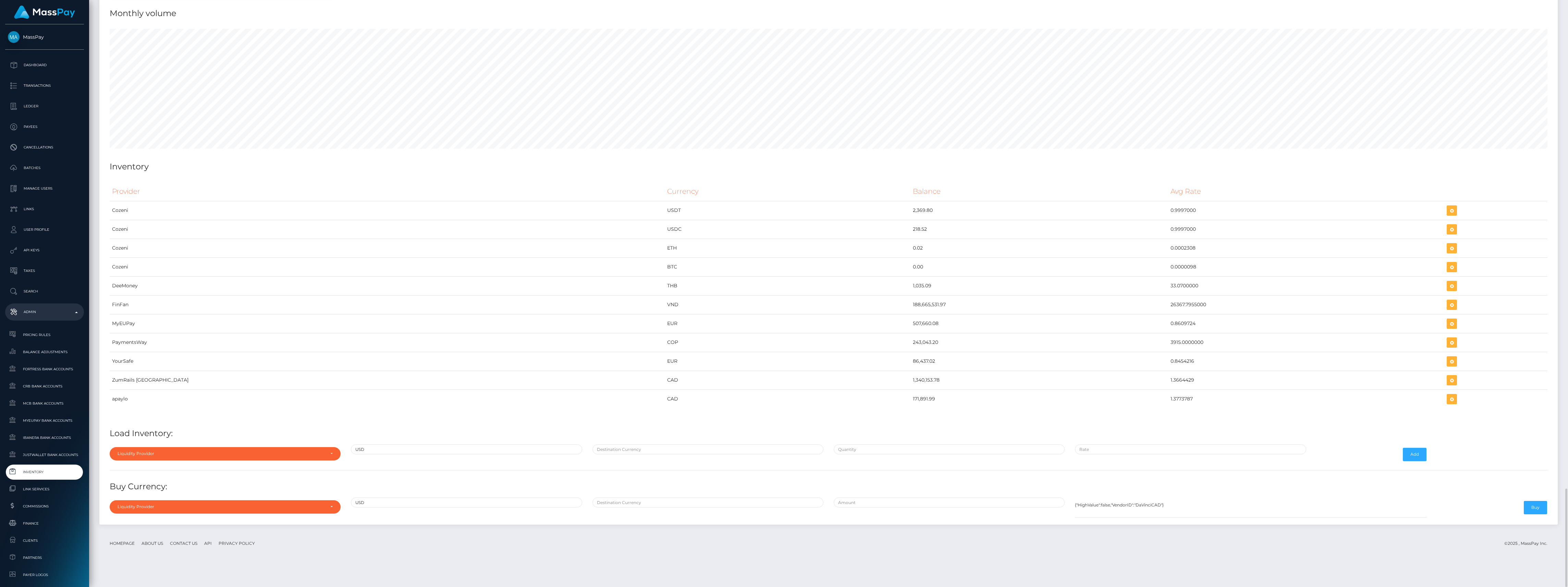
scroll to position [2630, 0]
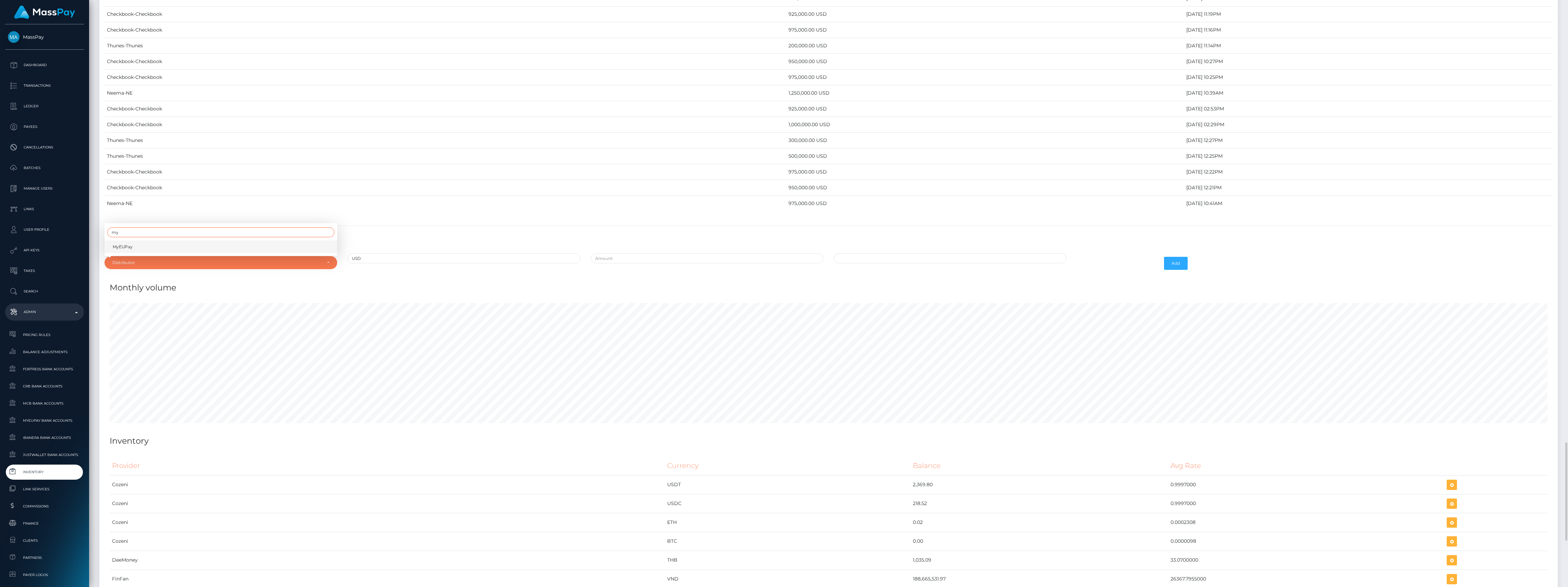
type input "my"
click at [128, 250] on span "MyEUPay" at bounding box center [122, 247] width 20 height 6
select select "36"
click at [626, 263] on input "text" at bounding box center [707, 258] width 233 height 10
type input "$1,000,000.0000000"
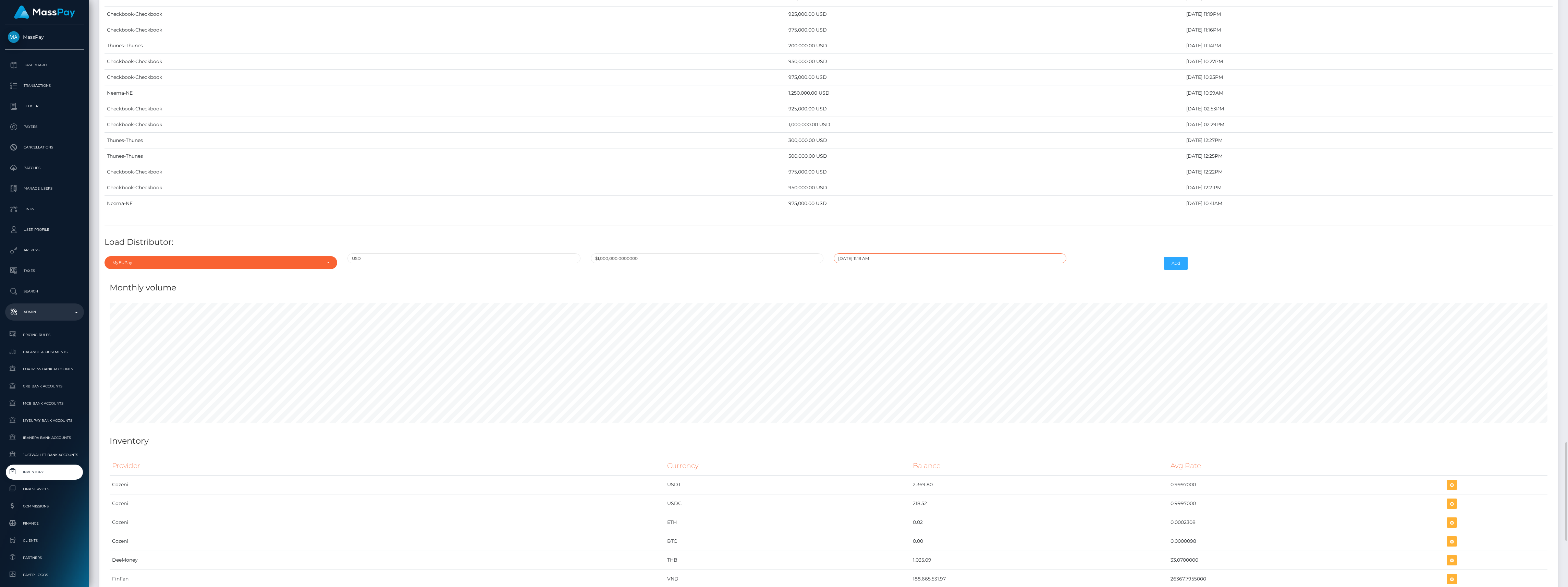
click at [880, 263] on input "09/29/2025 11:19 AM" at bounding box center [950, 258] width 233 height 10
click at [898, 341] on td "26" at bounding box center [900, 336] width 12 height 11
type input "09/26/2025 11:19 AM"
click at [1021, 273] on div "09/26/2025 11:19 AM September 2025 Su Mo Tu We Th Fr Sa 31 1 2 3 4 5 6 7 8 9 10…" at bounding box center [950, 263] width 243 height 20
click at [1171, 270] on button "Add" at bounding box center [1175, 263] width 24 height 13
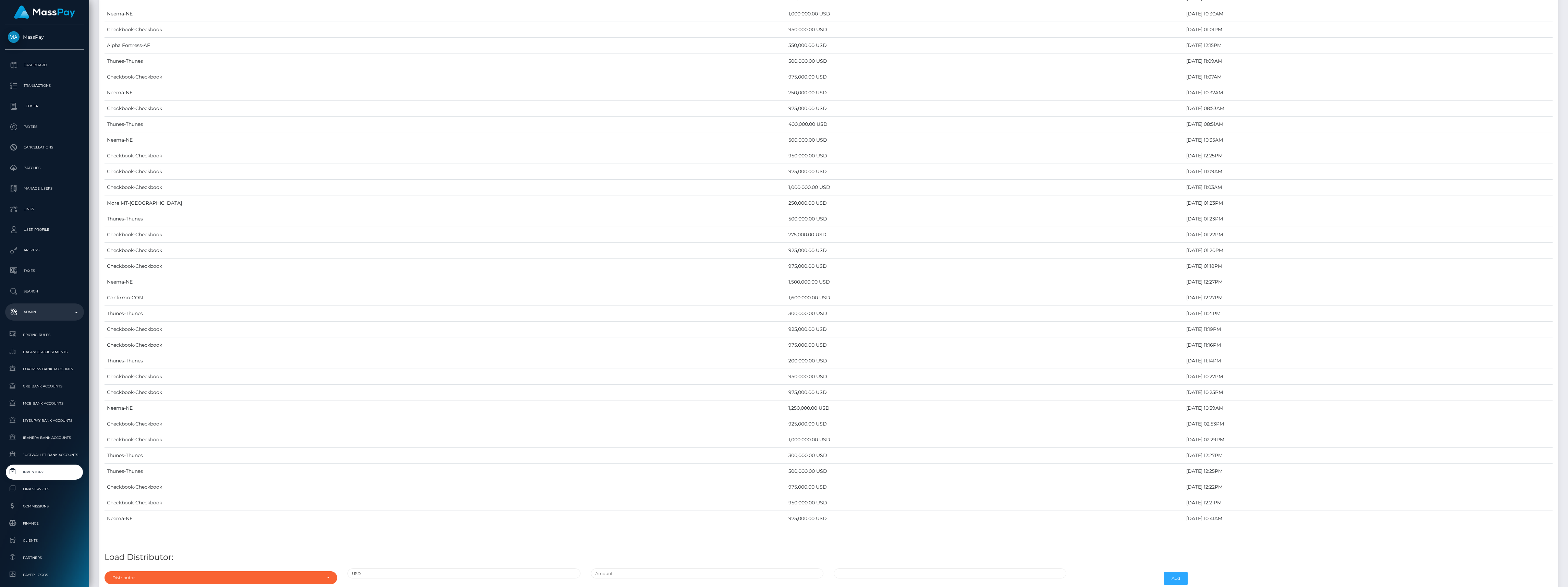
scroll to position [2605, 0]
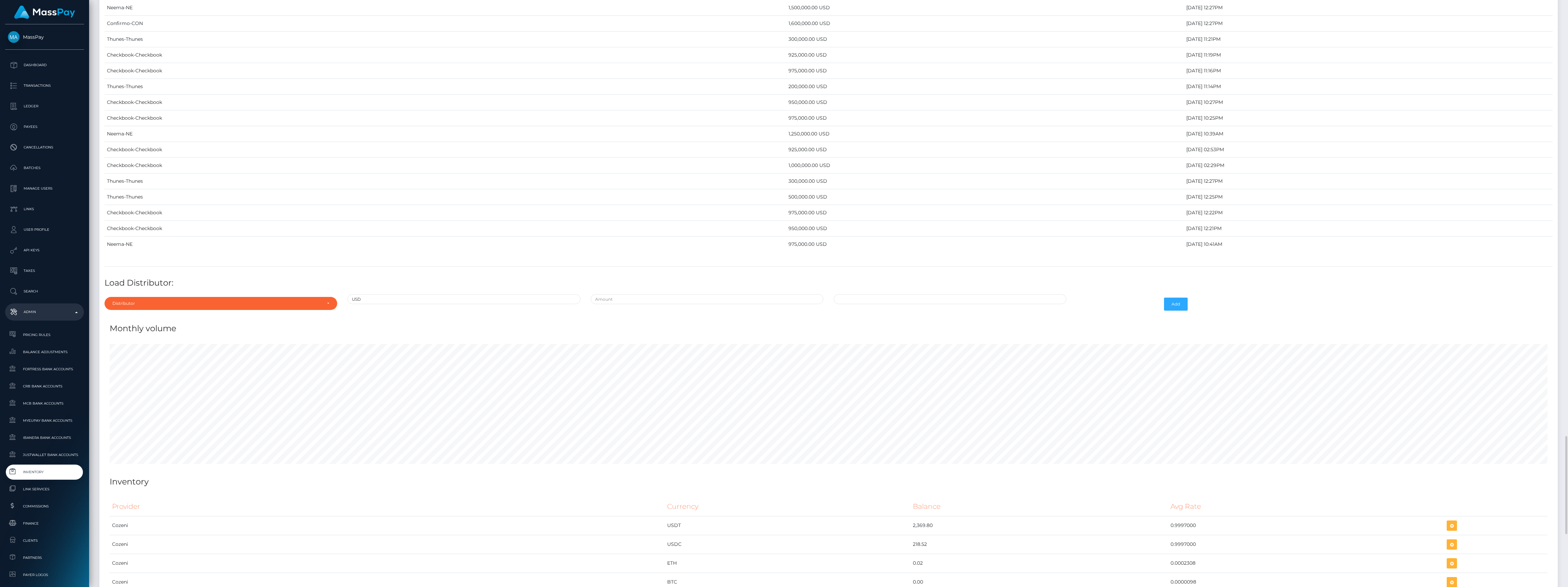
click at [264, 314] on div "Distributor Alpha Fortress Apaylo Aquanow AZA Beam Braid Checkbook Circle Confi…" at bounding box center [220, 304] width 243 height 20
click at [262, 306] on div "Distributor" at bounding box center [217, 303] width 209 height 5
type input "nee"
click at [213, 294] on link "Neema" at bounding box center [221, 287] width 233 height 13
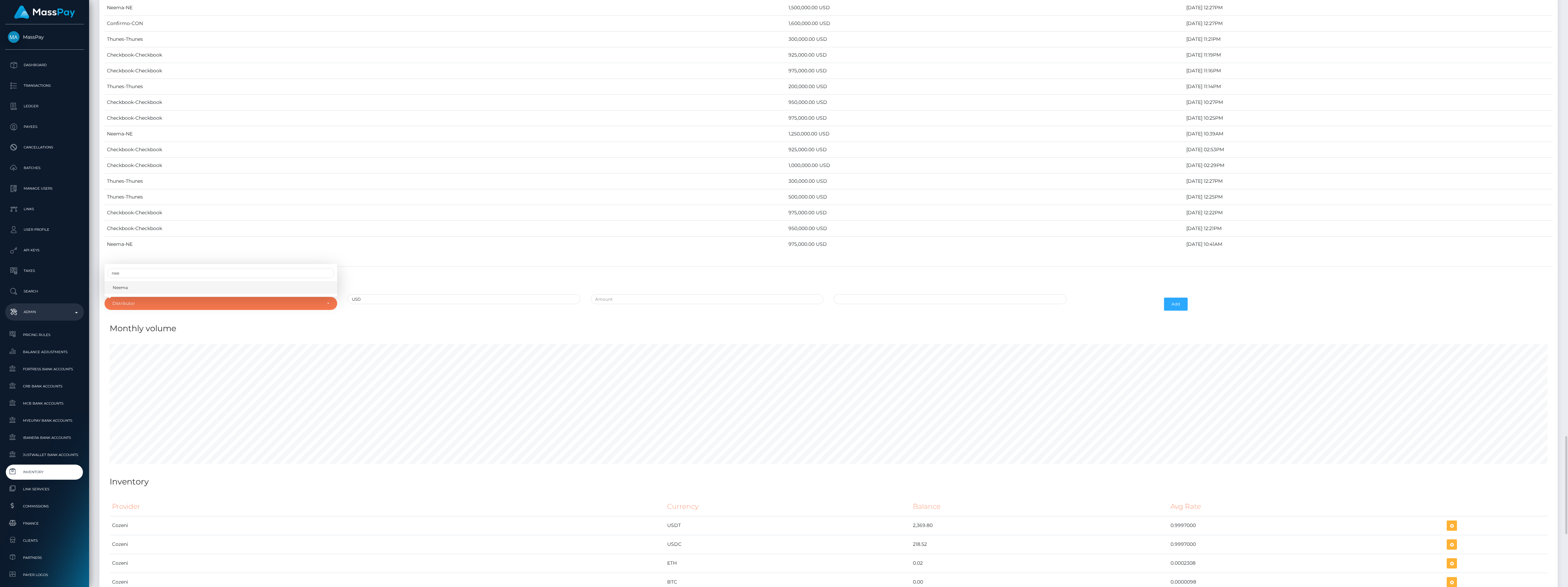
select select "38"
click at [677, 304] on input "text" at bounding box center [707, 299] width 233 height 10
type input "$"
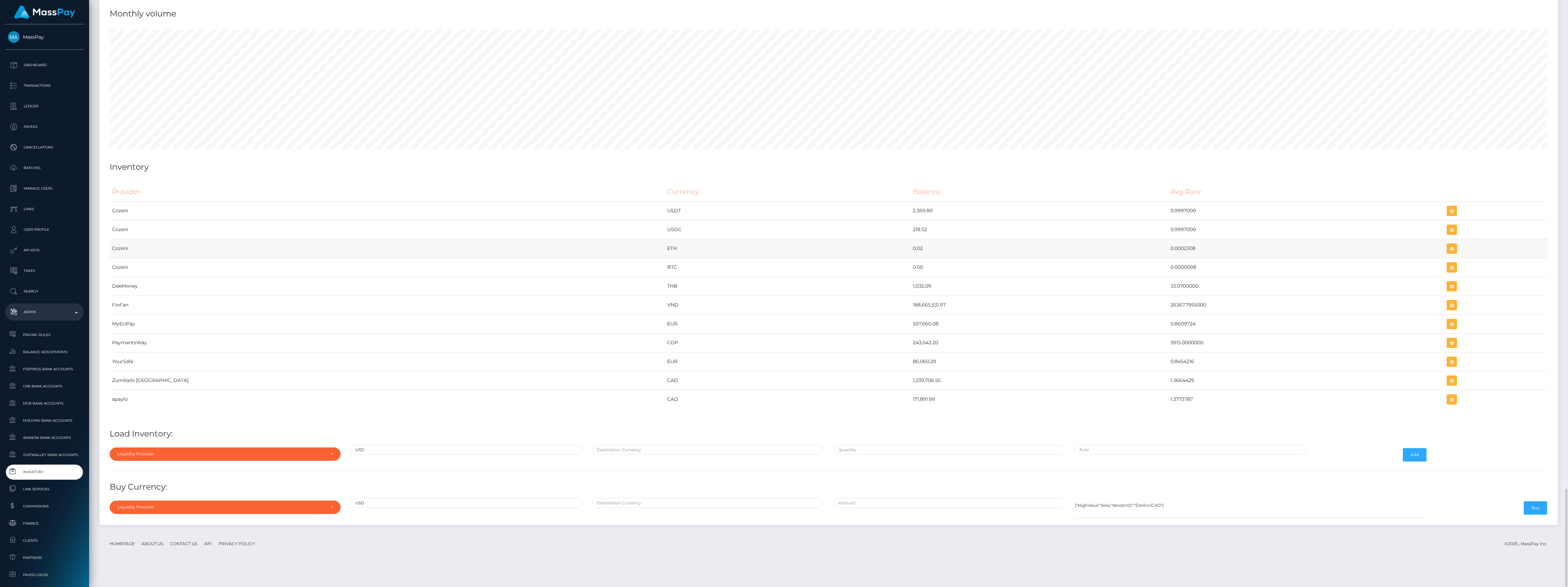
scroll to position [2691, 0]
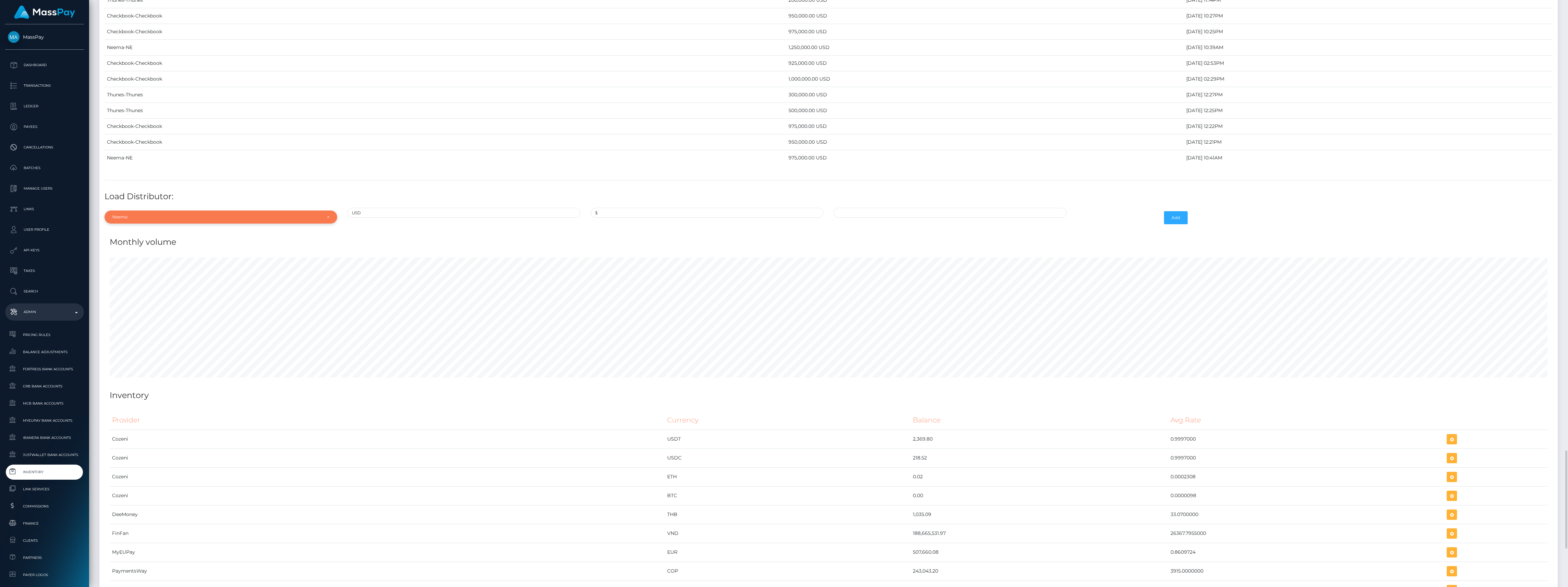
click at [167, 220] on div "Neema" at bounding box center [217, 217] width 209 height 5
click at [156, 118] on input "Search" at bounding box center [220, 112] width 227 height 10
type input "more"
click at [178, 208] on link "More MT" at bounding box center [221, 201] width 233 height 13
select select "23"
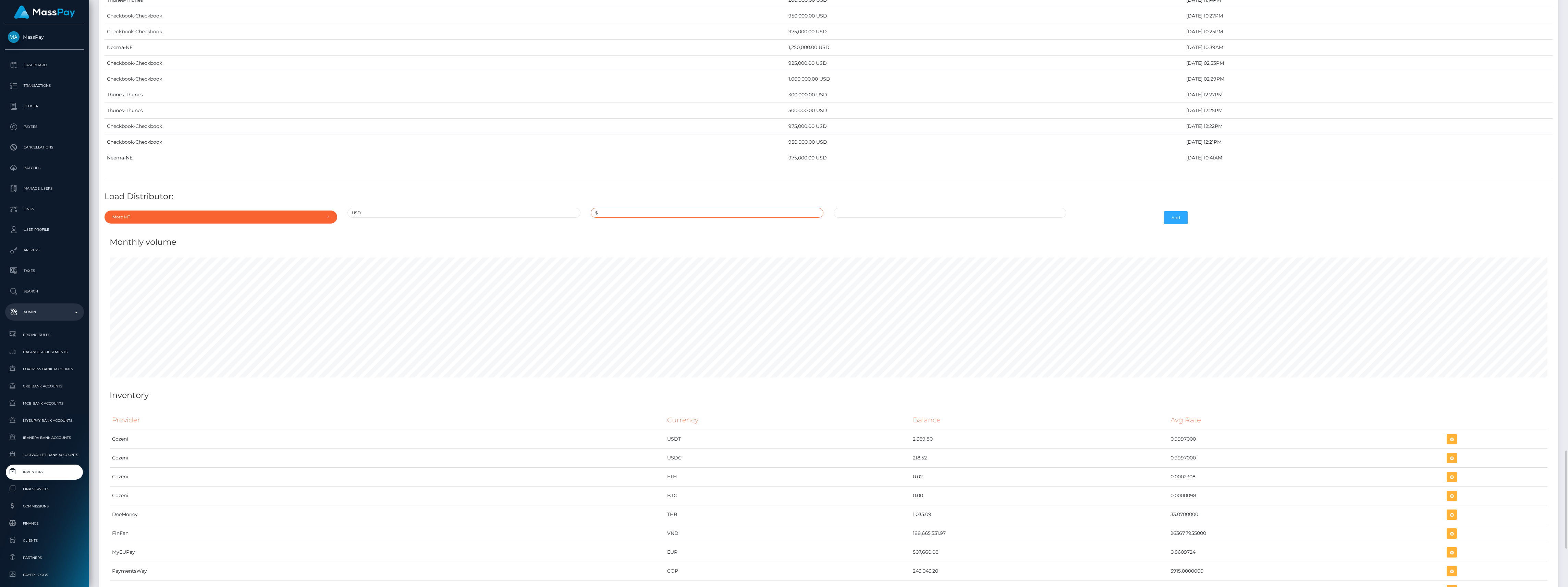
click at [624, 217] on input "$" at bounding box center [707, 213] width 233 height 10
type input "$150,000.0000000"
click at [900, 295] on td "26" at bounding box center [900, 290] width 12 height 11
type input "09/26/2025 11:22 AM"
click at [952, 228] on div "09/26/2025 11:22 AM September 2025 Su Mo Tu We Th Fr Sa 31 1 2 3 4 5 6 7 8 9 10…" at bounding box center [950, 217] width 243 height 20
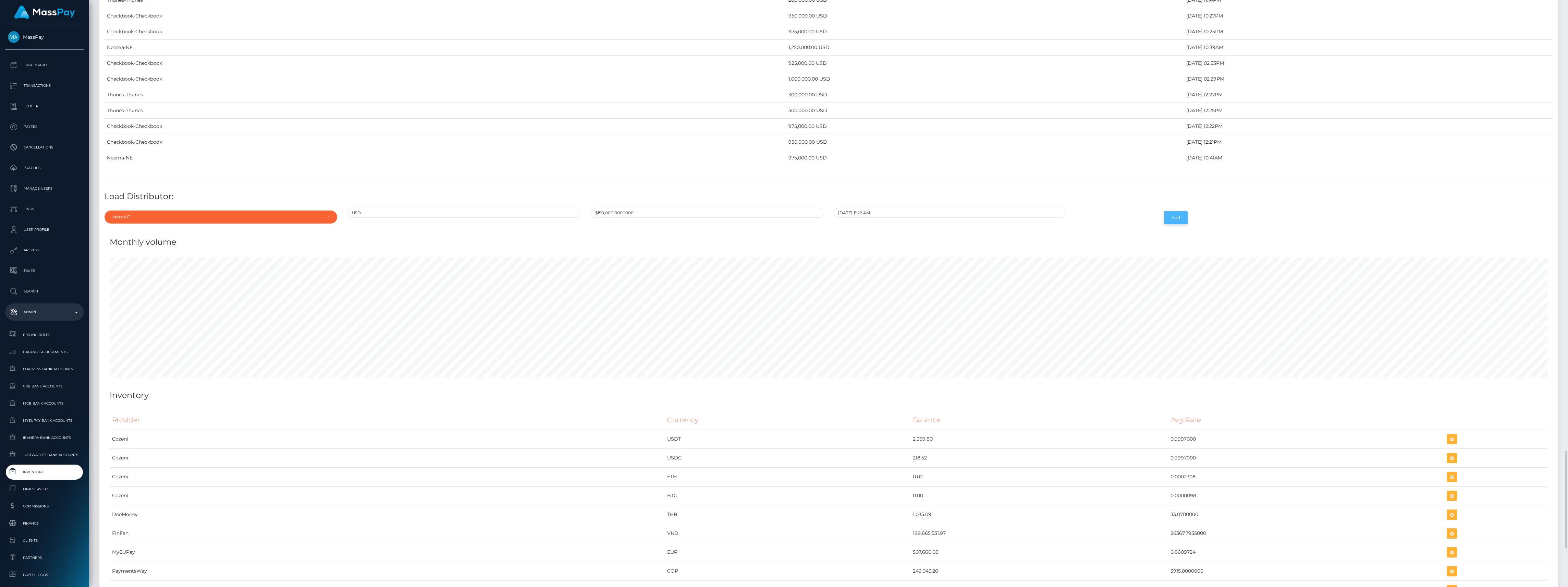
click at [1172, 224] on button "Add" at bounding box center [1175, 217] width 24 height 13
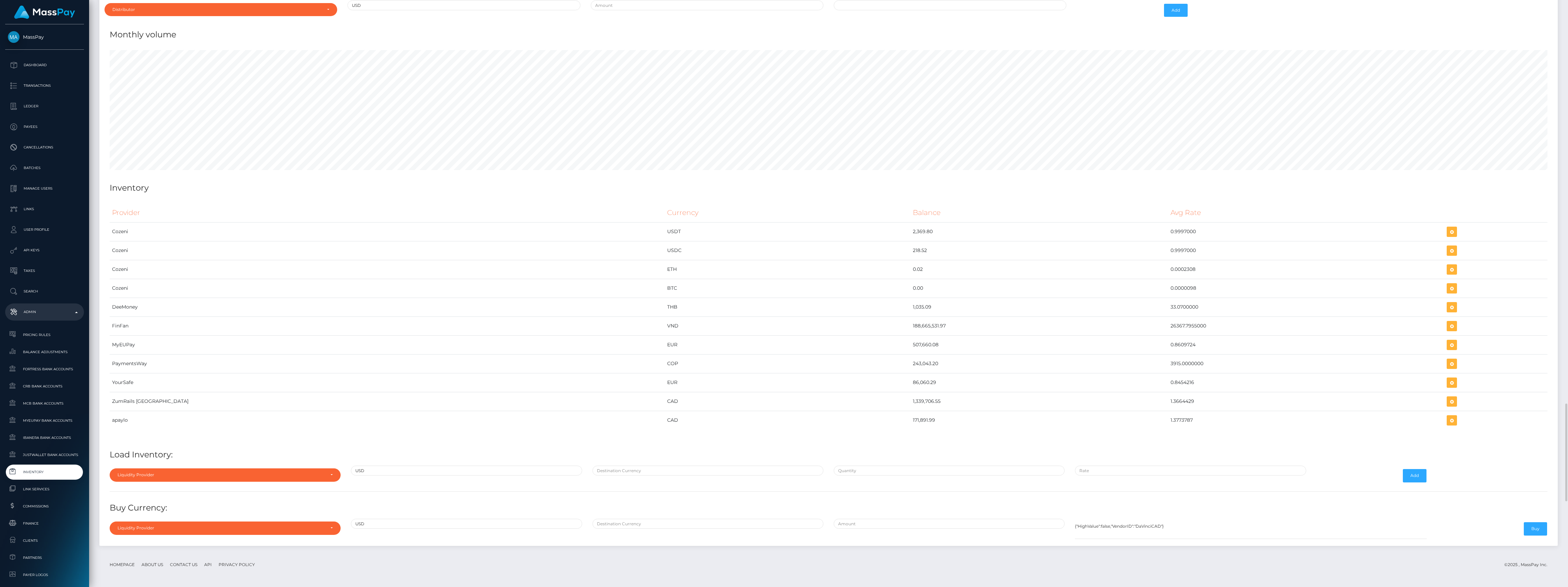
scroll to position [2844, 0]
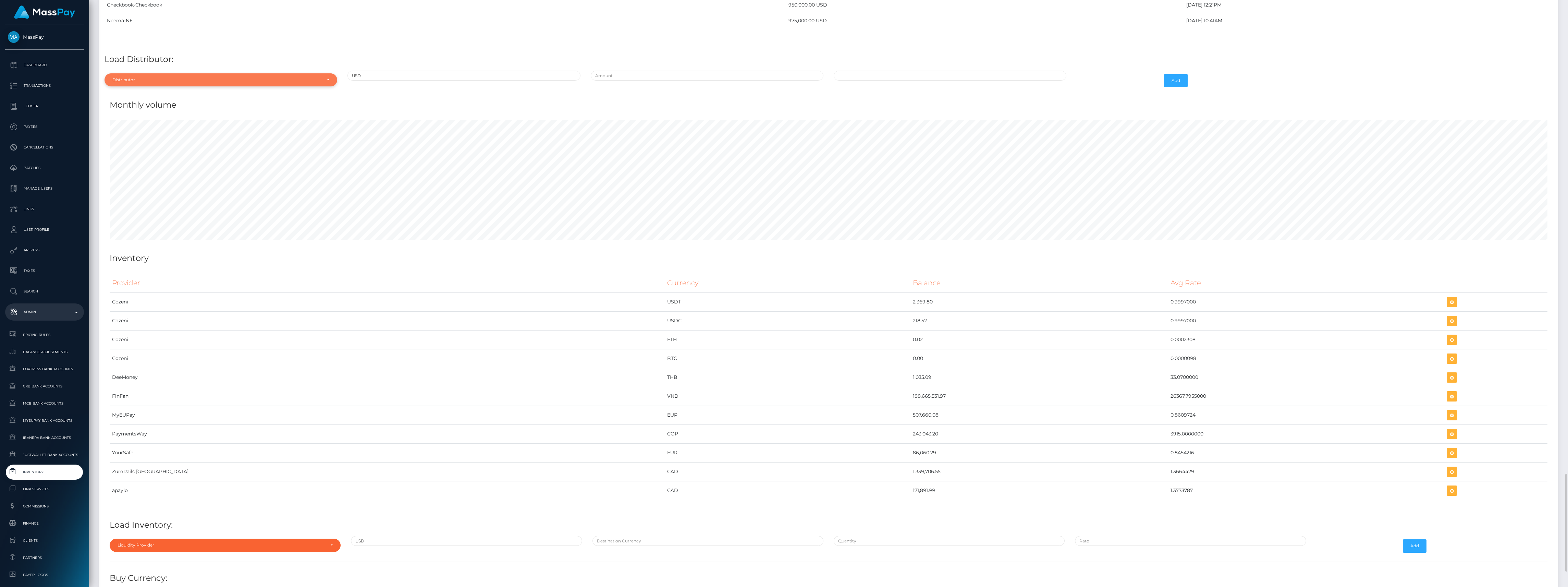
click at [147, 86] on div "Distributor" at bounding box center [221, 79] width 233 height 13
click at [166, 102] on input "Search" at bounding box center [220, 96] width 227 height 10
type input "more"
click at [181, 118] on link "More MT" at bounding box center [221, 111] width 233 height 13
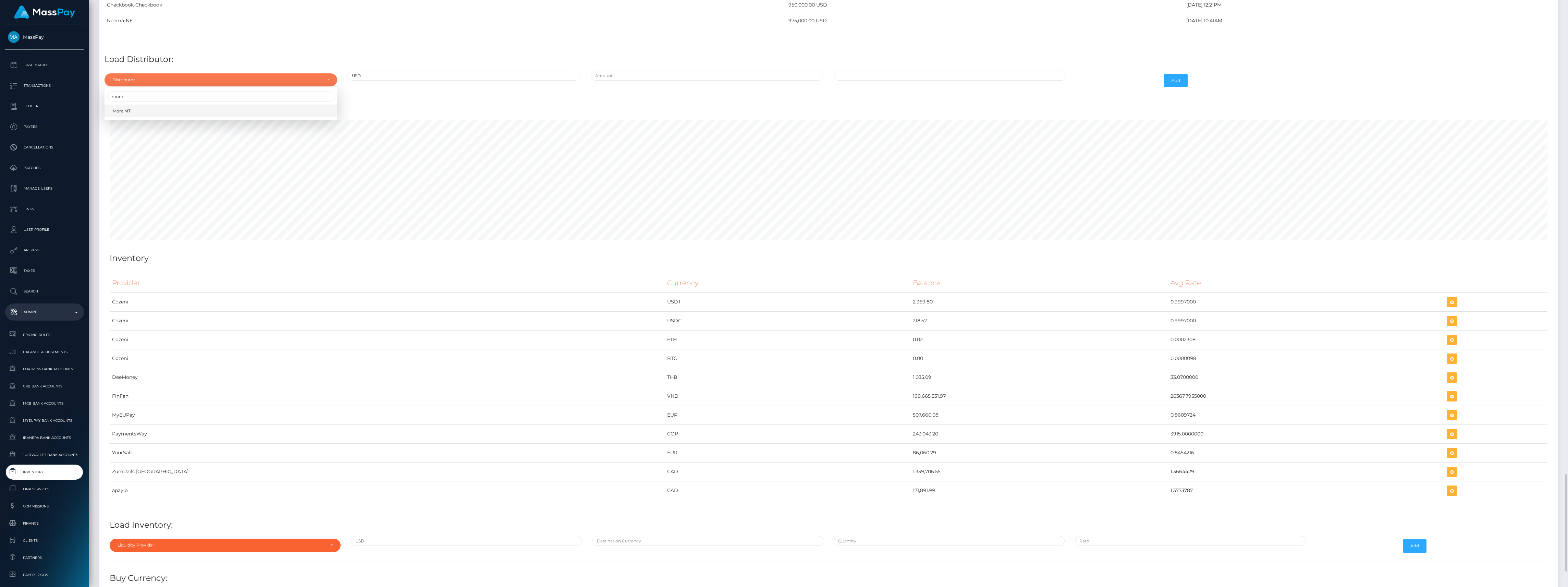
select select "23"
click at [621, 80] on input "text" at bounding box center [707, 76] width 233 height 10
type input "$225,000.0000000"
click at [975, 80] on input "09/29/2025 11:33 AM" at bounding box center [950, 76] width 233 height 10
click at [867, 136] on td "9" at bounding box center [866, 131] width 12 height 11
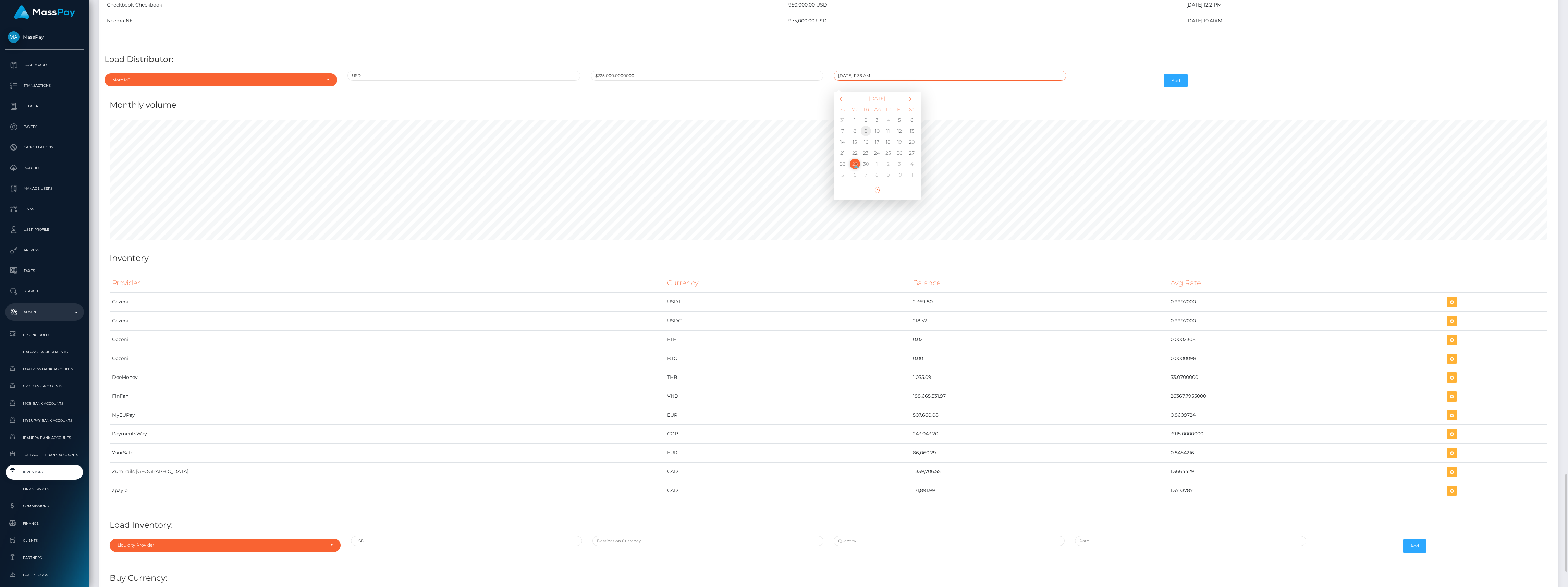
type input "09/09/2025 11:33 AM"
click at [1172, 87] on button "Add" at bounding box center [1175, 80] width 24 height 13
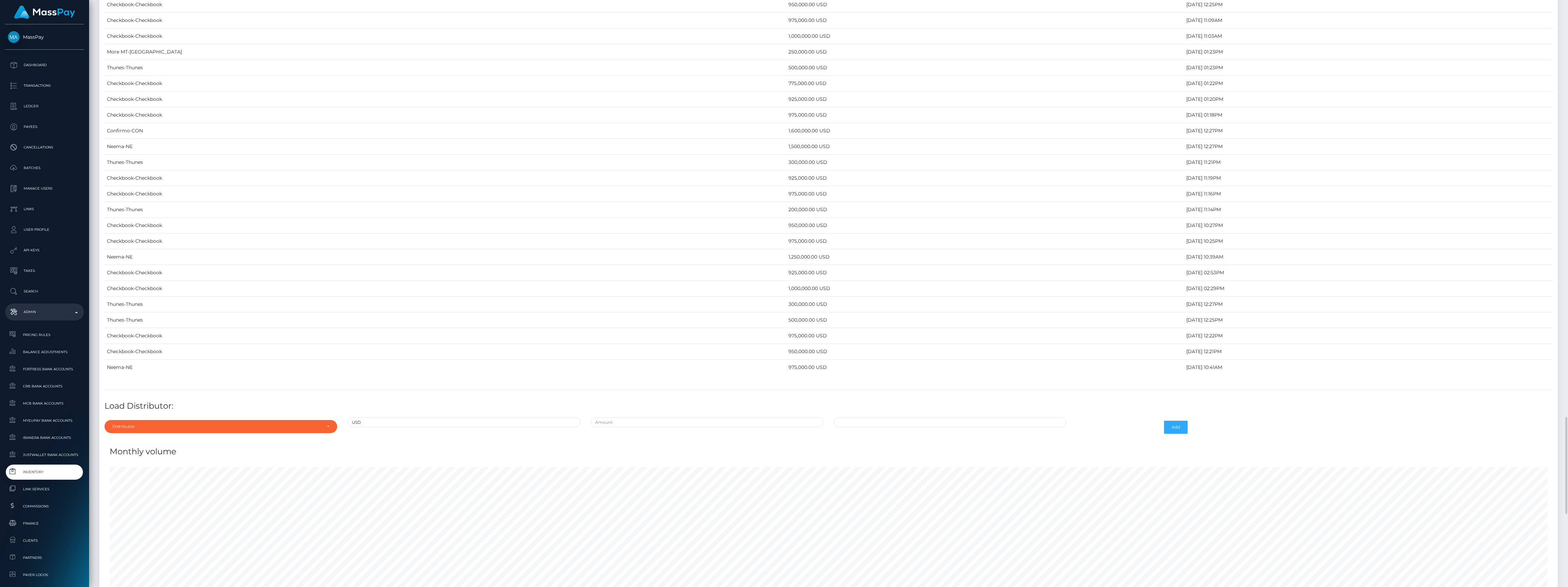
scroll to position [2742, 0]
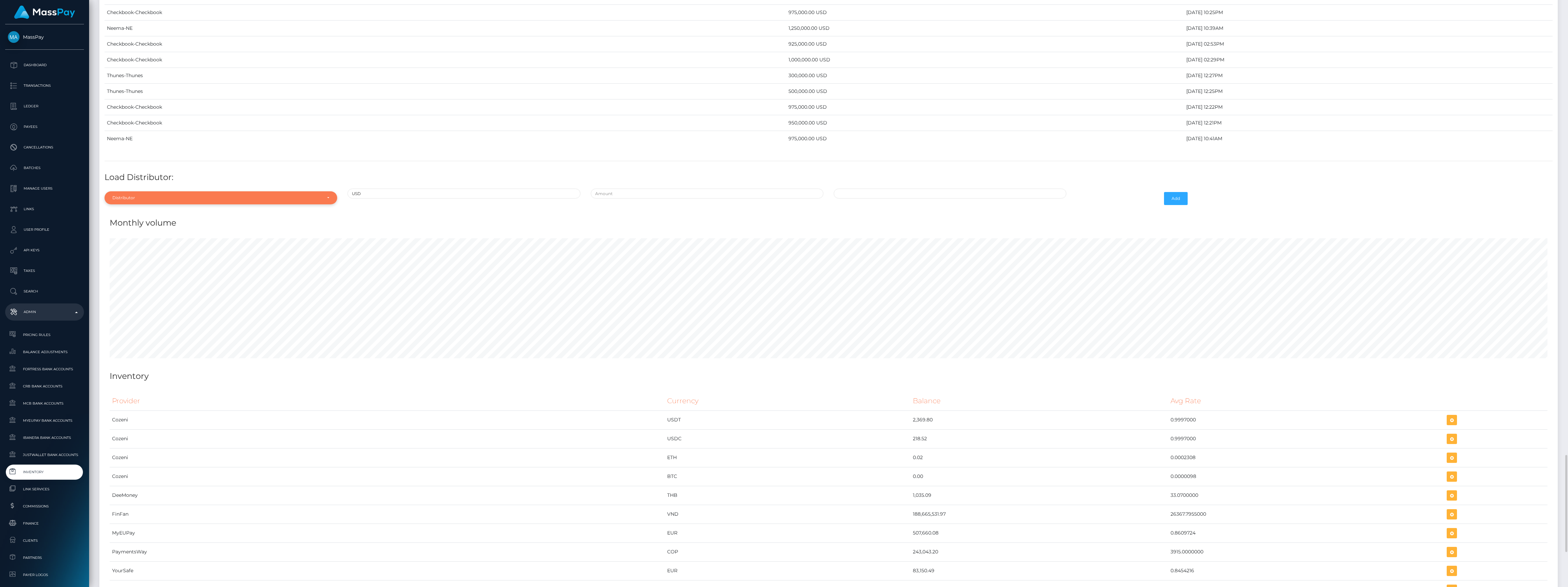
click at [176, 205] on div "Distributor" at bounding box center [221, 197] width 233 height 13
click at [136, 219] on input "Search" at bounding box center [220, 214] width 227 height 10
type input "more"
drag, startPoint x: 139, startPoint y: 248, endPoint x: 236, endPoint y: 235, distance: 97.9
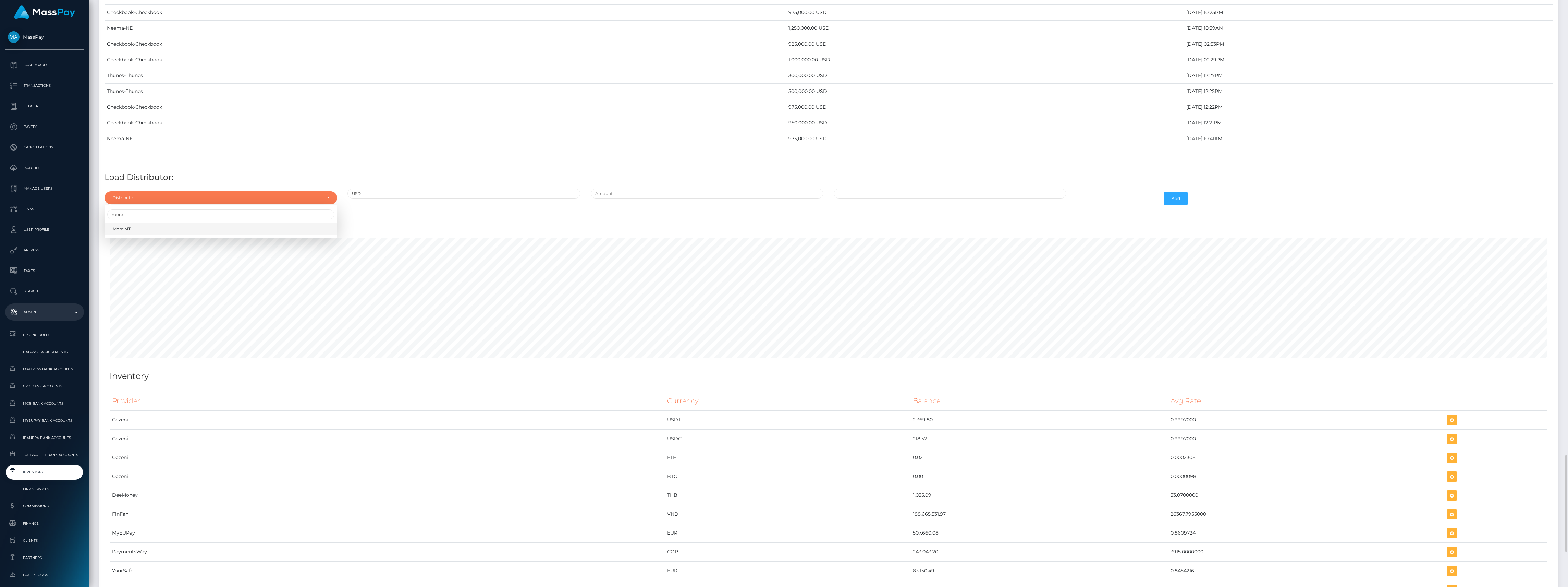
click at [139, 235] on link "More MT" at bounding box center [221, 228] width 233 height 13
select select "23"
click at [659, 208] on div at bounding box center [707, 199] width 243 height 20
click at [658, 199] on input "text" at bounding box center [707, 194] width 233 height 10
type input "$200,000.0000000"
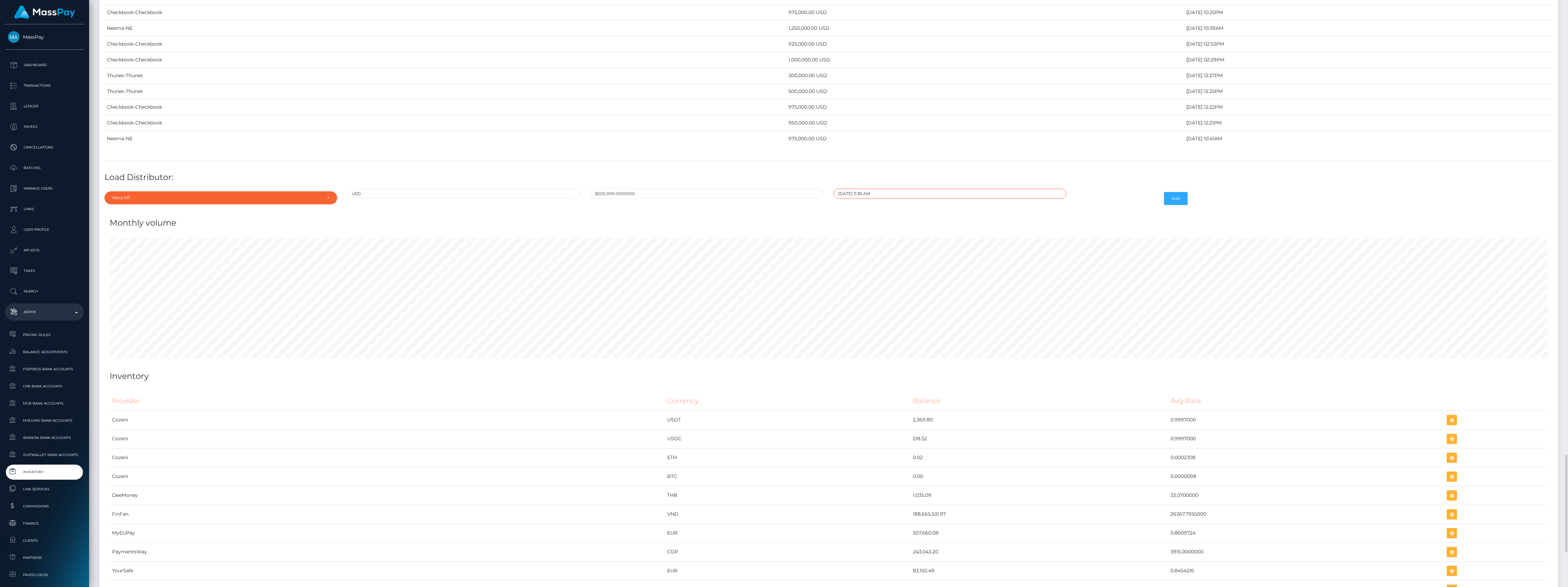
click at [895, 199] on input "[DATE] 11:36 AM" at bounding box center [950, 194] width 233 height 10
click at [842, 222] on span at bounding box center [841, 216] width 9 height 9
click at [898, 287] on td "29" at bounding box center [900, 282] width 12 height 11
type input "08/29/2025 11:36 AM"
click at [1187, 205] on button "Add" at bounding box center [1175, 198] width 24 height 13
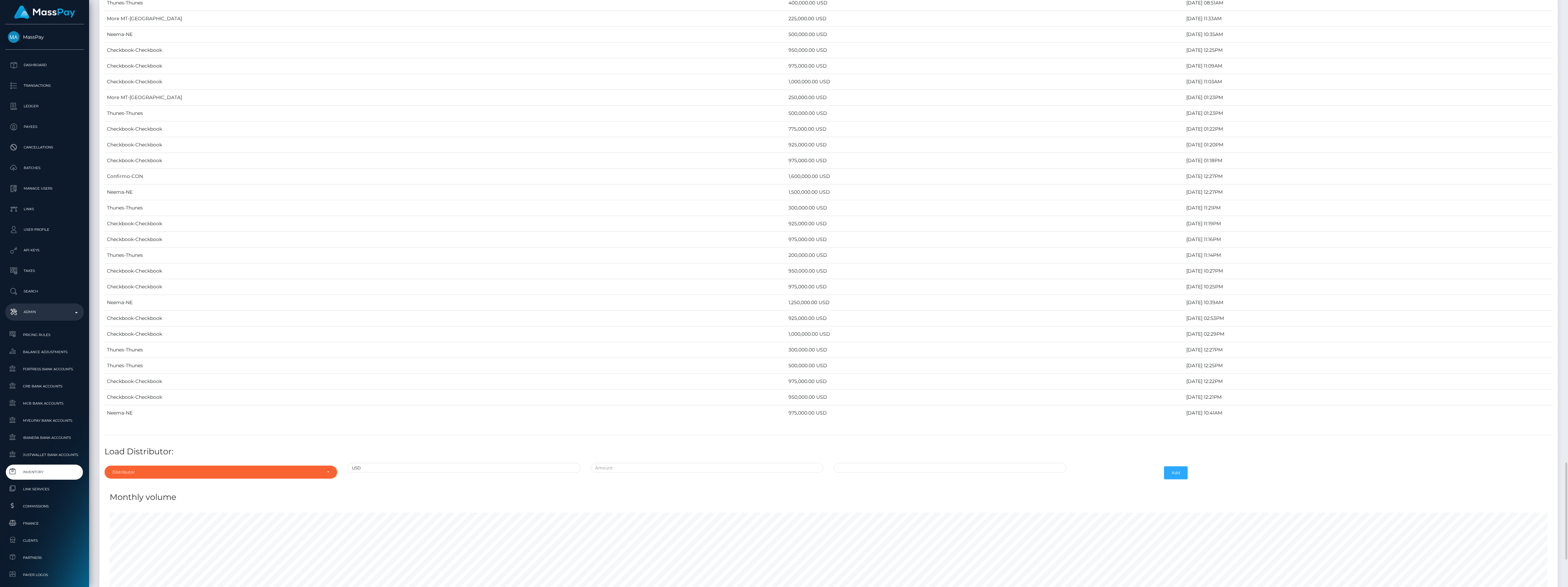
scroll to position [2514, 0]
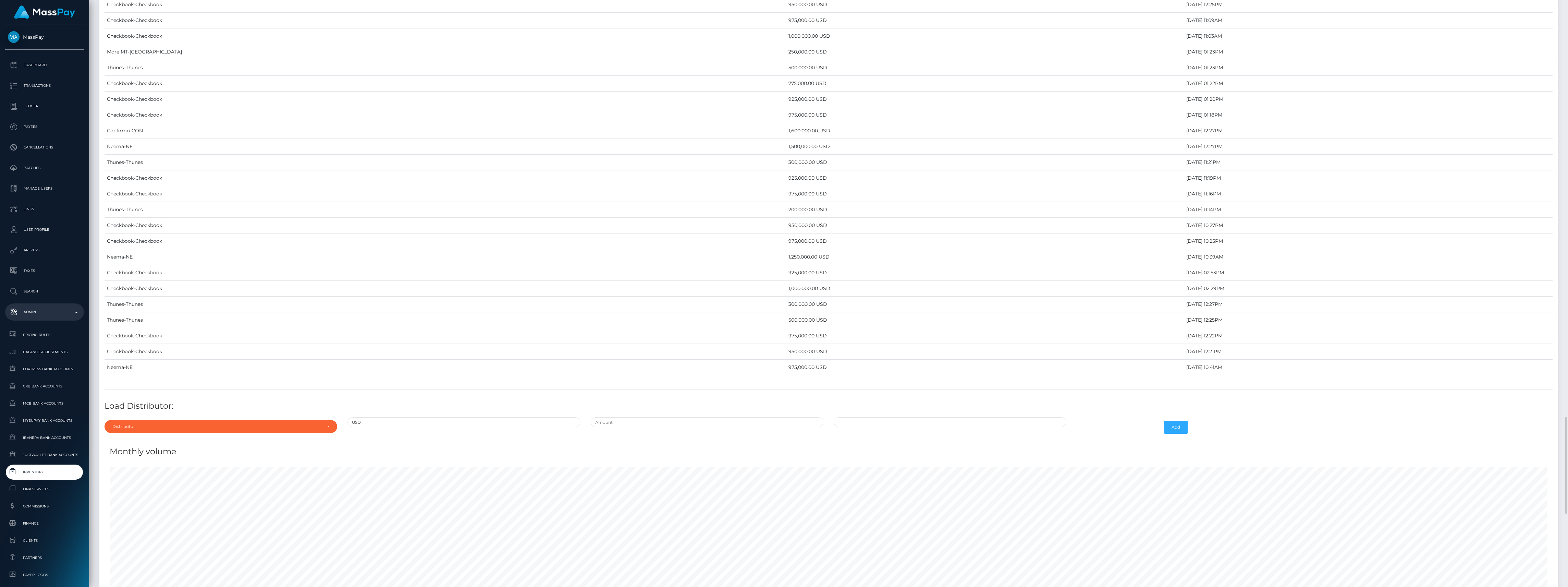
click at [239, 458] on div "Monthly volume" at bounding box center [828, 448] width 1448 height 21
click at [239, 433] on div "Distributor" at bounding box center [221, 426] width 233 height 13
click at [177, 326] on input "Search" at bounding box center [220, 322] width 227 height 10
type input "more"
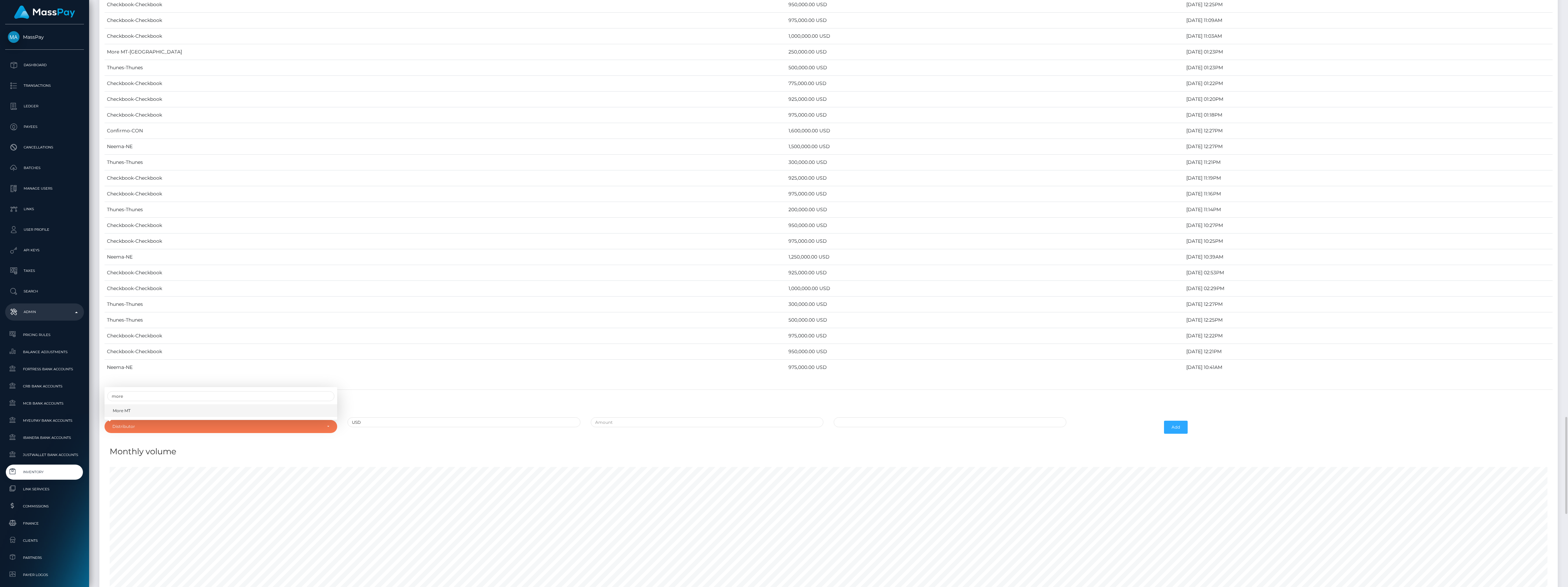
click at [176, 417] on link "More MT" at bounding box center [221, 410] width 233 height 13
select select "23"
click at [597, 427] on input "text" at bounding box center [707, 422] width 233 height 10
type input "$225,000.0000000"
click at [914, 427] on input "09/29/2025 11:37 AM" at bounding box center [950, 422] width 233 height 10
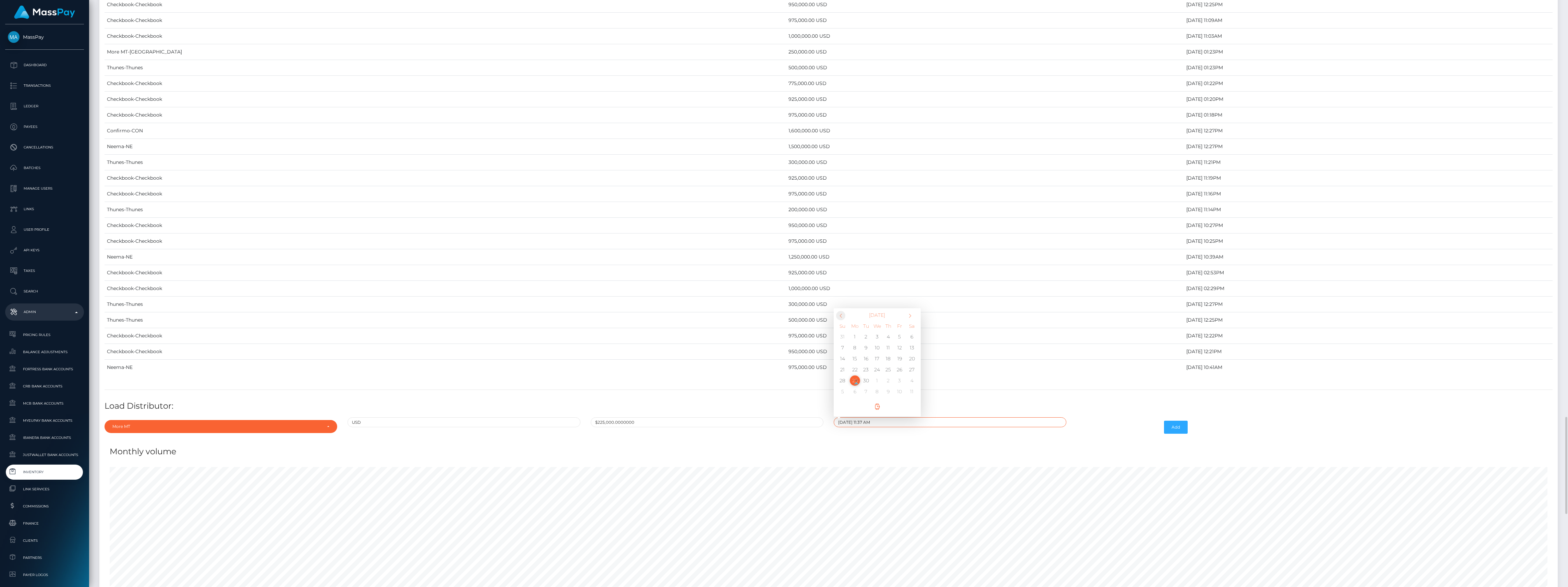
click at [841, 320] on span at bounding box center [841, 315] width 9 height 9
click at [853, 364] on td "11" at bounding box center [855, 359] width 12 height 11
type input "08/11/2025 11:37 AM"
click at [1177, 434] on button "Add" at bounding box center [1175, 427] width 24 height 13
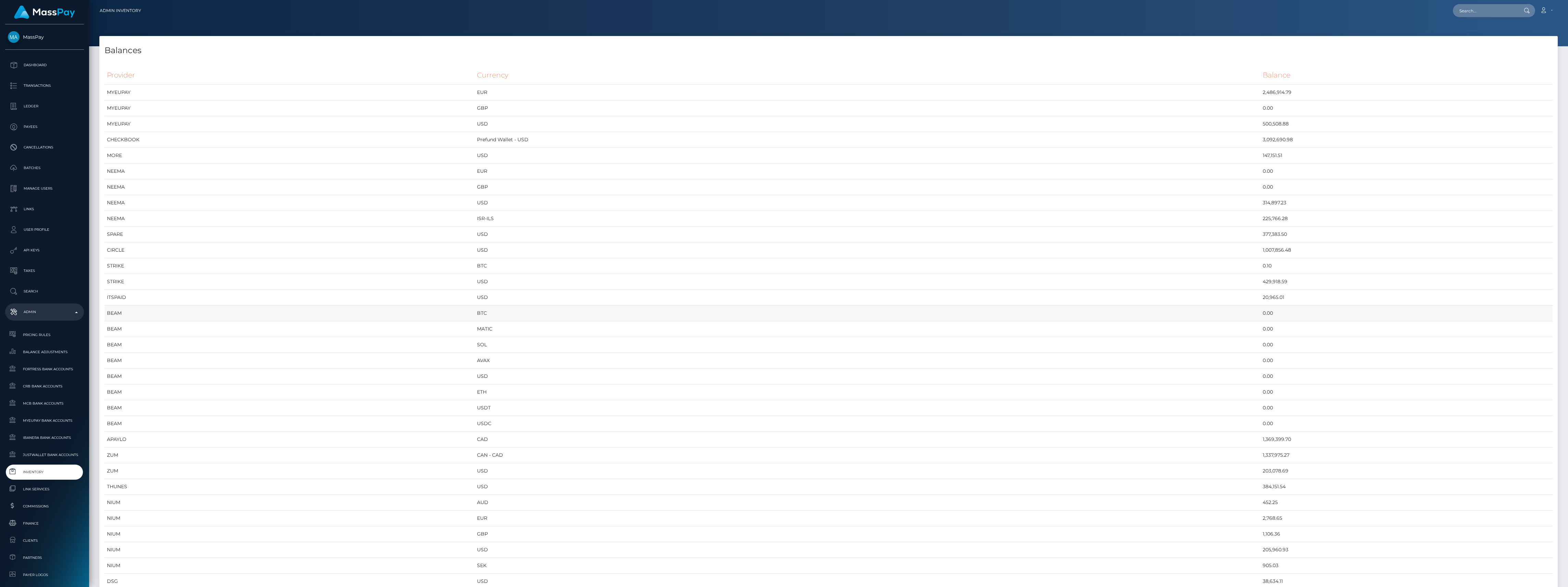
scroll to position [3462, 1458]
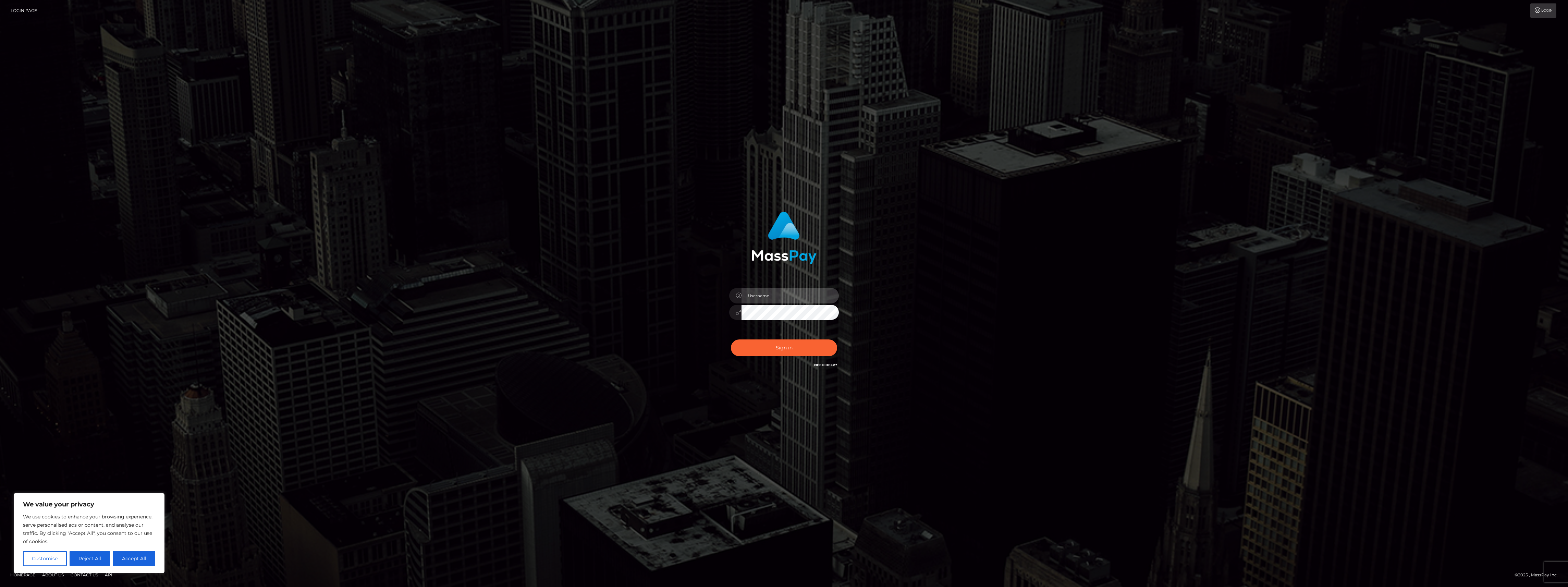
type input "bengreen"
click at [794, 337] on div "0cAFcWeA5x5GFed9O-k2yk6ne3rKi7wgcz7_oI9_O8ub1d2VVE7_i5bFJdpgWv_5EU6XIrw0o1C4_yZ…" at bounding box center [783, 351] width 120 height 30
type input "bengreen"
click at [813, 339] on button "Sign in" at bounding box center [784, 348] width 107 height 17
click at [805, 345] on button "Sign in" at bounding box center [784, 348] width 107 height 17
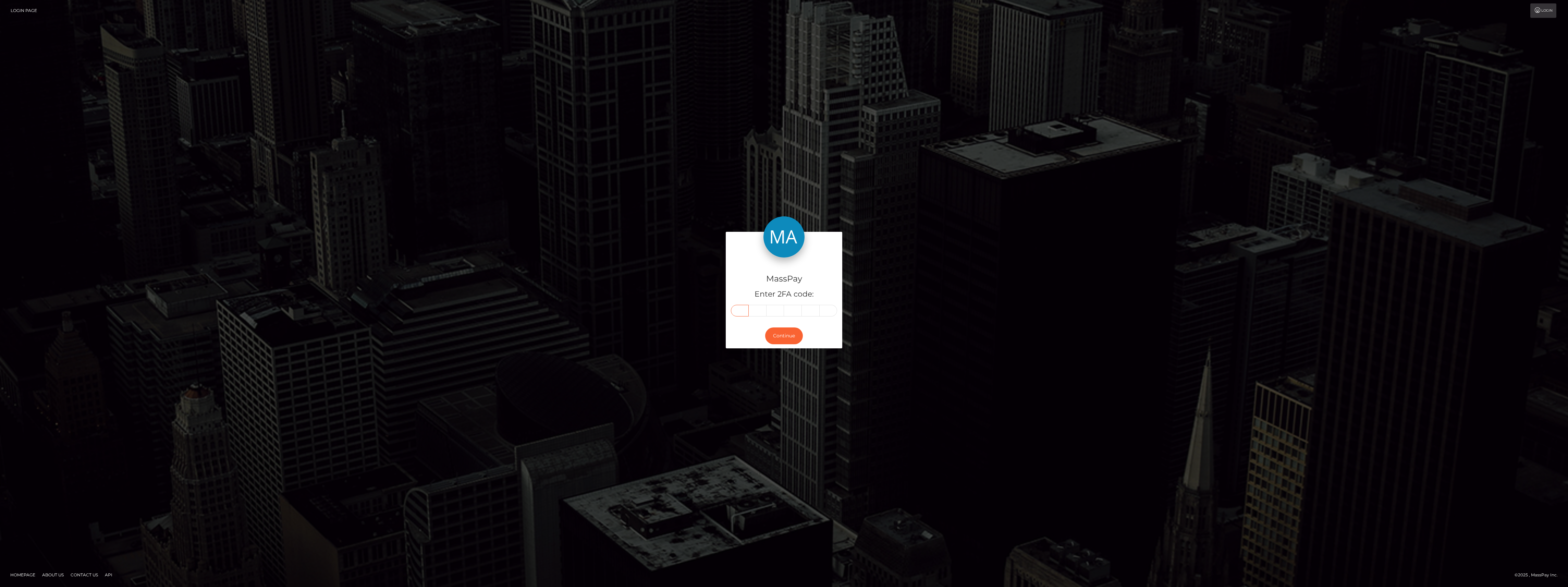
paste input "6"
type input "6"
type input "2"
type input "0"
type input "4"
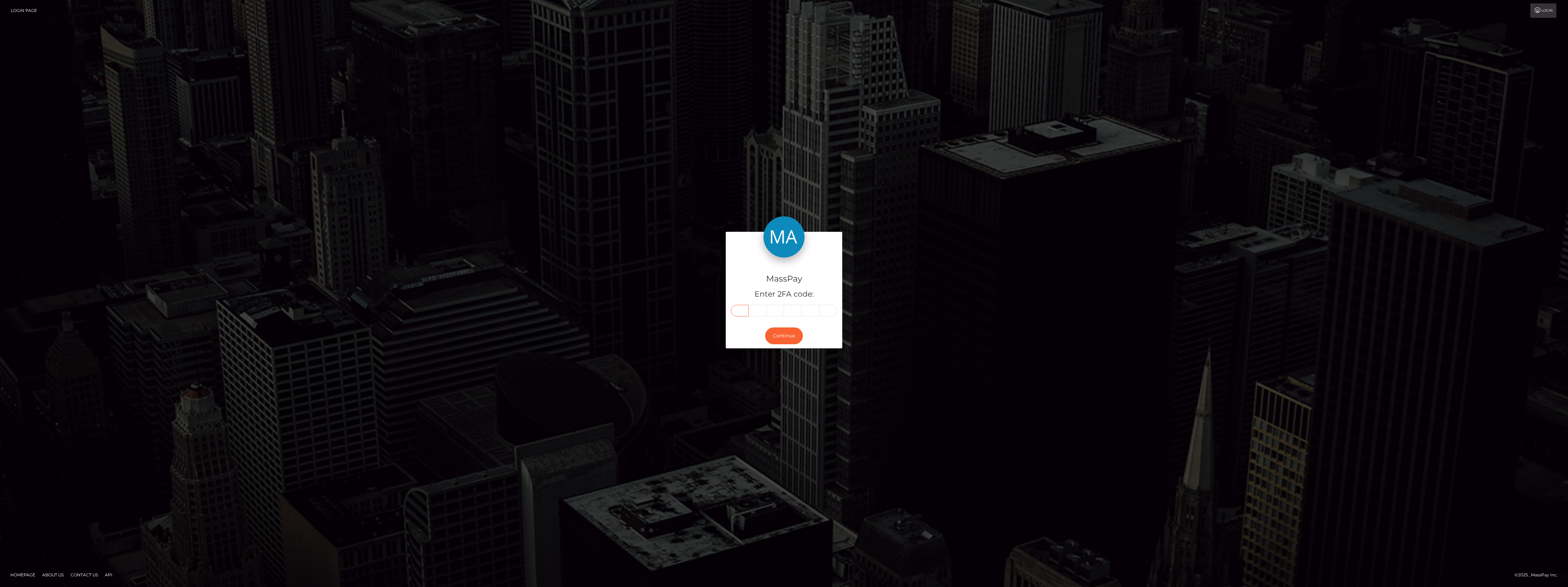
type input "0"
click at [776, 343] on button "Continue" at bounding box center [784, 336] width 38 height 17
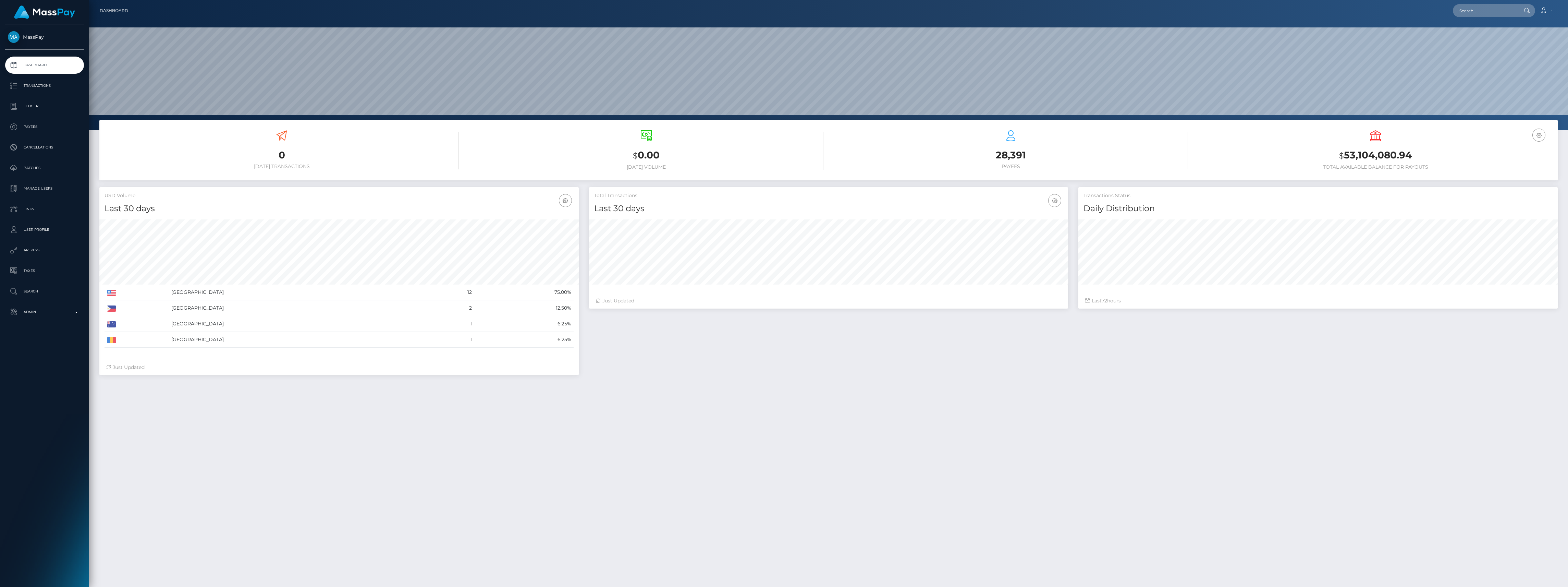
scroll to position [121, 479]
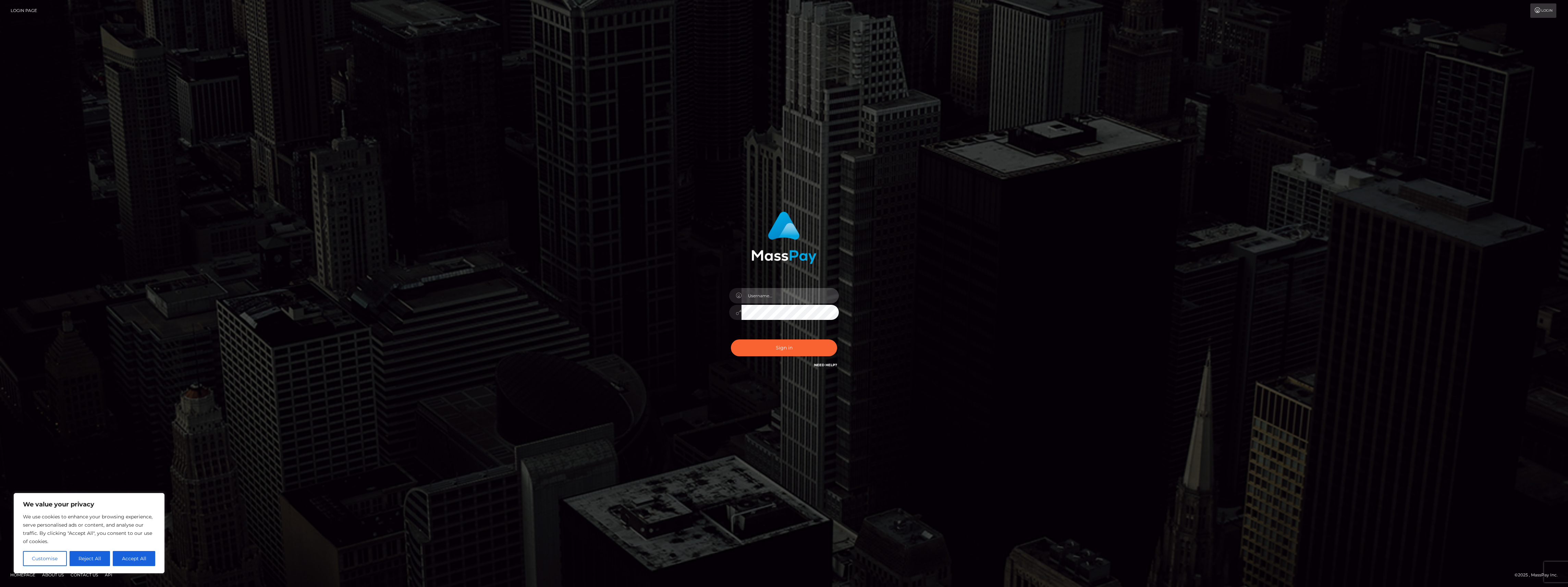
type input "bengreen"
